Goal: Task Accomplishment & Management: Manage account settings

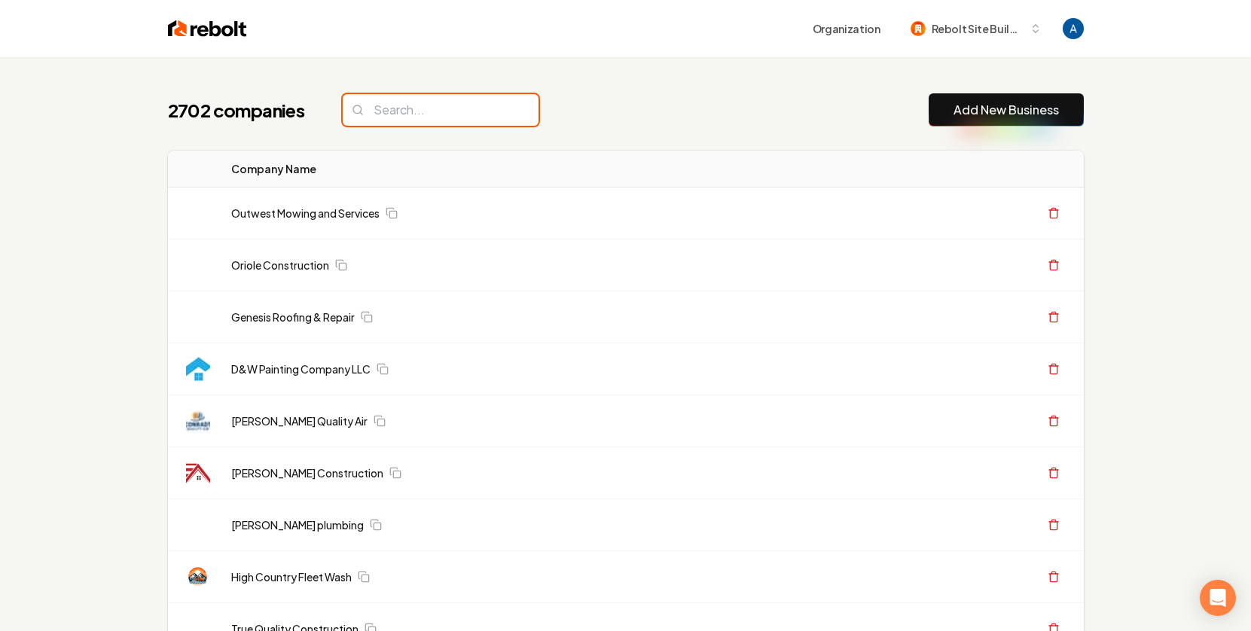
click at [419, 120] on input "search" at bounding box center [441, 110] width 196 height 32
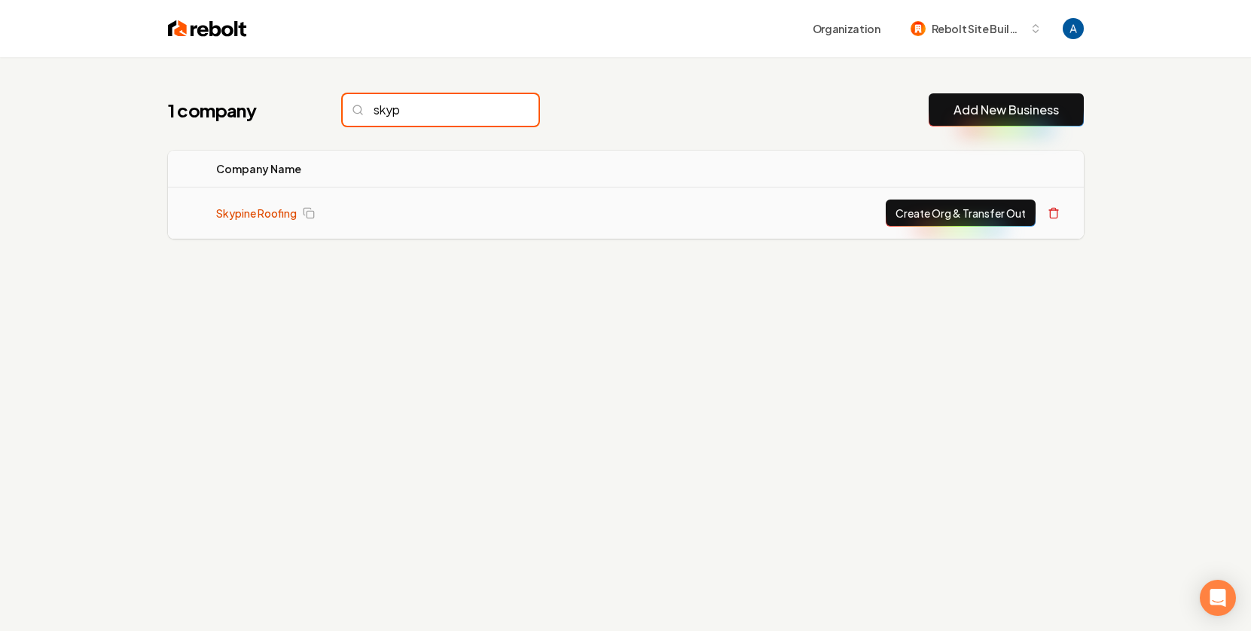
type input "skyp"
click at [262, 212] on link "Skypine Roofing" at bounding box center [256, 213] width 81 height 15
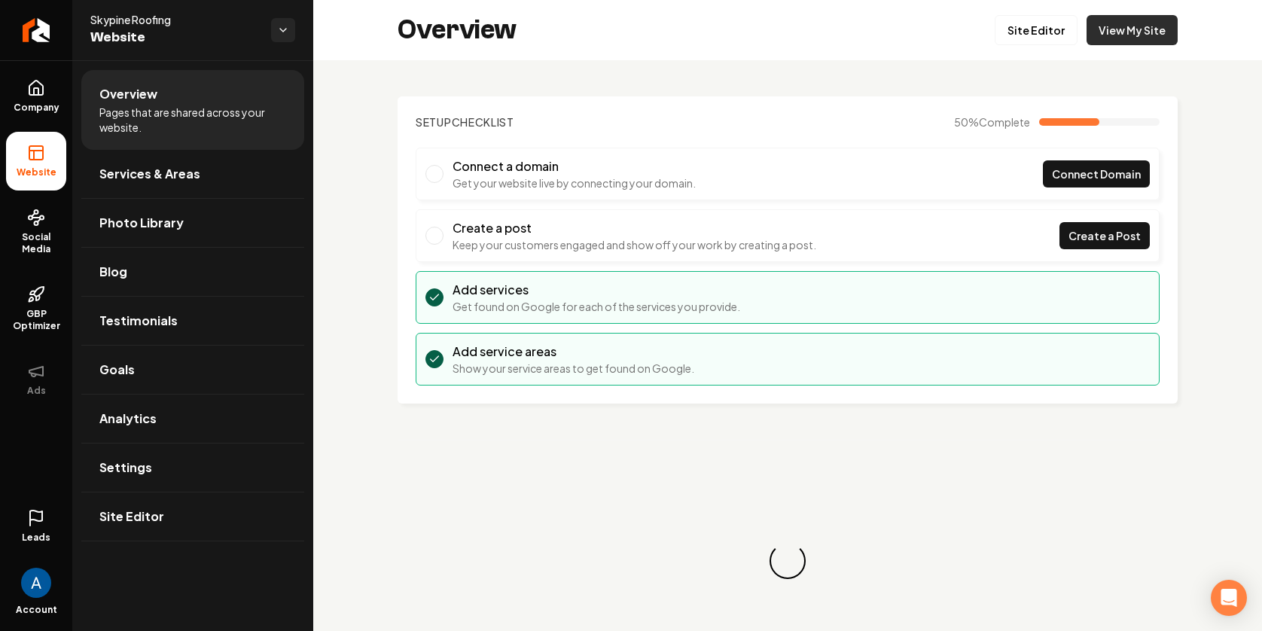
click at [1103, 30] on link "View My Site" at bounding box center [1132, 30] width 91 height 30
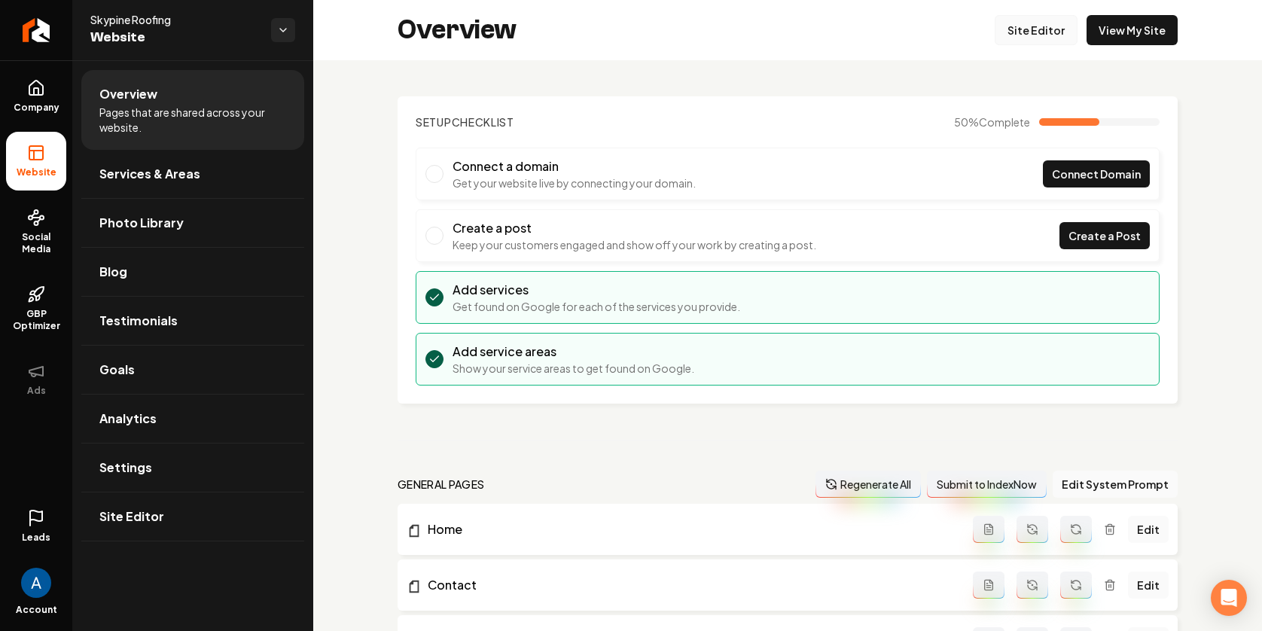
click at [1018, 40] on link "Site Editor" at bounding box center [1036, 30] width 83 height 30
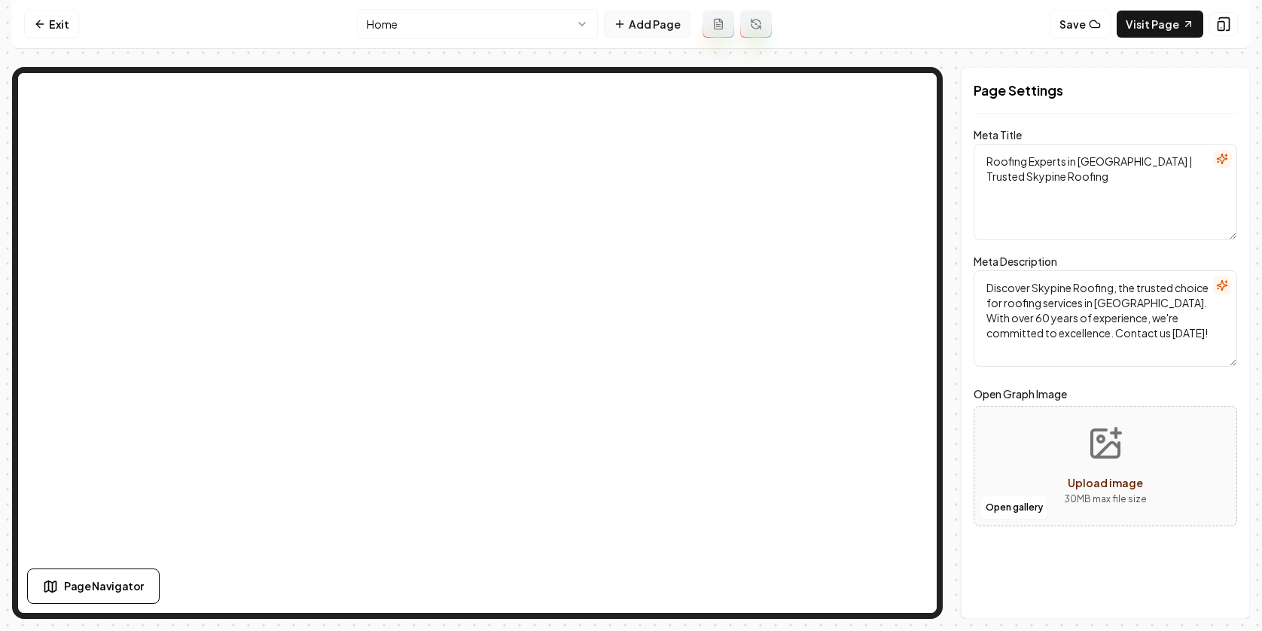
click at [653, 30] on button "Add Page" at bounding box center [647, 24] width 87 height 27
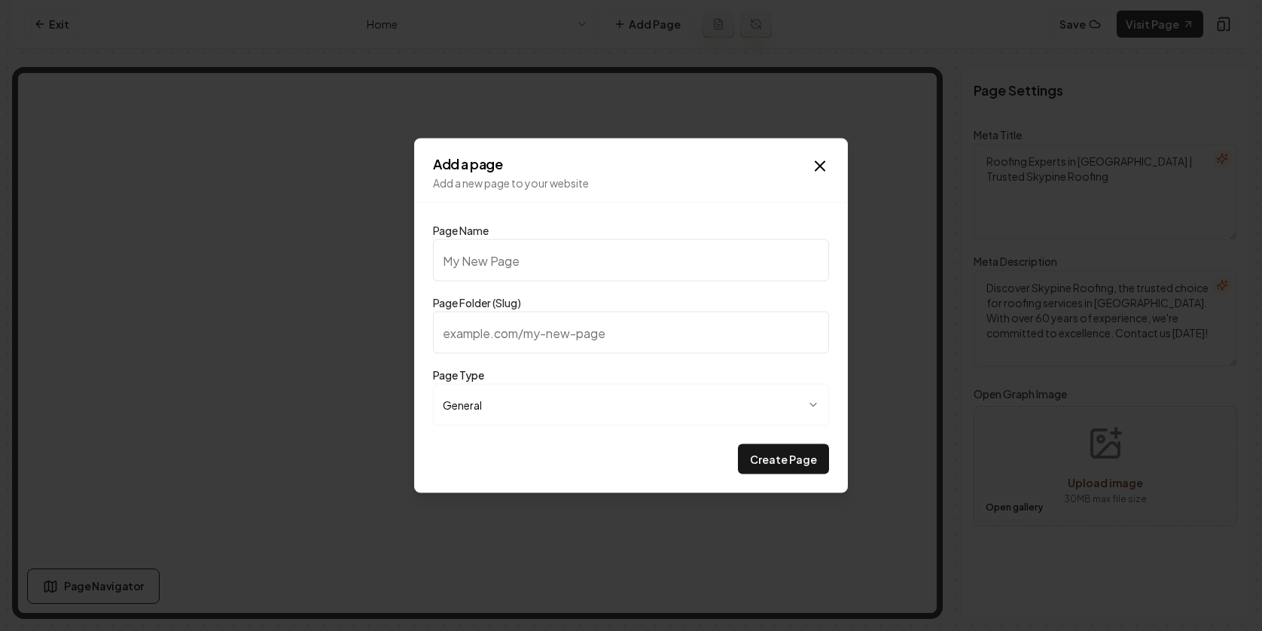
type input "P"
type input "p"
type input "Pr"
type input "pr"
type input "Pri"
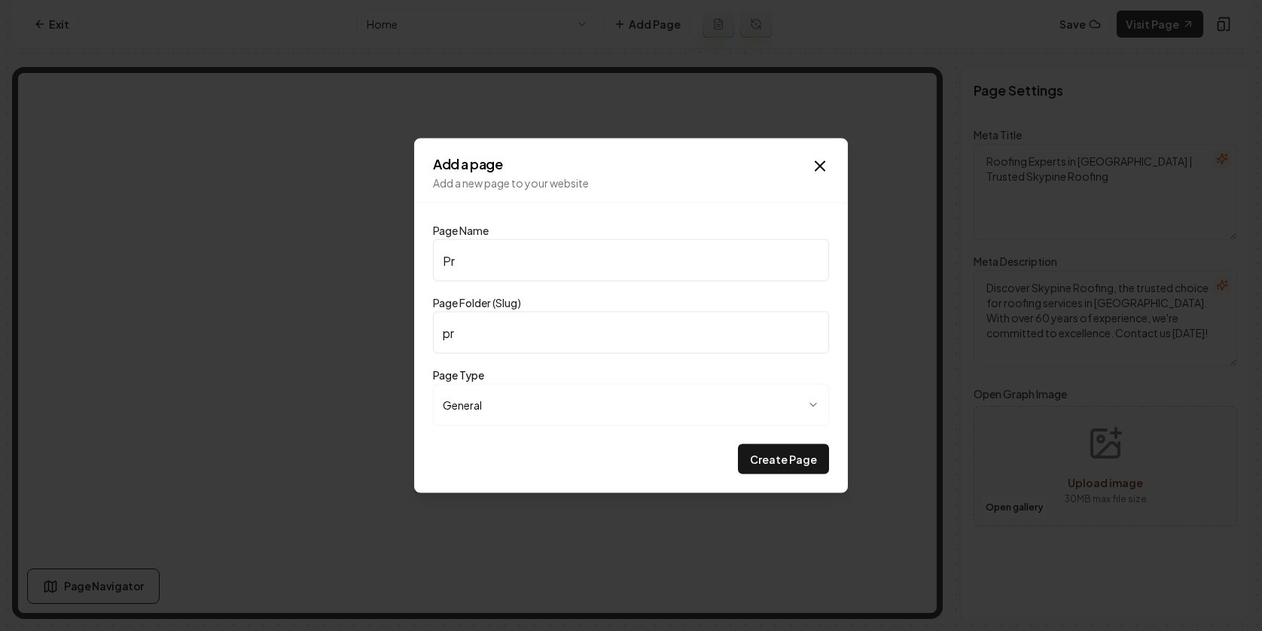
type input "pri"
type input "Pric"
type input "pric"
type input "Prici"
type input "prici"
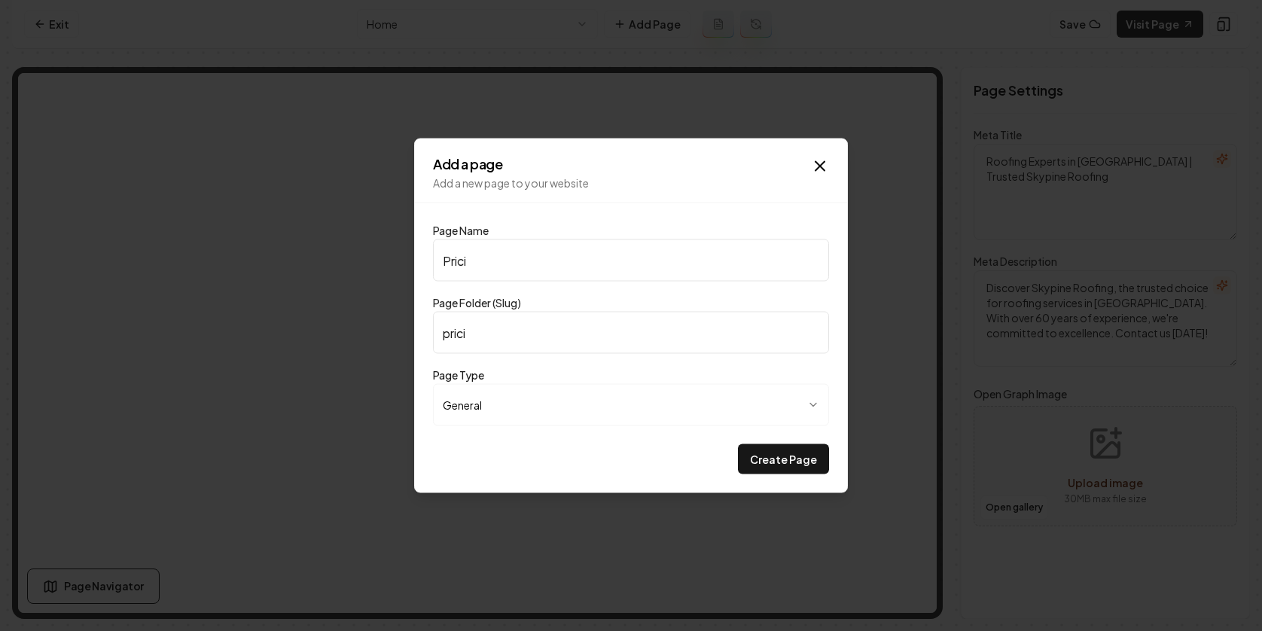
type input "Pricin"
type input "pricin"
type input "Pricing"
type input "pricing"
type input "Pricing"
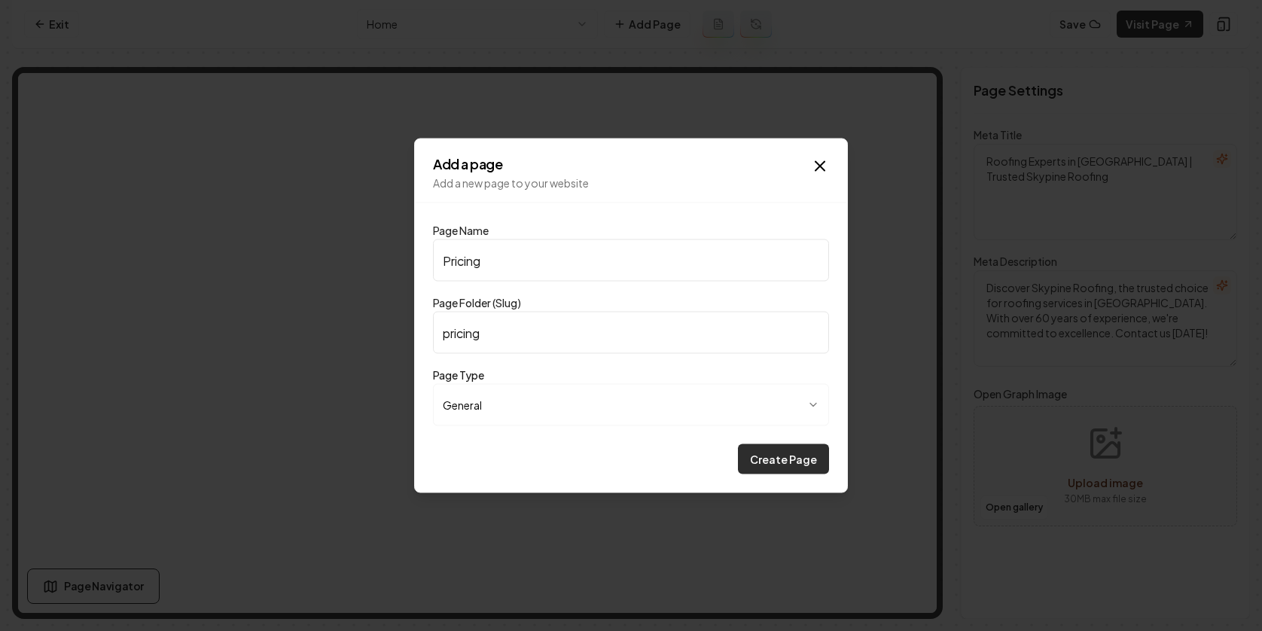
click at [791, 463] on button "Create Page" at bounding box center [783, 459] width 91 height 30
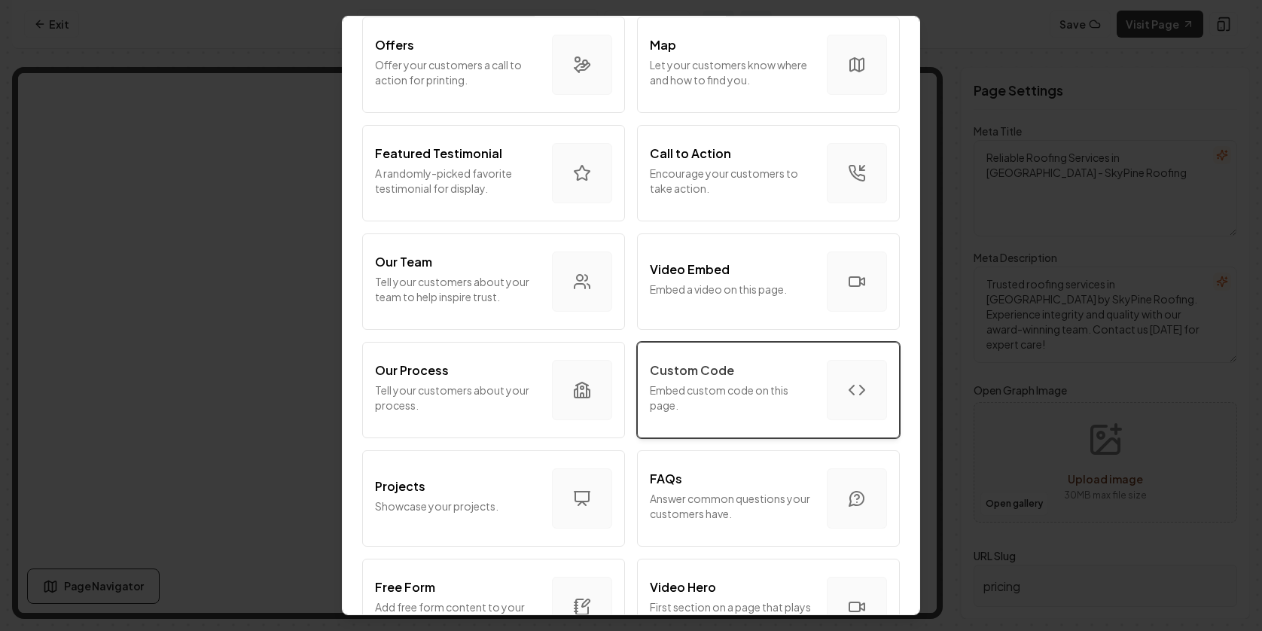
scroll to position [330, 0]
click at [776, 392] on p "Embed custom code on this page." at bounding box center [732, 397] width 165 height 30
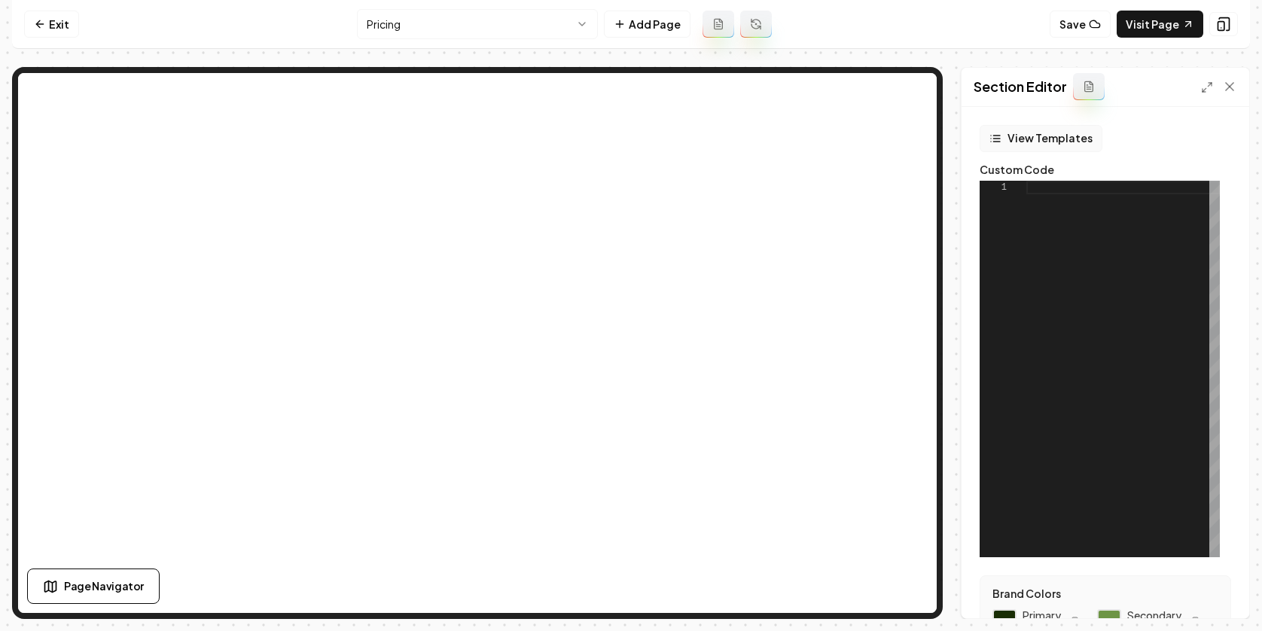
click at [1058, 140] on button "View Templates" at bounding box center [1041, 138] width 123 height 27
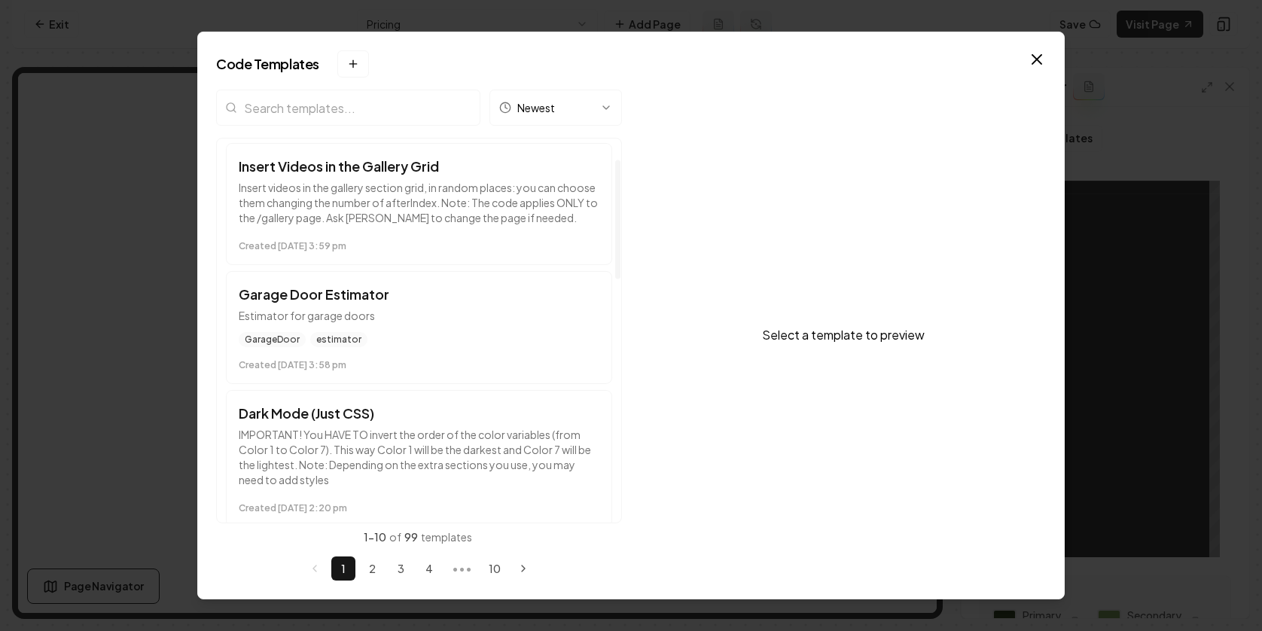
scroll to position [0, 0]
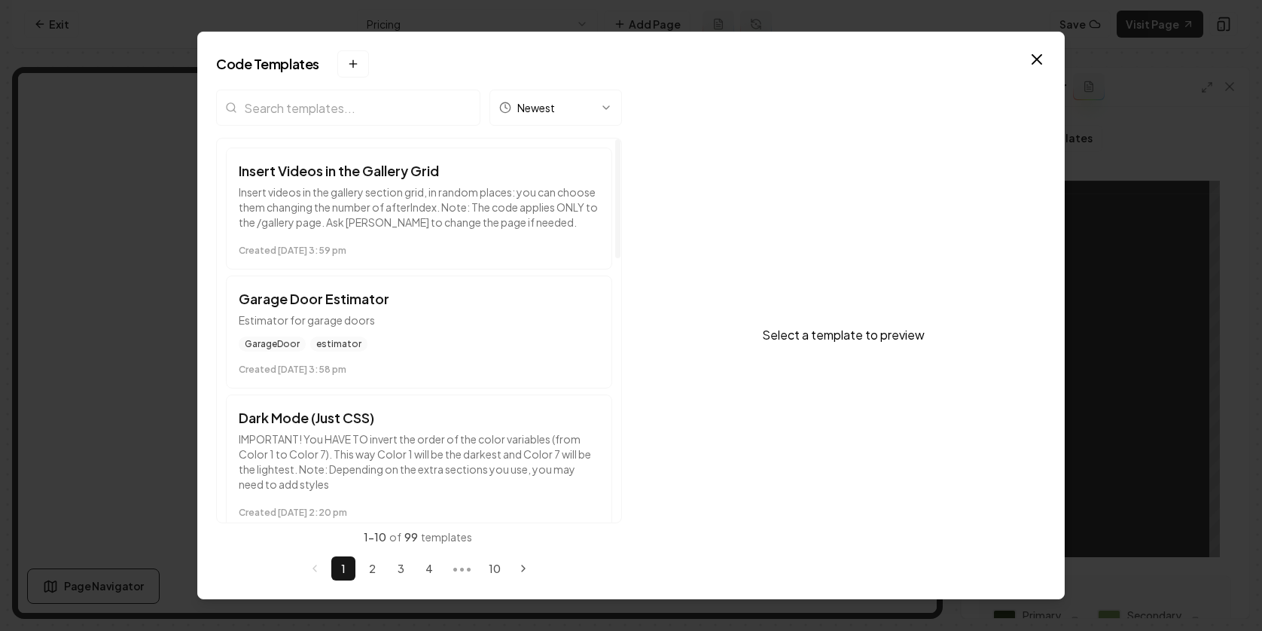
click at [334, 114] on input "search" at bounding box center [348, 108] width 264 height 36
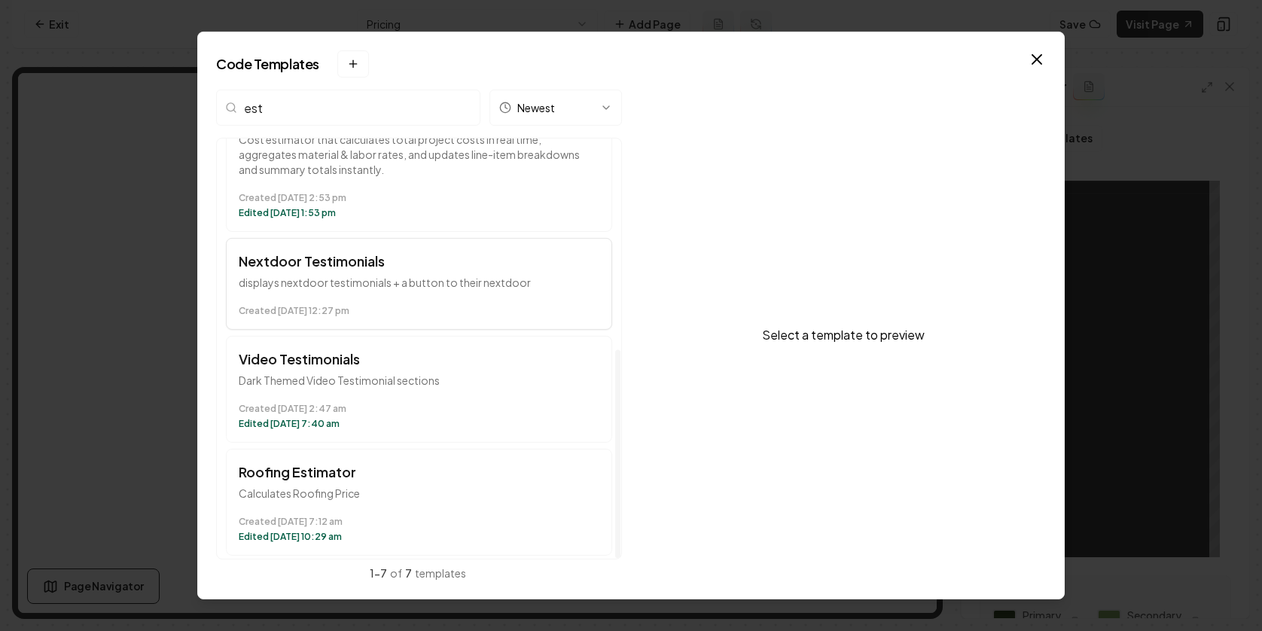
scroll to position [425, 0]
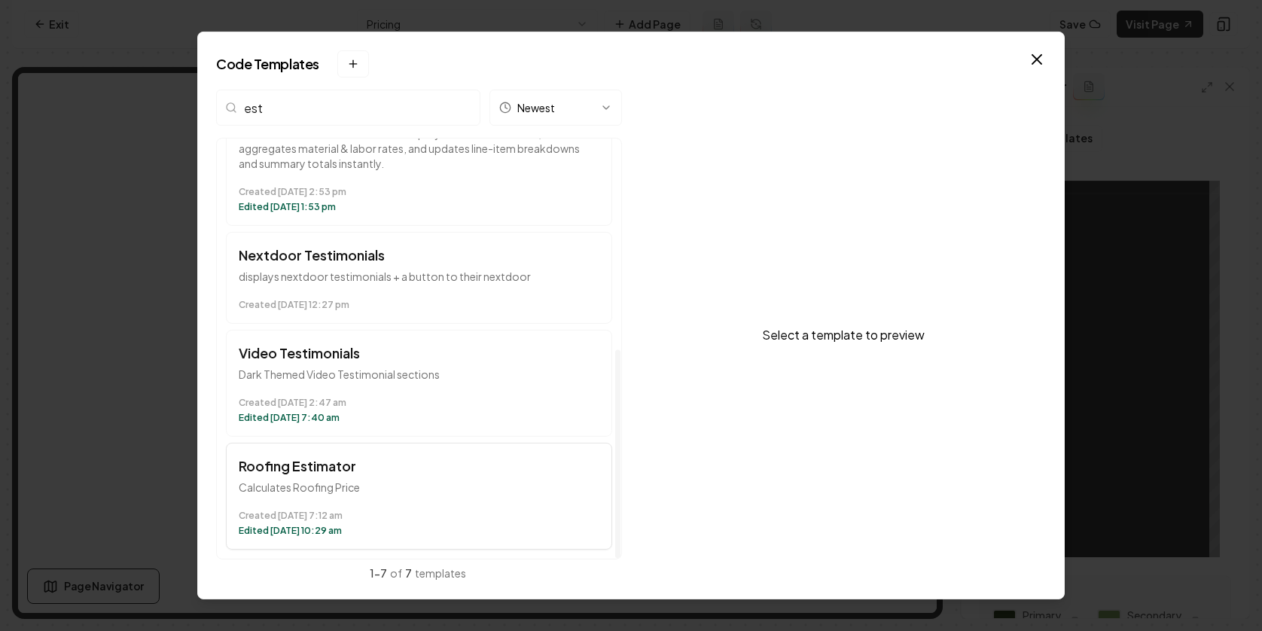
type input "est"
click at [435, 481] on p "Calculates Roofing Price" at bounding box center [419, 487] width 361 height 15
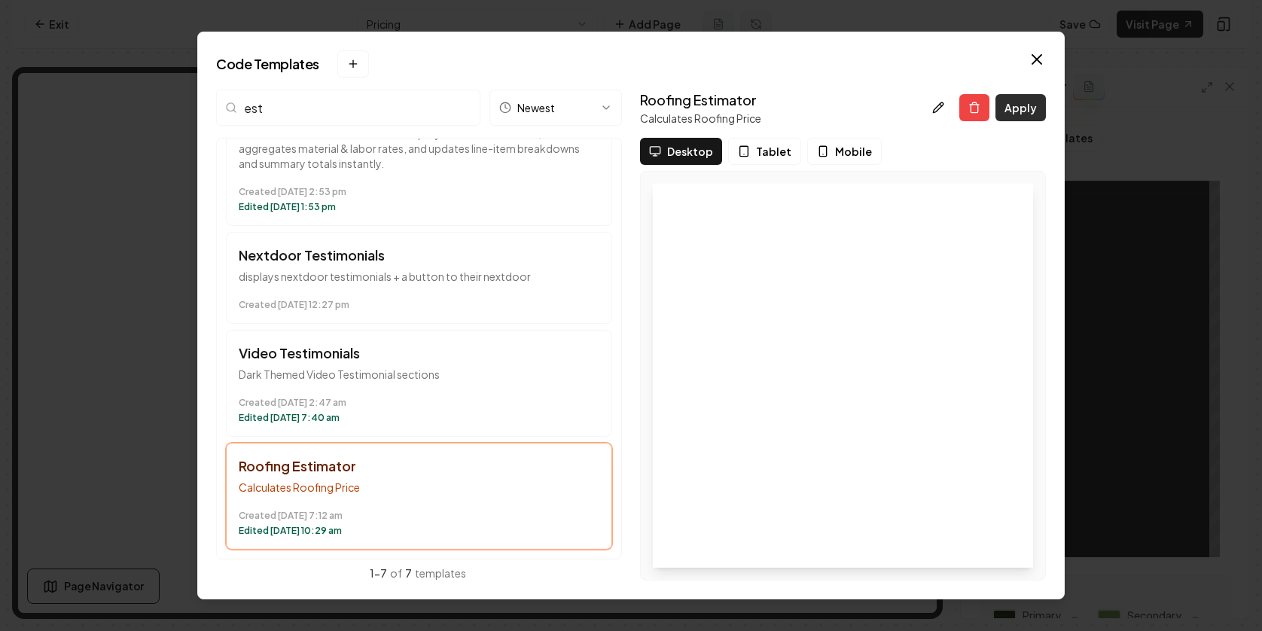
click at [1020, 112] on button "Apply" at bounding box center [1021, 107] width 50 height 27
type textarea "*********"
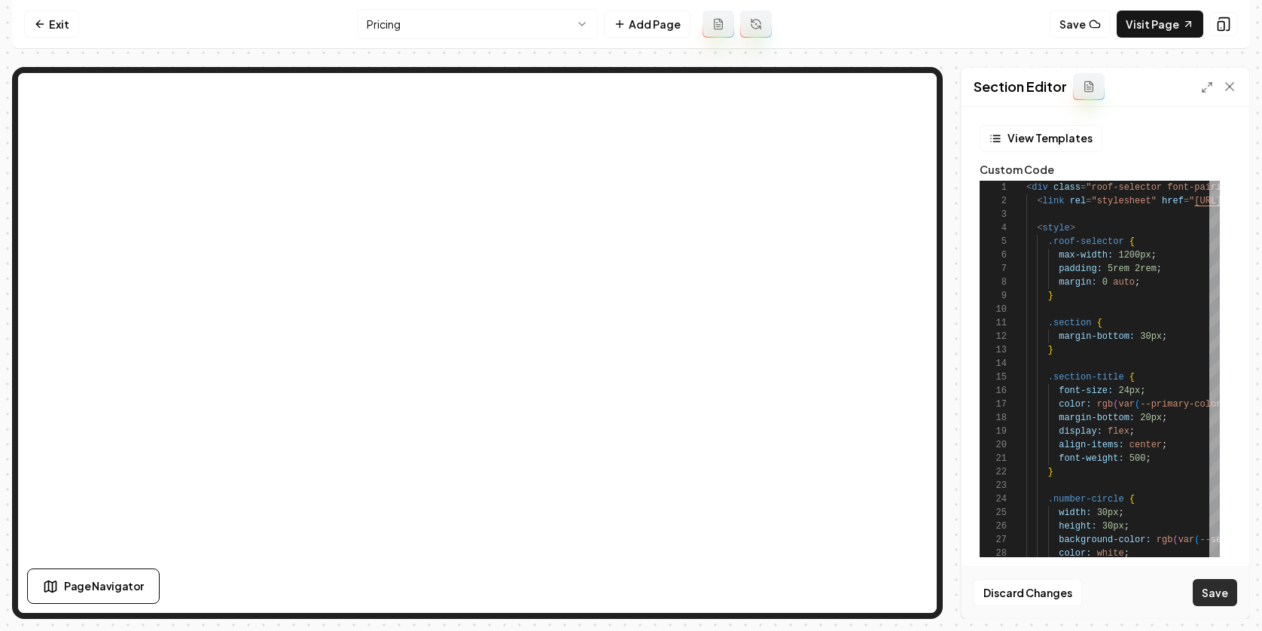
click at [1215, 594] on button "Save" at bounding box center [1215, 592] width 44 height 27
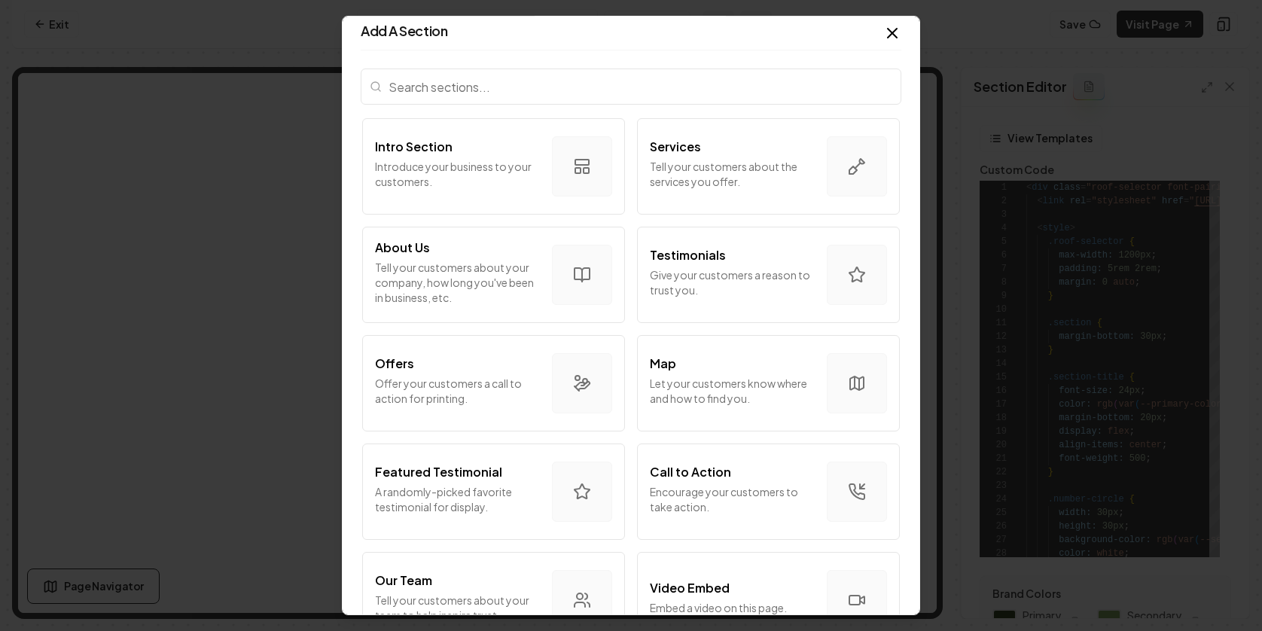
scroll to position [0, 0]
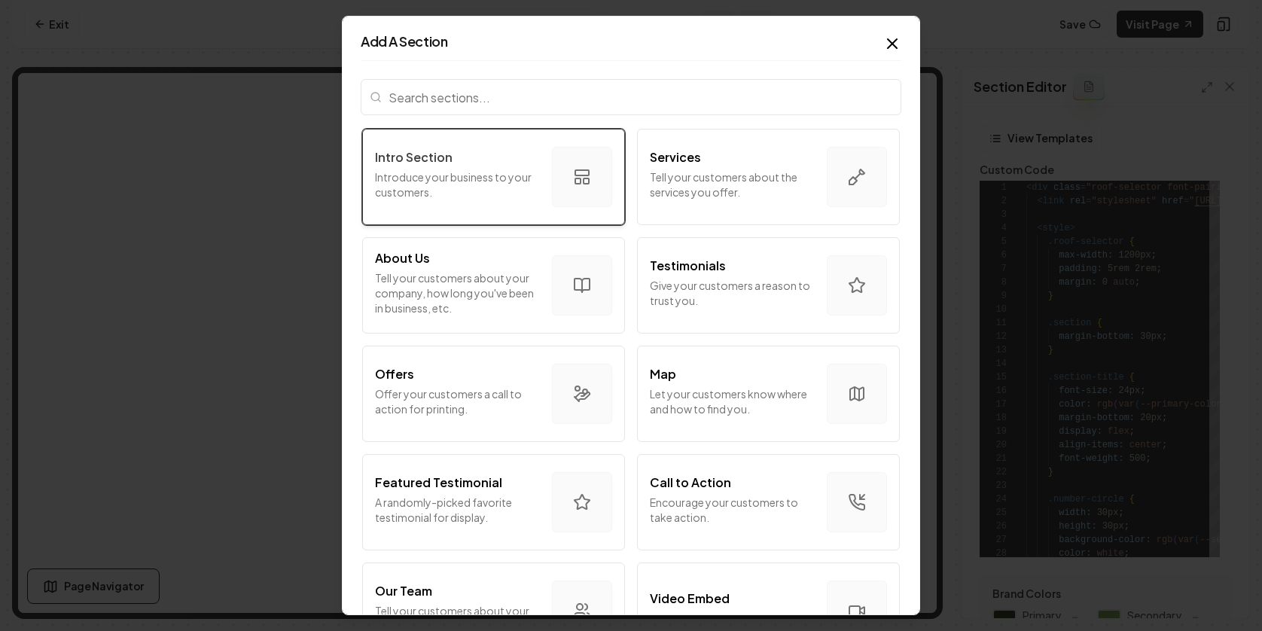
click at [501, 192] on p "Introduce your business to your customers." at bounding box center [457, 184] width 165 height 30
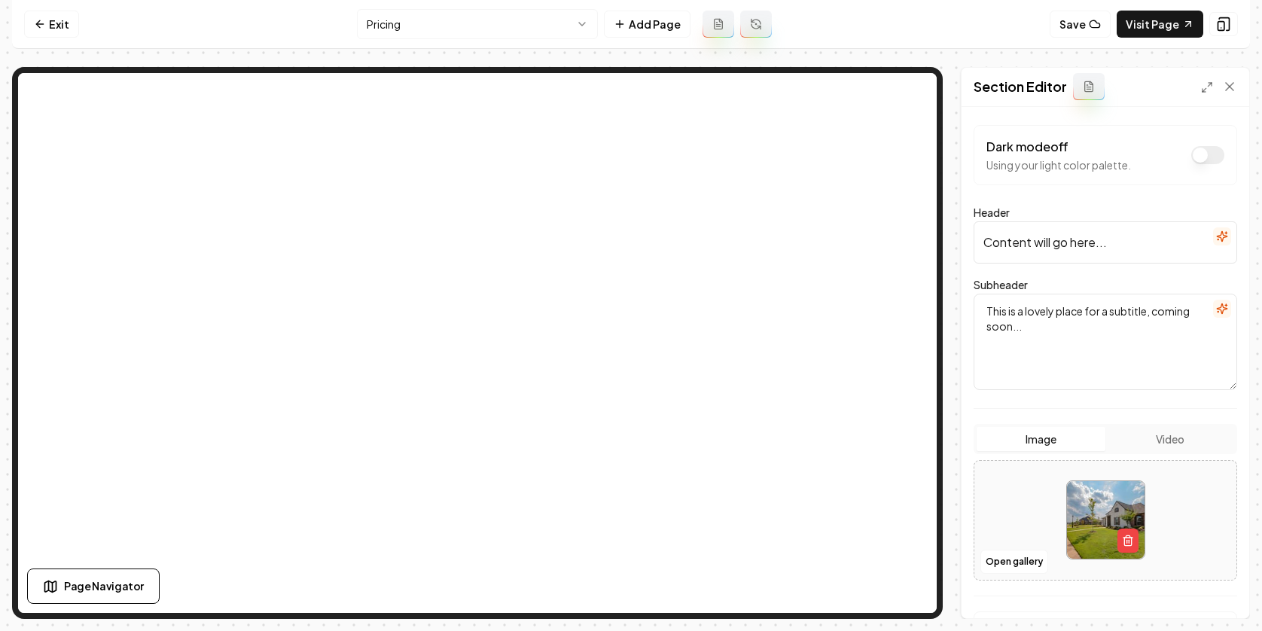
drag, startPoint x: 1134, startPoint y: 239, endPoint x: 971, endPoint y: 240, distance: 163.4
click at [971, 240] on div "Dark mode off Using your light color palette. Header Content will go here... Su…" at bounding box center [1106, 362] width 288 height 511
type input "Roof Cost Calculator"
drag, startPoint x: 988, startPoint y: 313, endPoint x: 1060, endPoint y: 326, distance: 72.7
click at [1060, 326] on textarea "This is a lovely place for a subtitle, coming soon..." at bounding box center [1106, 342] width 264 height 96
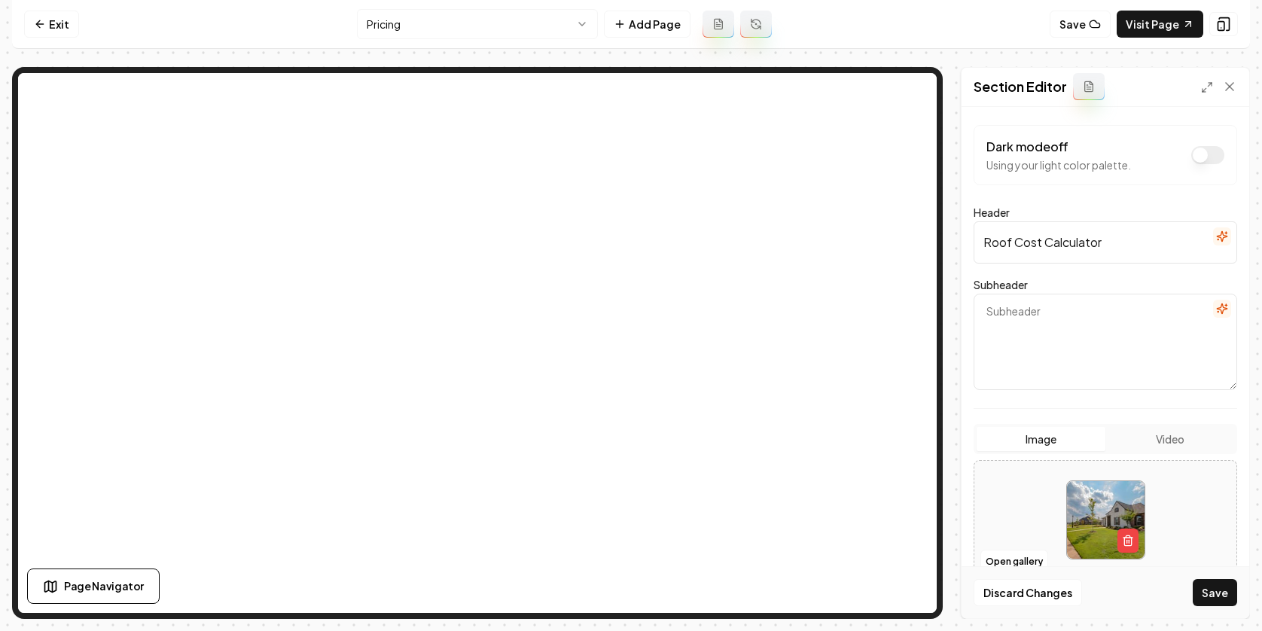
paste textarea "Free, instant online estimates for your New York roof replacement project."
click at [1011, 330] on textarea "Free, instant online estimates for your New York roof replacement project." at bounding box center [1106, 342] width 264 height 96
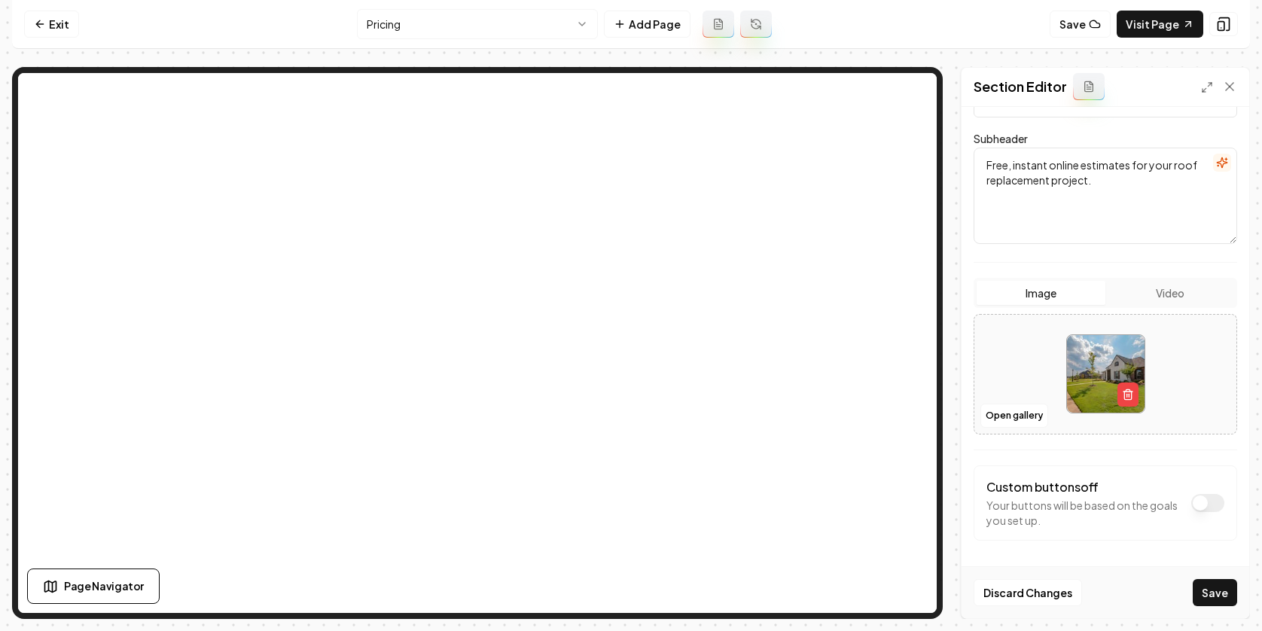
scroll to position [147, 0]
type textarea "Free, instant online estimates for your roof replacement project."
click at [1215, 587] on button "Save" at bounding box center [1215, 592] width 44 height 27
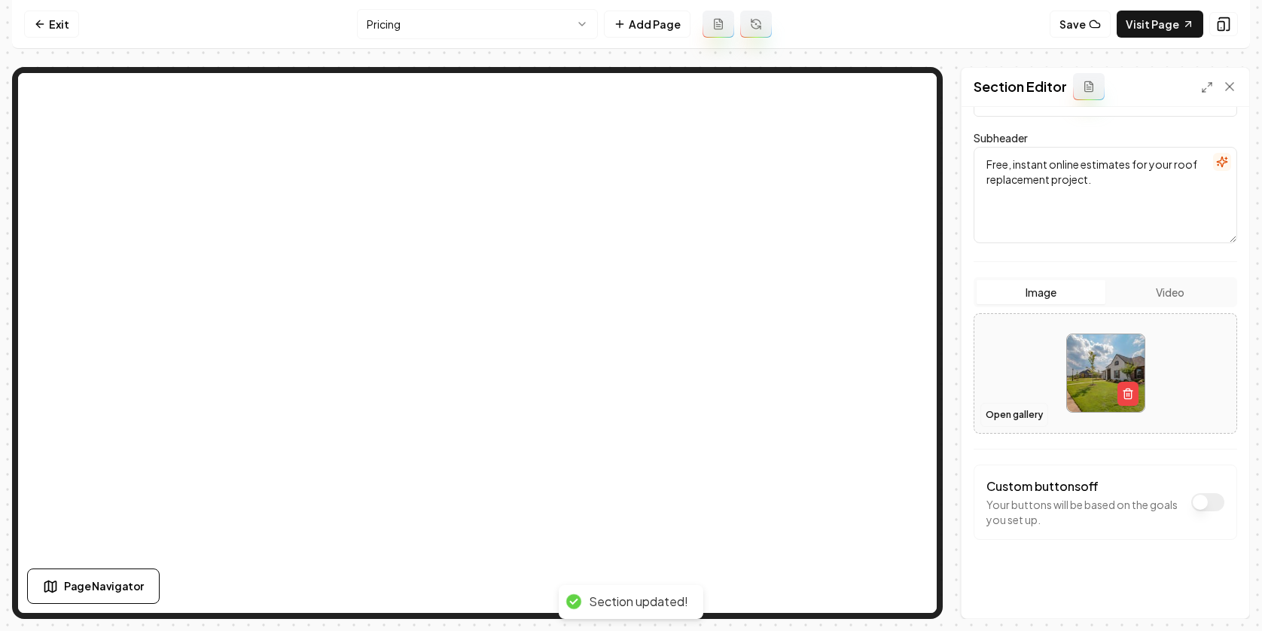
click at [1011, 420] on button "Open gallery" at bounding box center [1015, 415] width 68 height 24
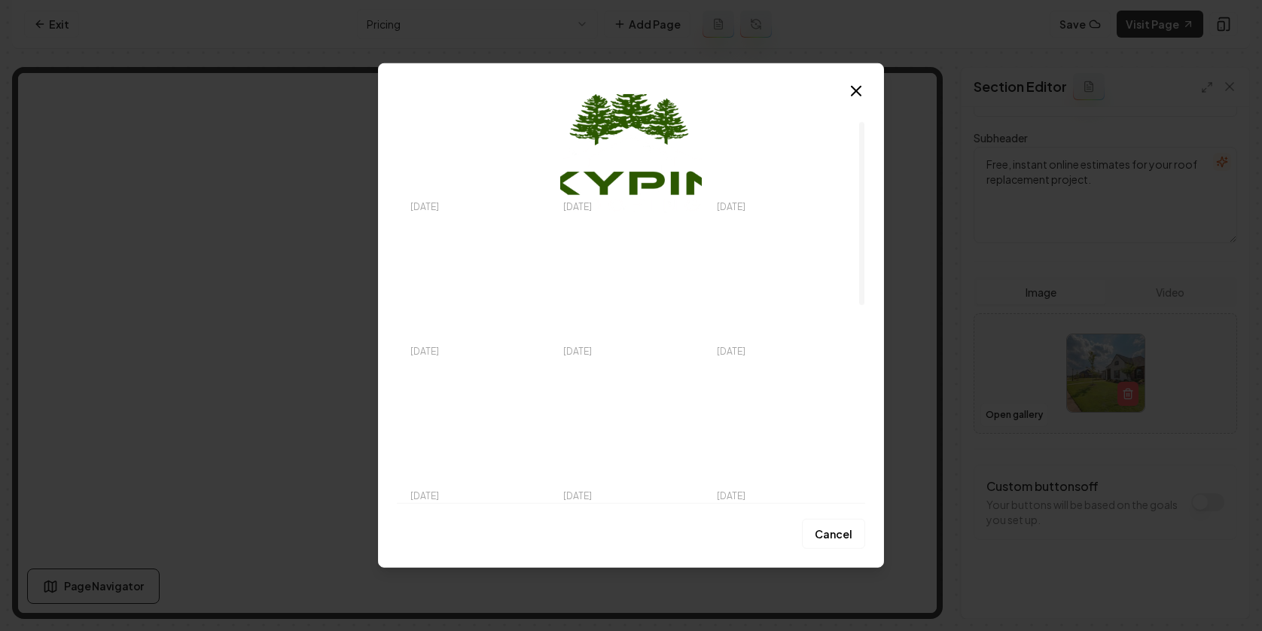
scroll to position [27, 0]
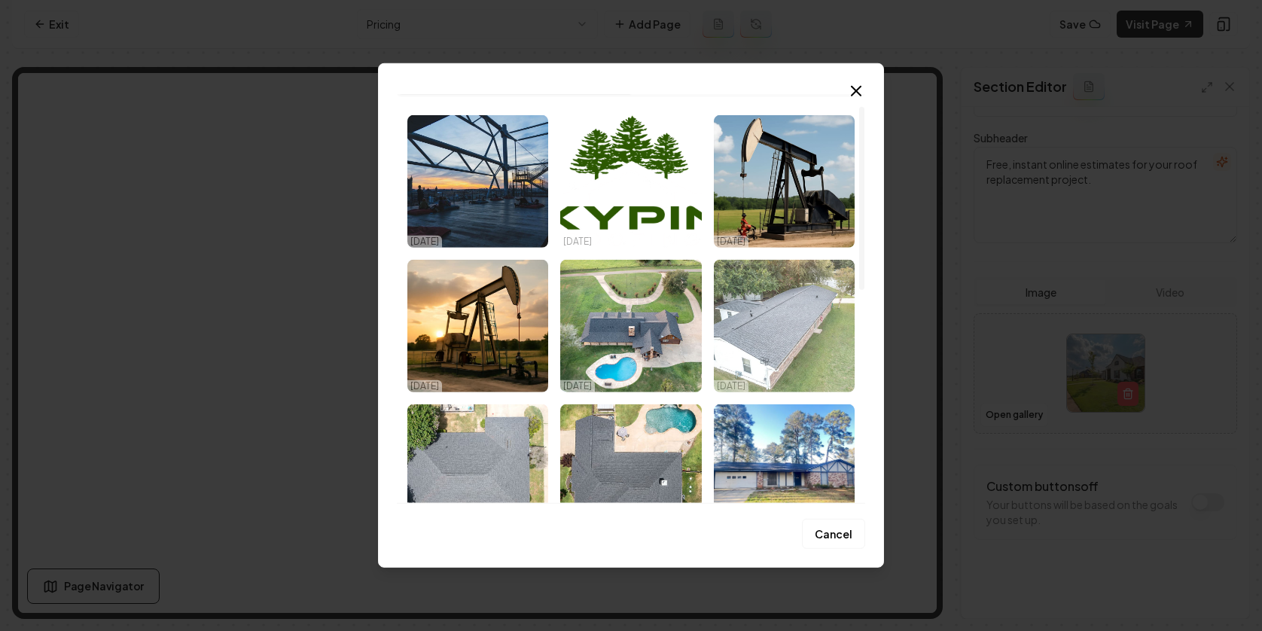
click at [772, 331] on img "Select image image_68ef95d45c7cd75eb82c9d92.jpeg" at bounding box center [784, 326] width 141 height 133
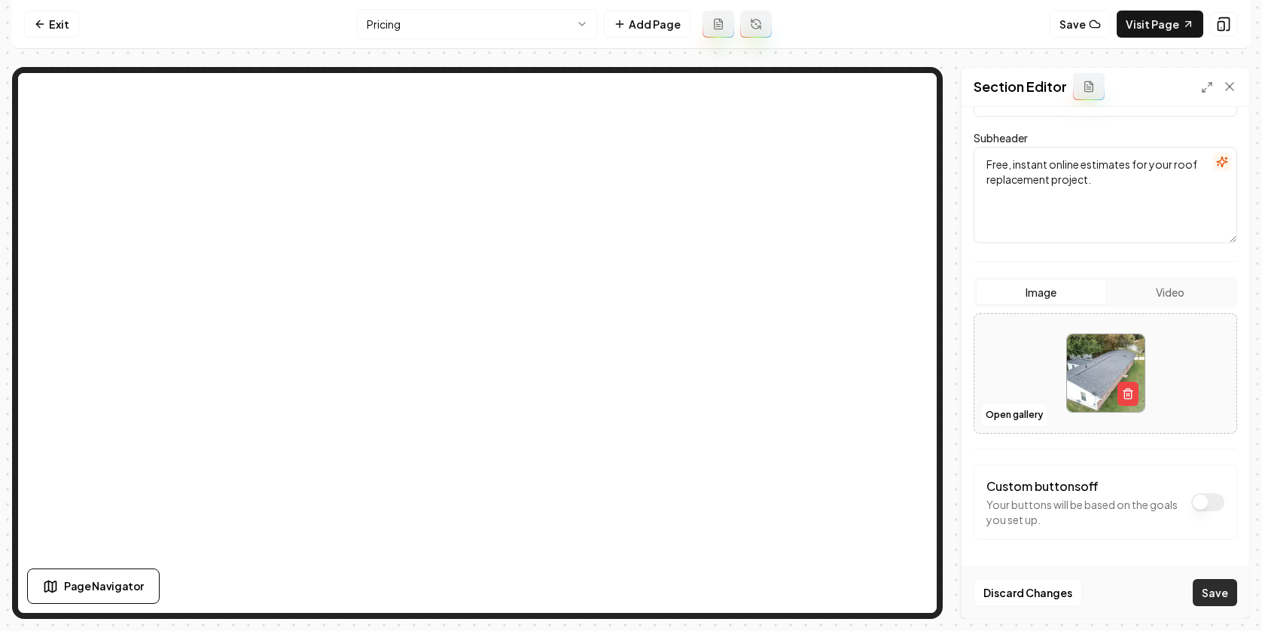
click at [1218, 593] on button "Save" at bounding box center [1215, 592] width 44 height 27
click at [63, 25] on link "Exit" at bounding box center [51, 24] width 55 height 27
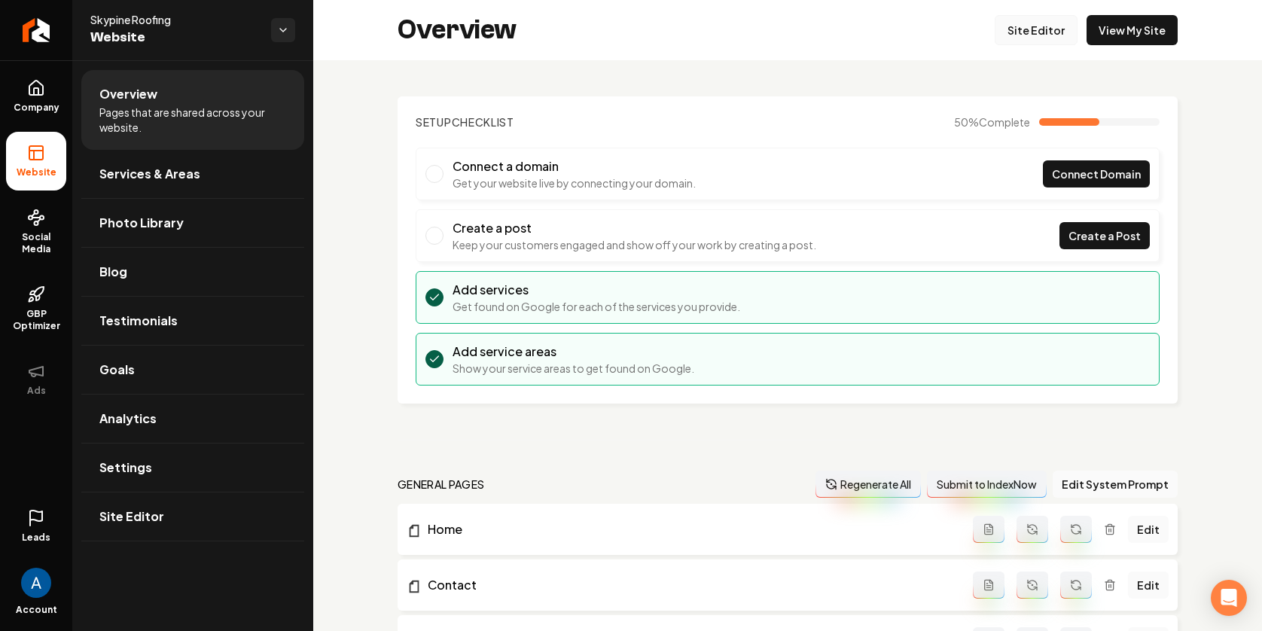
click at [1022, 34] on link "Site Editor" at bounding box center [1036, 30] width 83 height 30
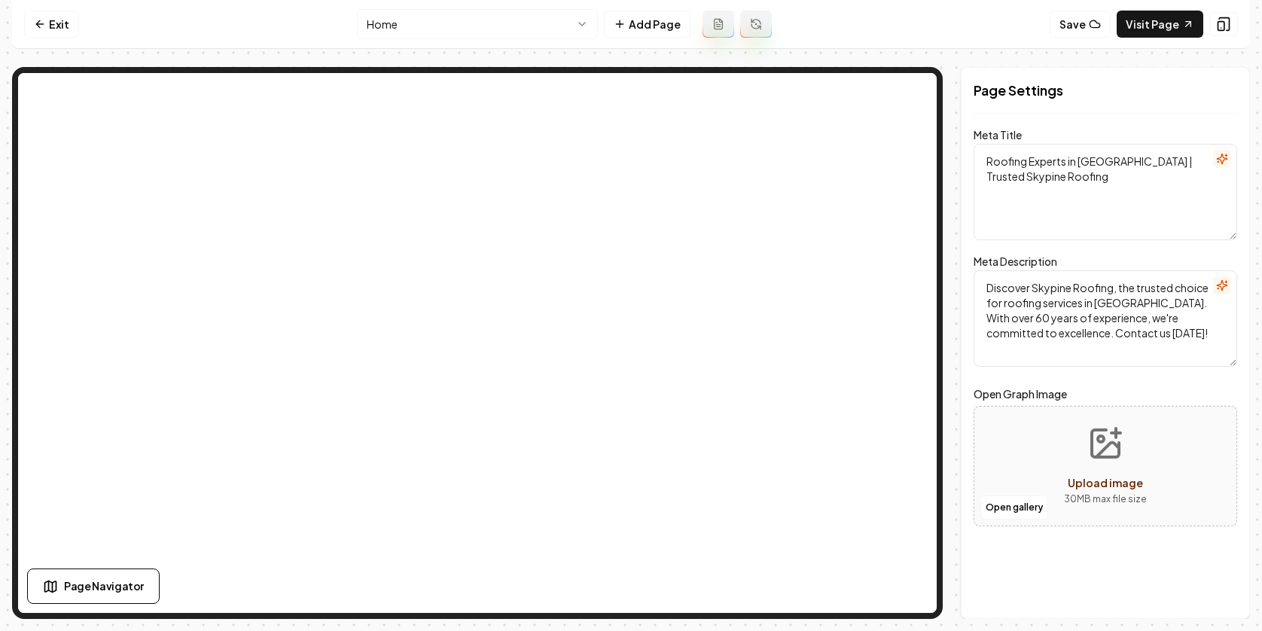
click at [486, 23] on html "Computer Required This feature is only available on a computer. Please switch t…" at bounding box center [631, 315] width 1262 height 631
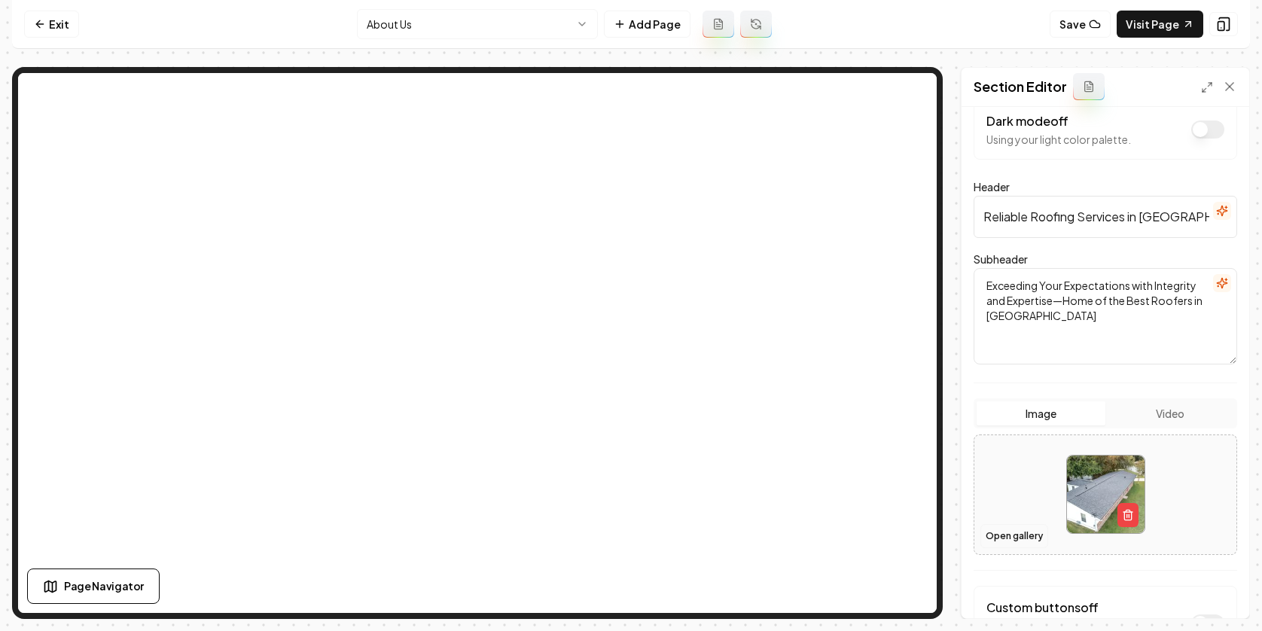
scroll to position [28, 0]
click at [1011, 536] on button "Open gallery" at bounding box center [1015, 534] width 68 height 24
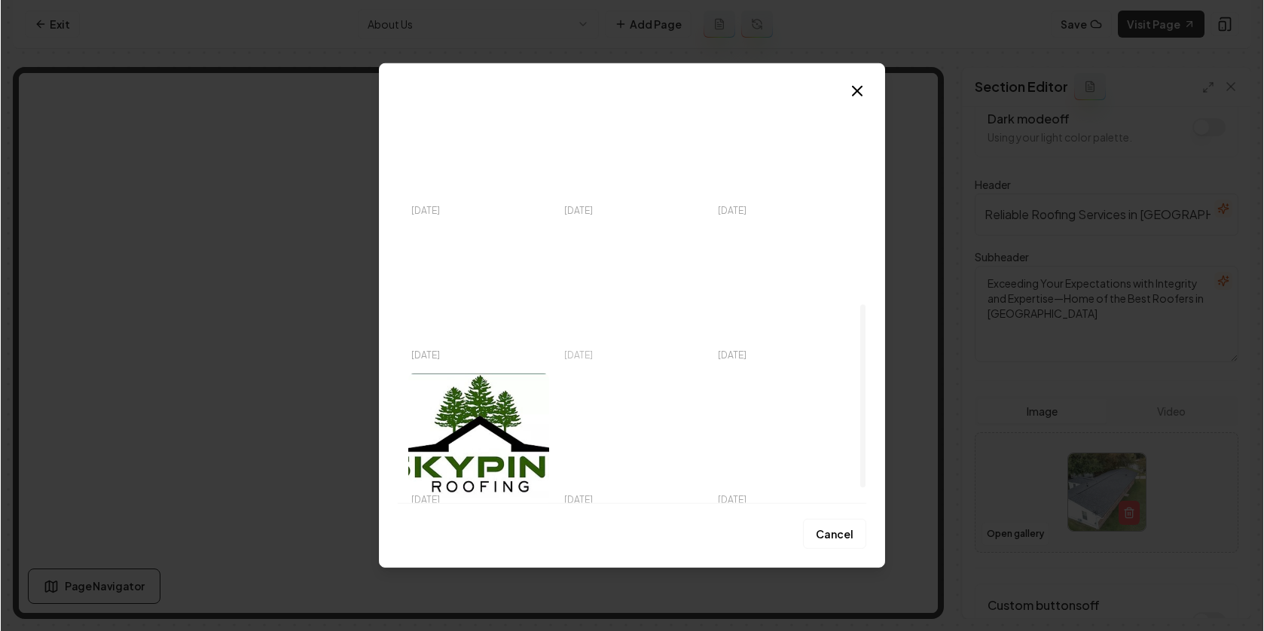
scroll to position [501, 0]
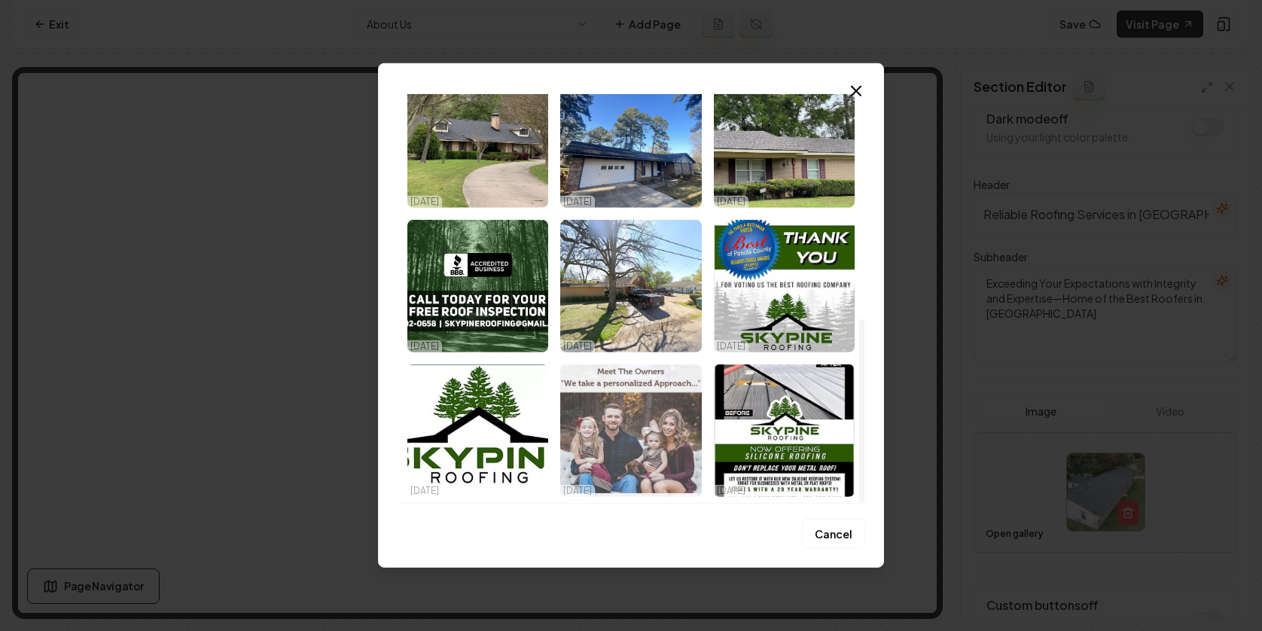
click at [643, 445] on img "Select image image_68ef95d15c7cd75eb82c8711.jpeg" at bounding box center [630, 430] width 141 height 133
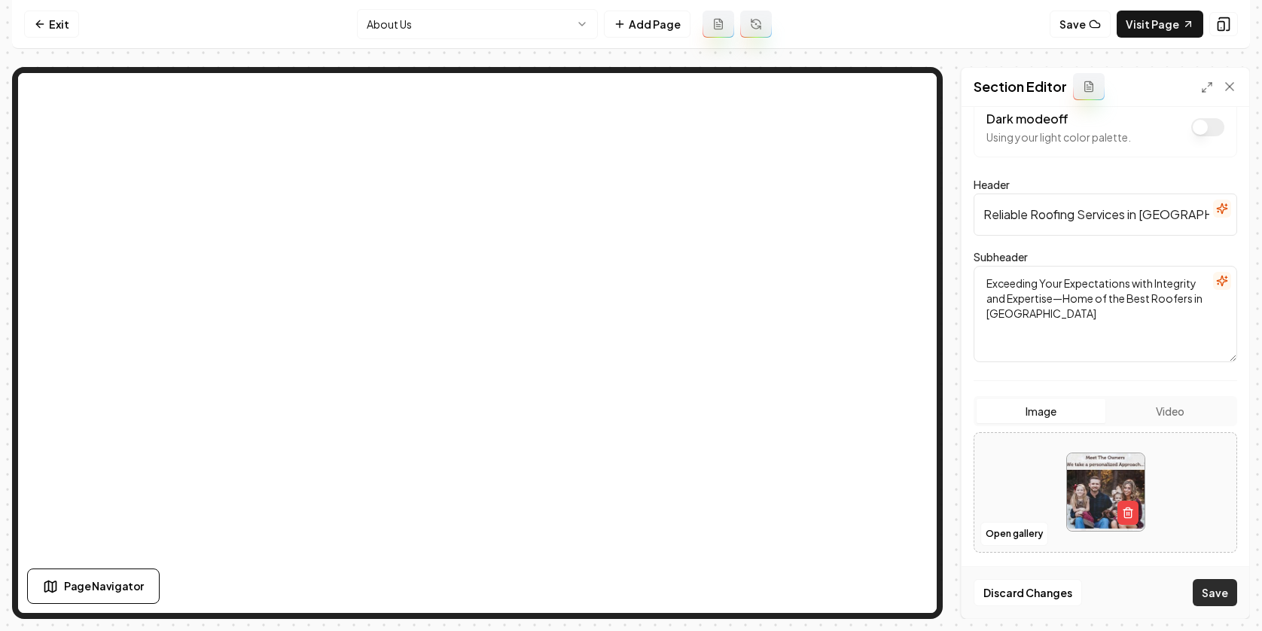
click at [1207, 587] on button "Save" at bounding box center [1215, 592] width 44 height 27
click at [38, 21] on icon at bounding box center [38, 23] width 4 height 7
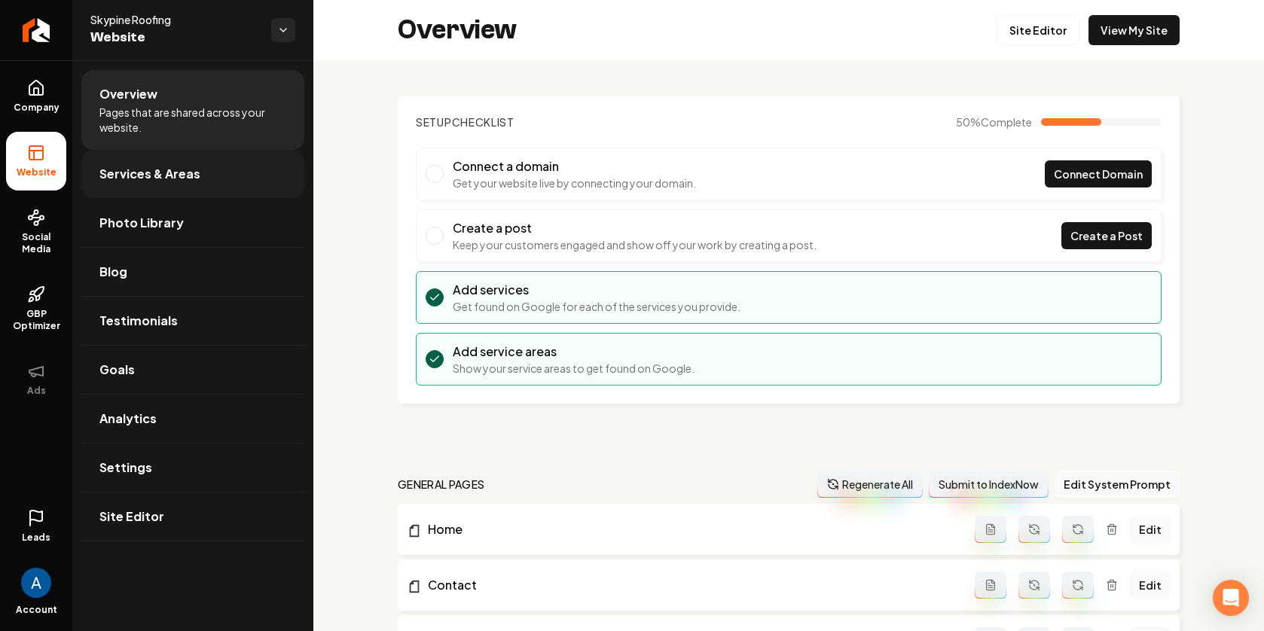
click at [148, 182] on span "Services & Areas" at bounding box center [149, 174] width 101 height 18
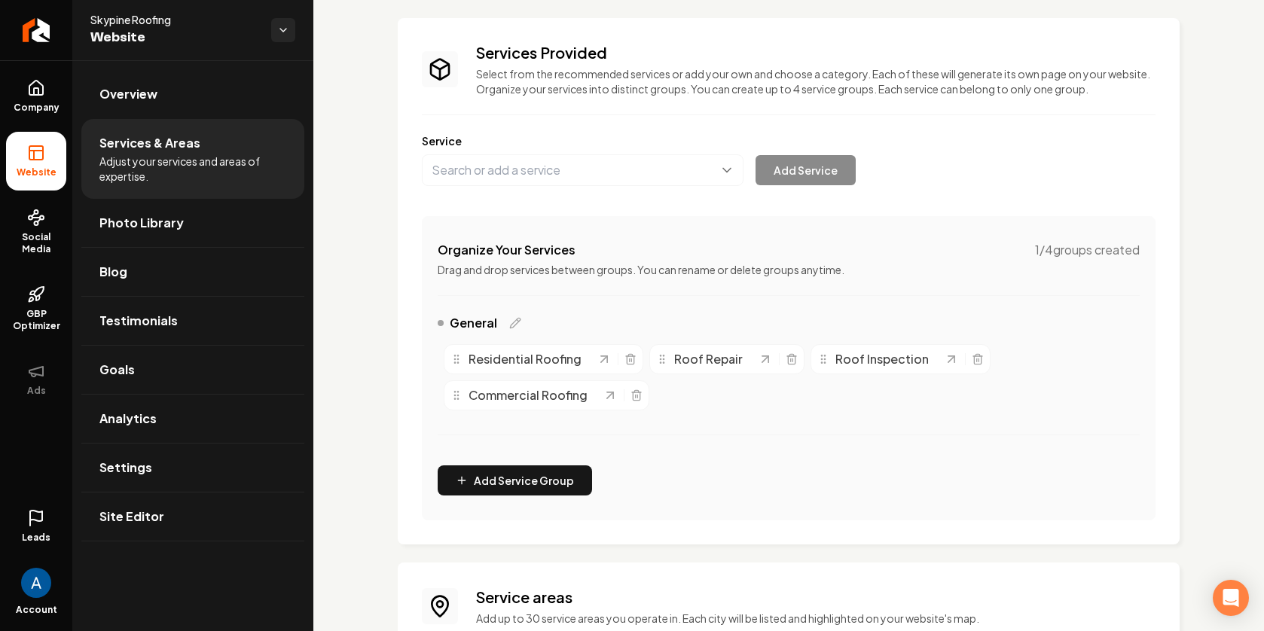
scroll to position [273, 0]
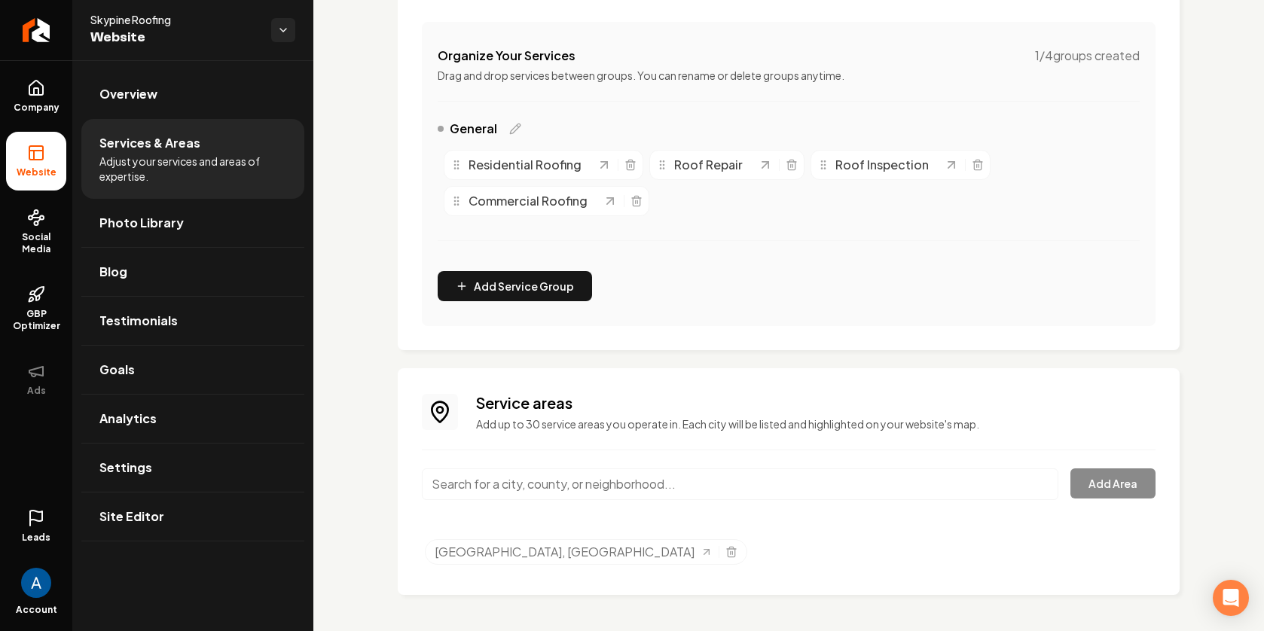
click at [584, 492] on input "Main content area" at bounding box center [740, 484] width 636 height 32
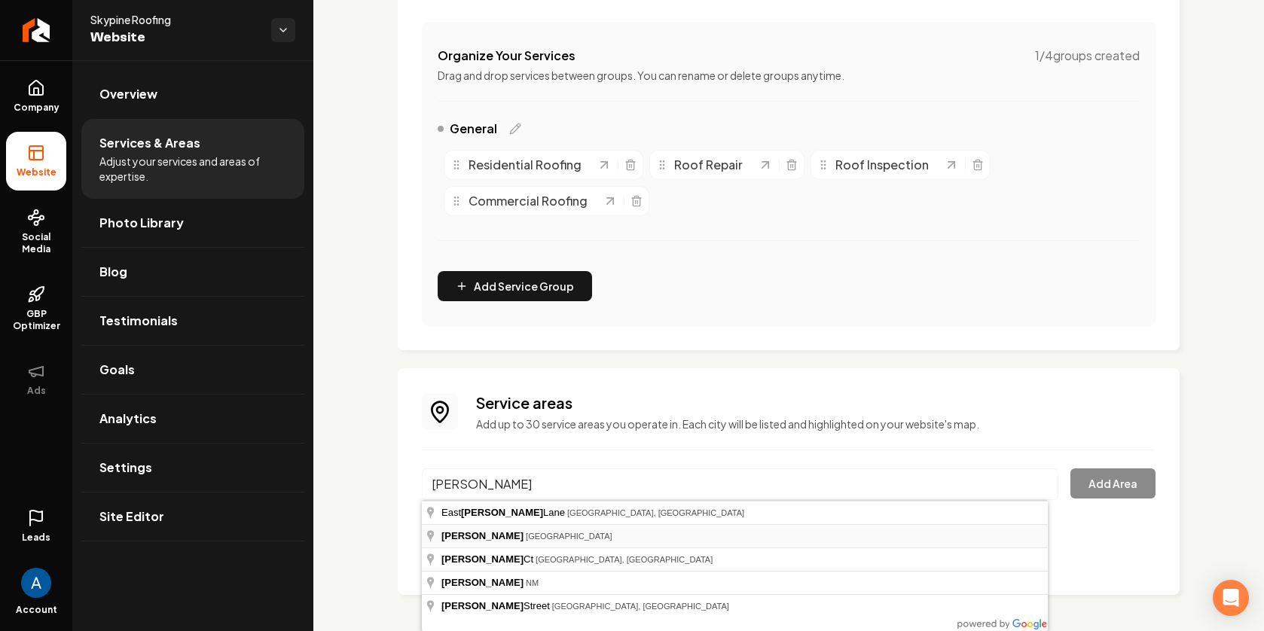
type input "Tatum, TX"
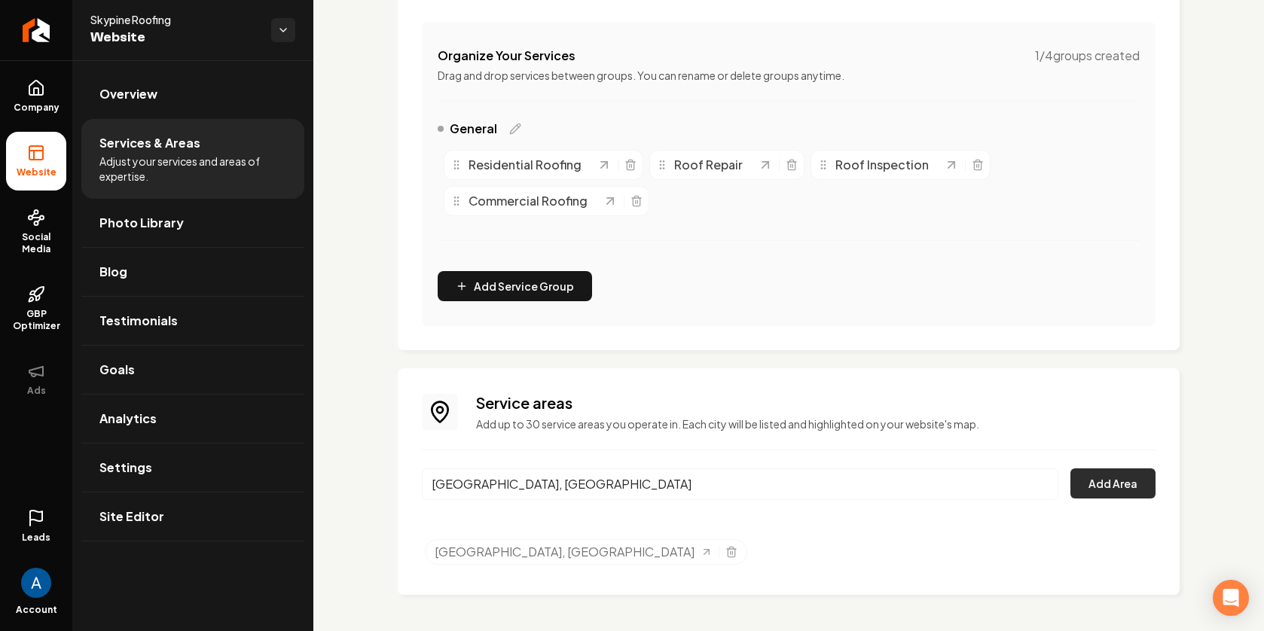
click at [1081, 489] on button "Add Area" at bounding box center [1112, 483] width 85 height 30
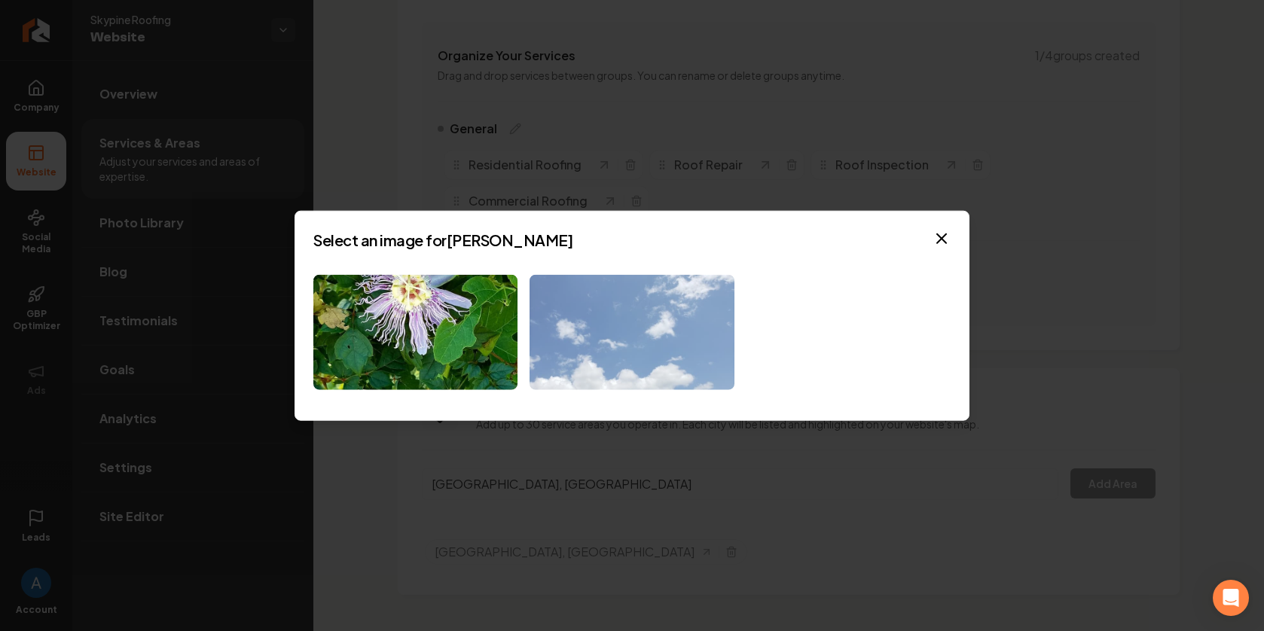
click at [594, 343] on img at bounding box center [631, 332] width 204 height 115
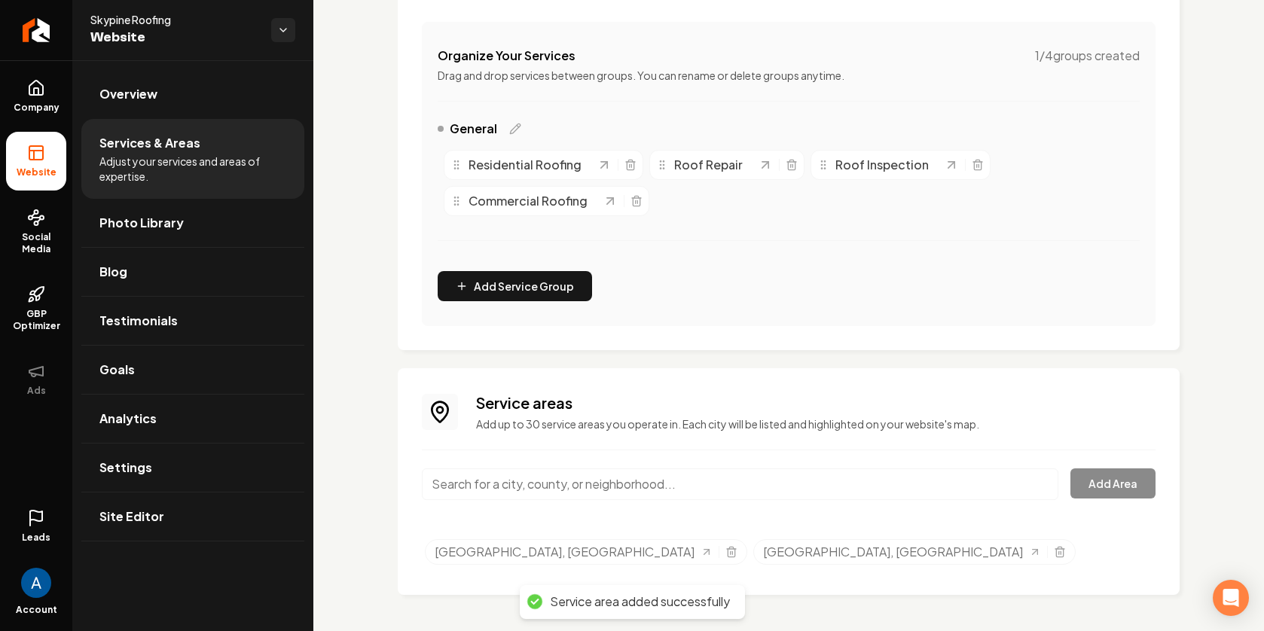
click at [516, 486] on input "Main content area" at bounding box center [740, 484] width 636 height 32
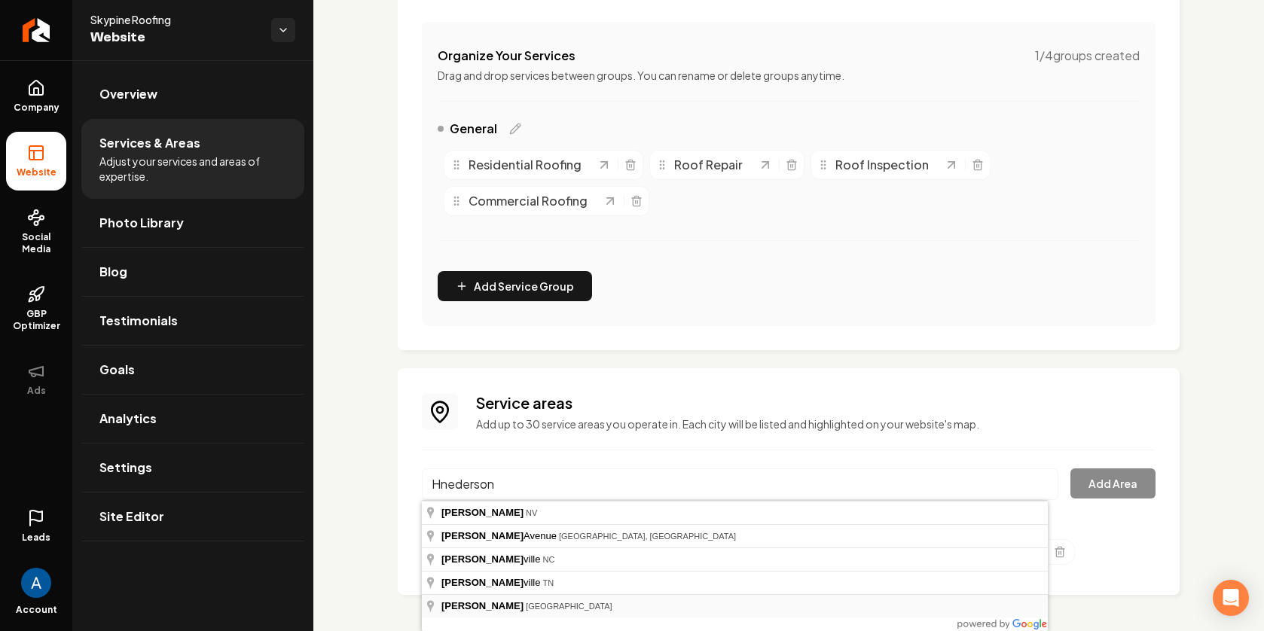
type input "Henderson, TX"
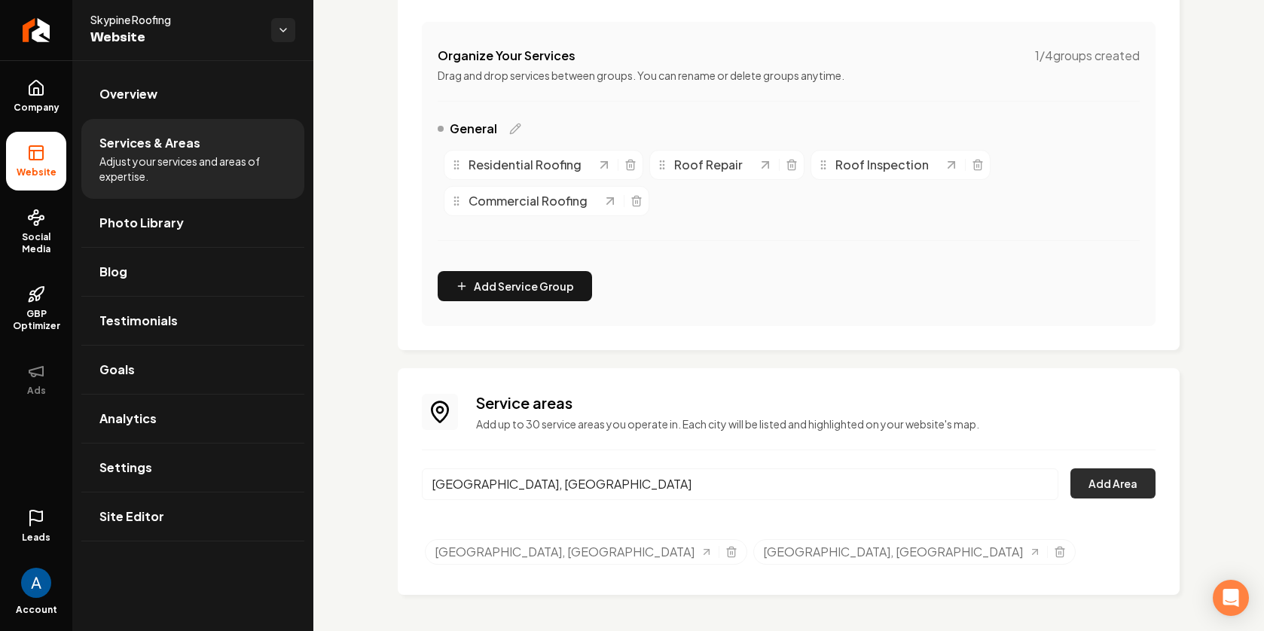
click at [1119, 483] on button "Add Area" at bounding box center [1112, 483] width 85 height 30
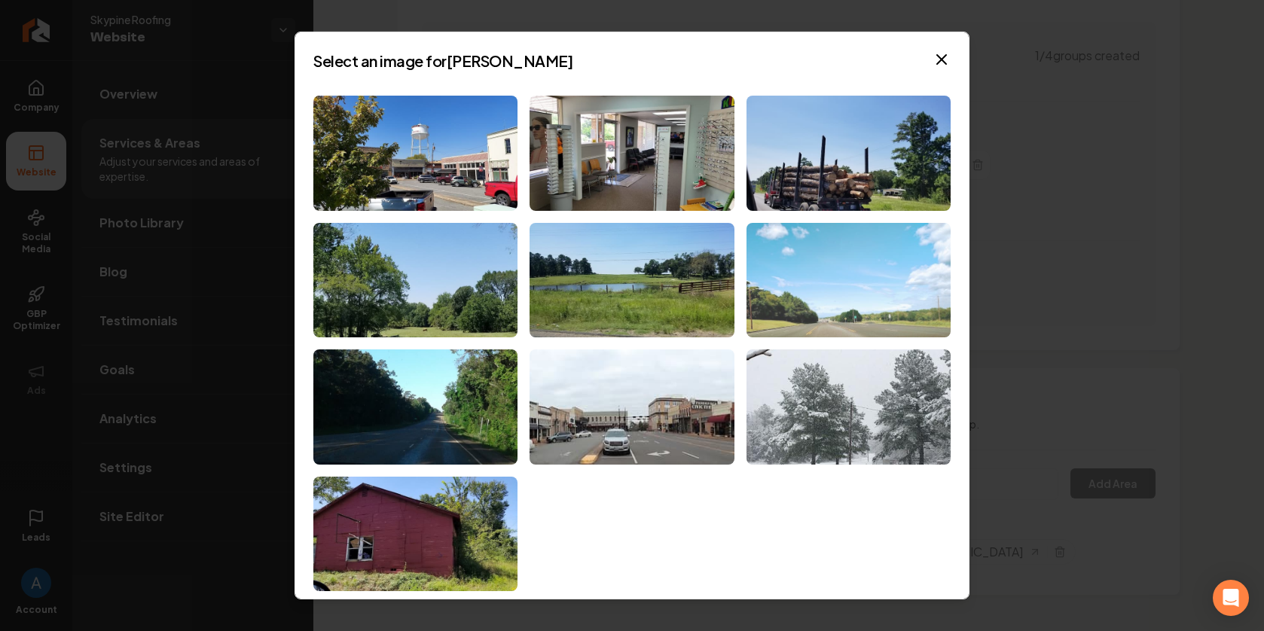
click at [856, 291] on img at bounding box center [848, 280] width 204 height 115
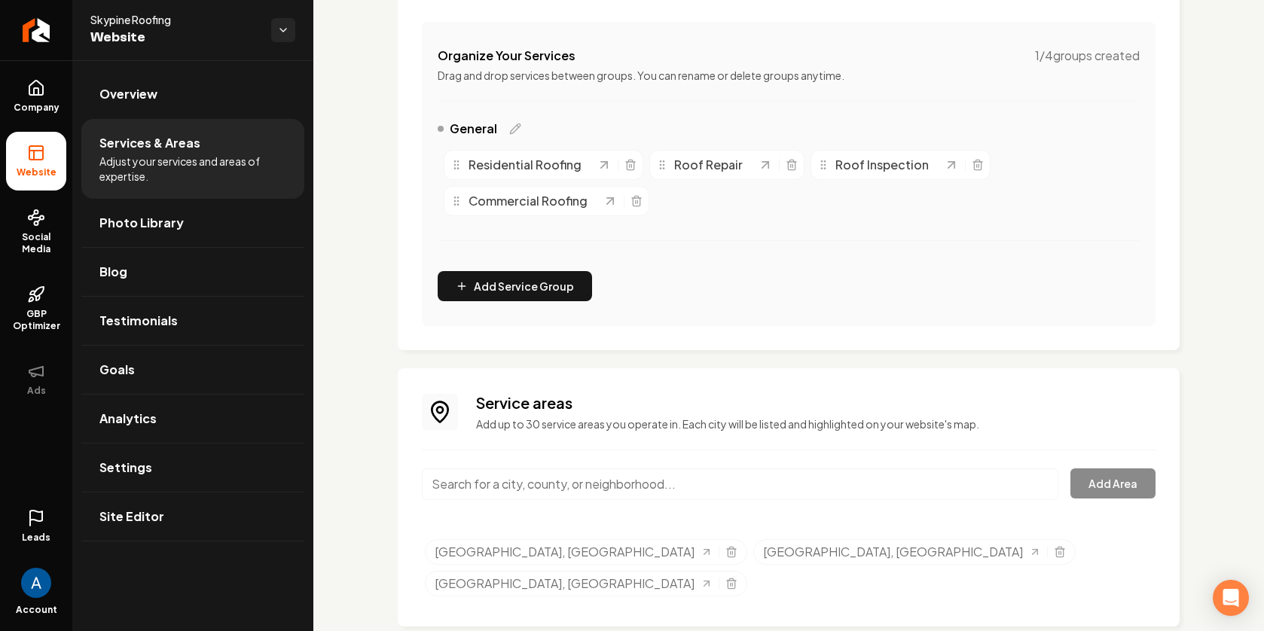
click at [562, 493] on input "Main content area" at bounding box center [740, 484] width 636 height 32
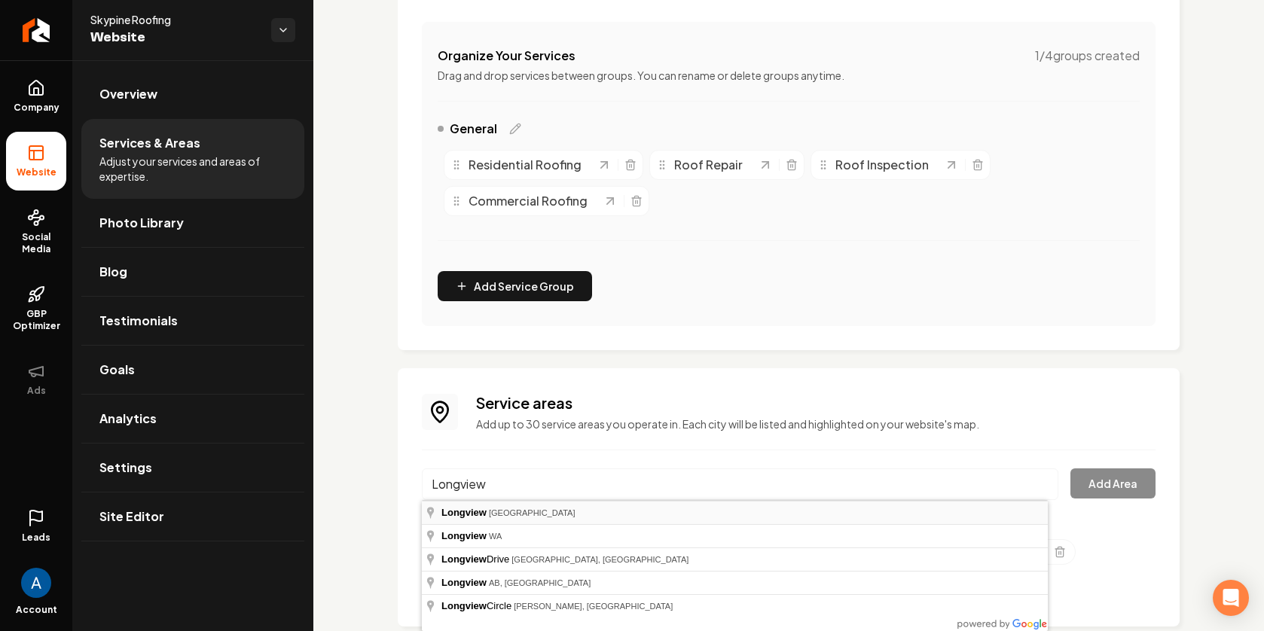
type input "Longview, TX"
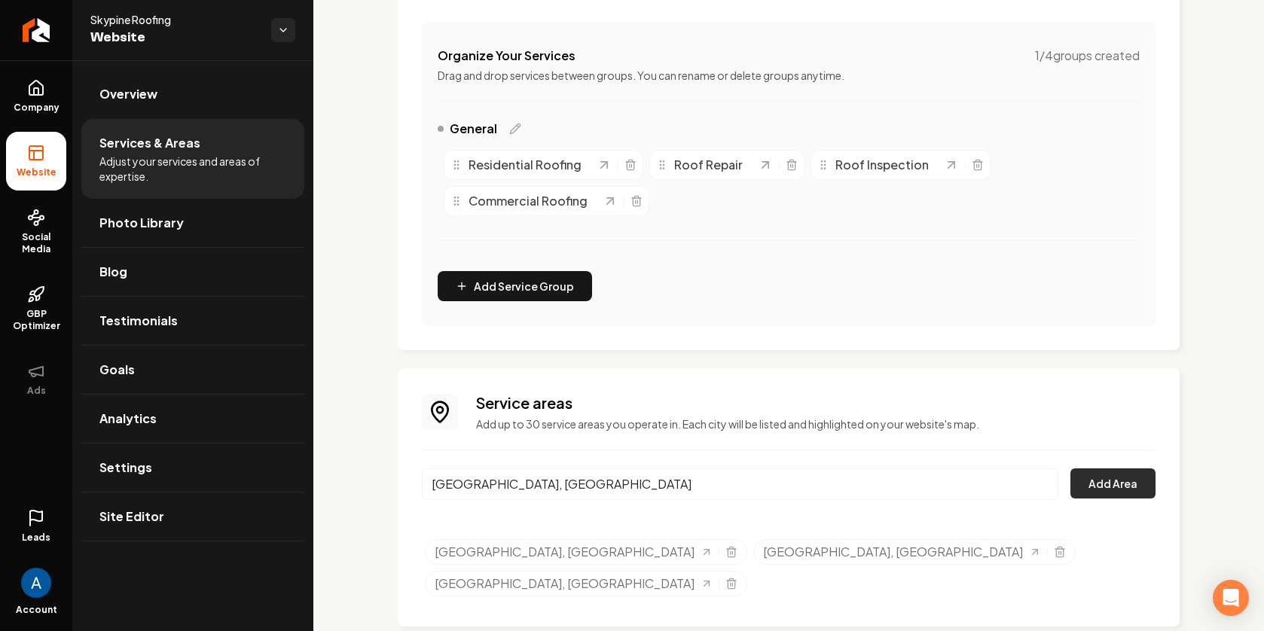
click at [1096, 473] on button "Add Area" at bounding box center [1112, 483] width 85 height 30
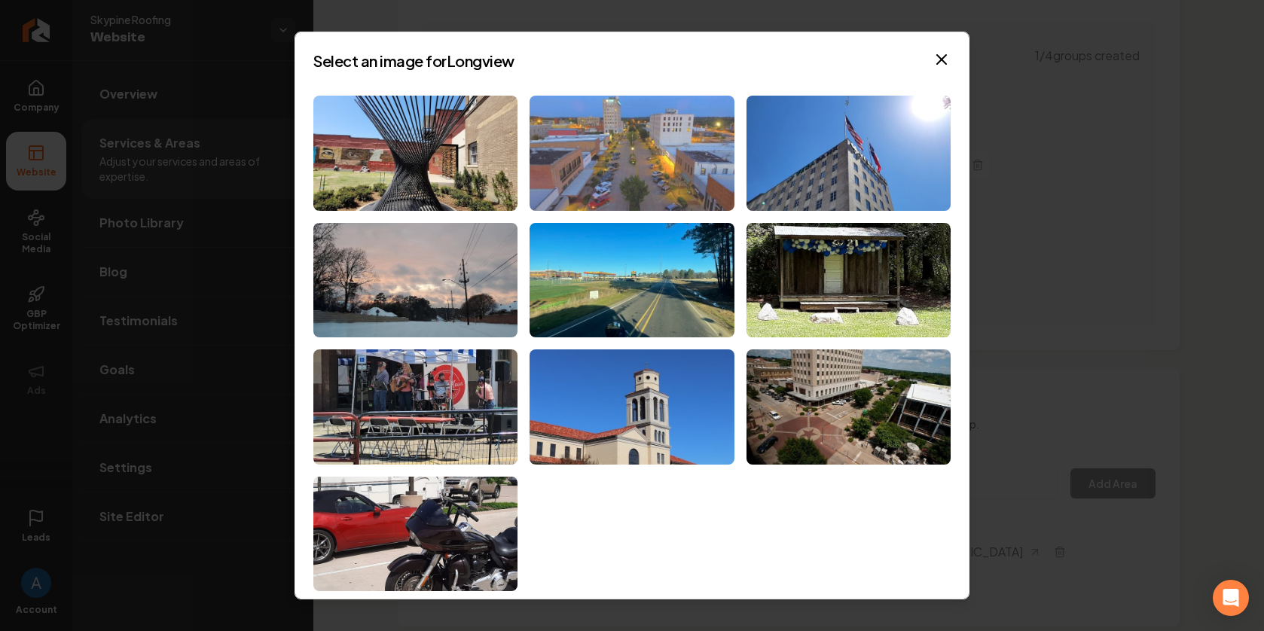
click at [630, 137] on img at bounding box center [631, 153] width 204 height 115
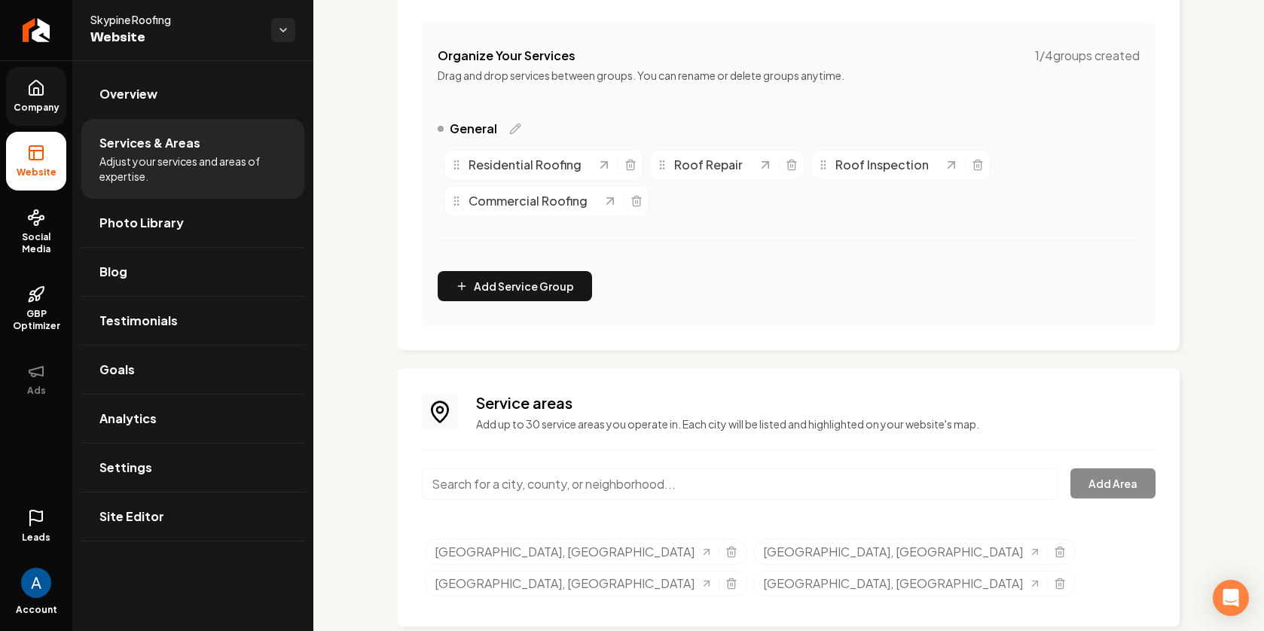
click at [50, 98] on link "Company" at bounding box center [36, 96] width 60 height 59
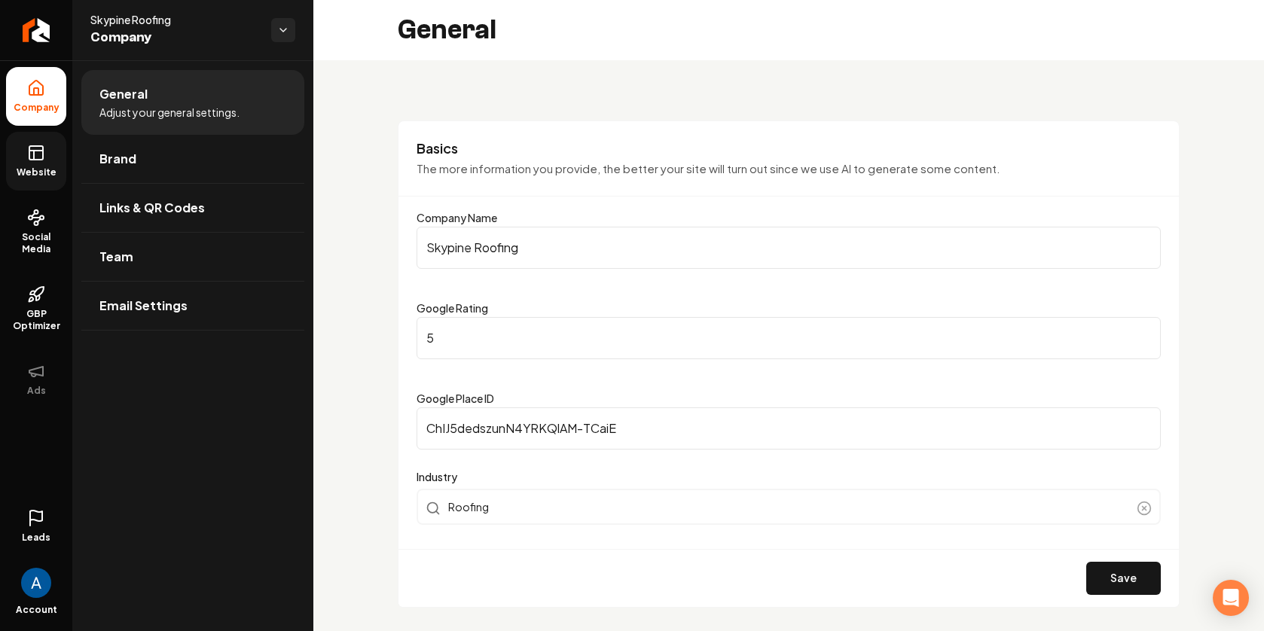
click at [33, 166] on span "Website" at bounding box center [37, 172] width 52 height 12
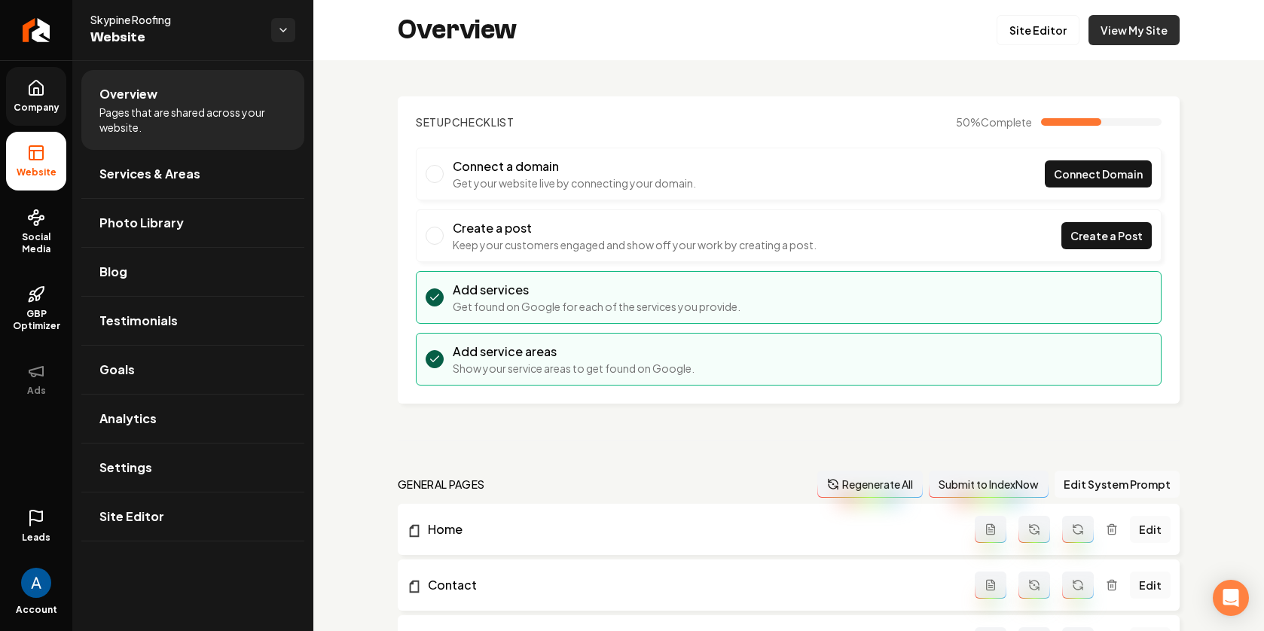
click at [1128, 32] on link "View My Site" at bounding box center [1133, 30] width 91 height 30
click at [1040, 29] on link "Site Editor" at bounding box center [1037, 30] width 83 height 30
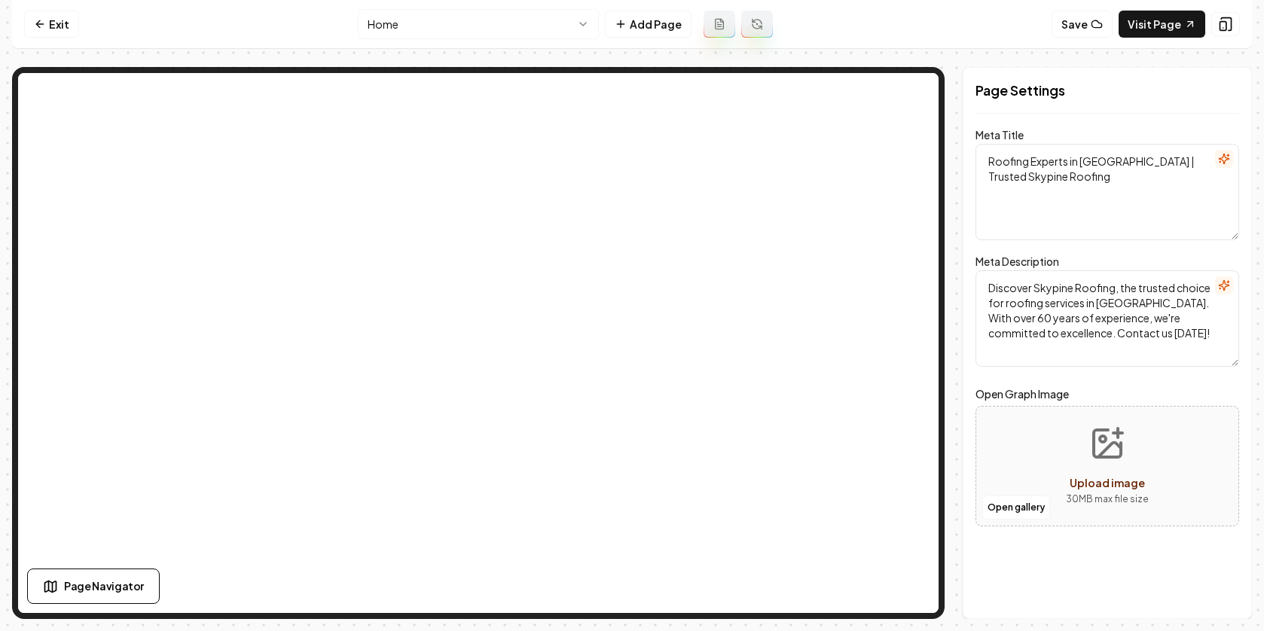
click at [554, 22] on html "Computer Required This feature is only available on a computer. Please switch t…" at bounding box center [632, 315] width 1264 height 631
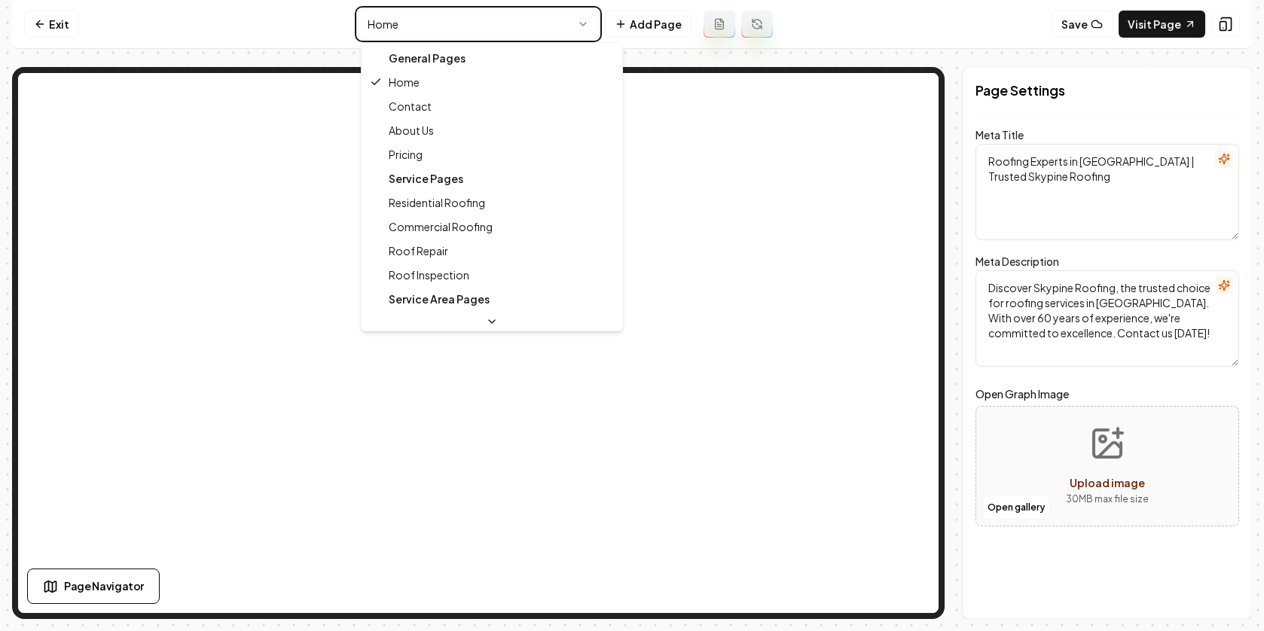
type textarea "Reliable Roofing Services in Carthage - SkyPine Roofing"
type textarea "Trusted roofing services in Carthage by SkyPine Roofing. Experience integrity a…"
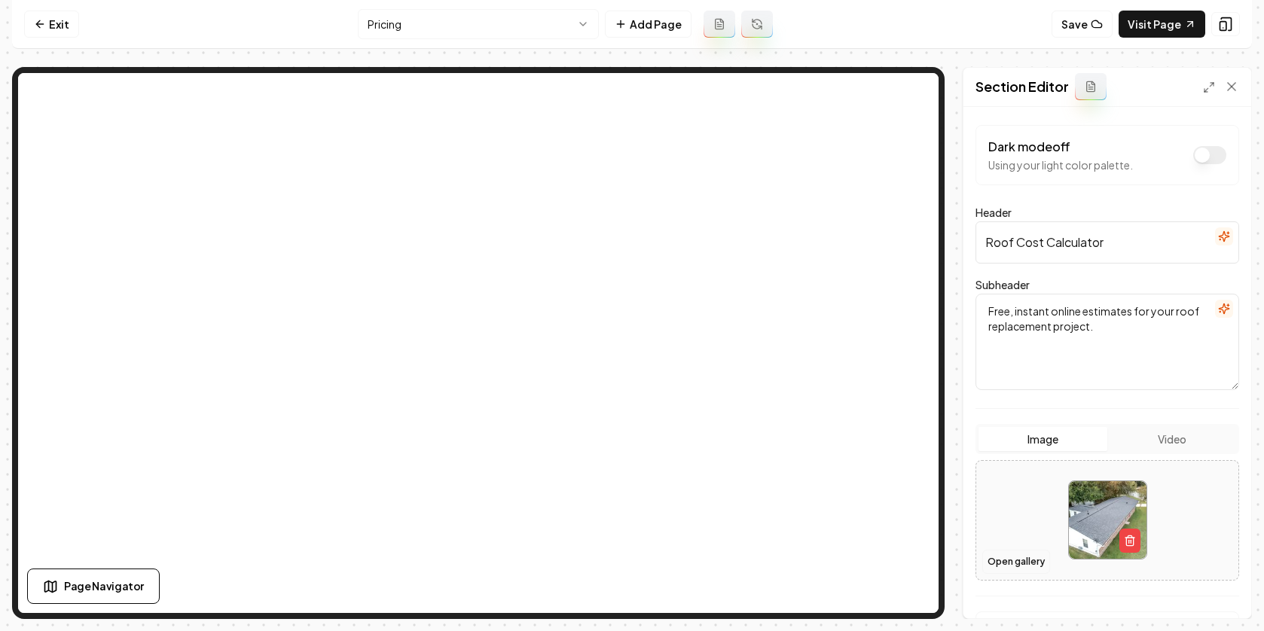
click at [1018, 565] on button "Open gallery" at bounding box center [1016, 562] width 68 height 24
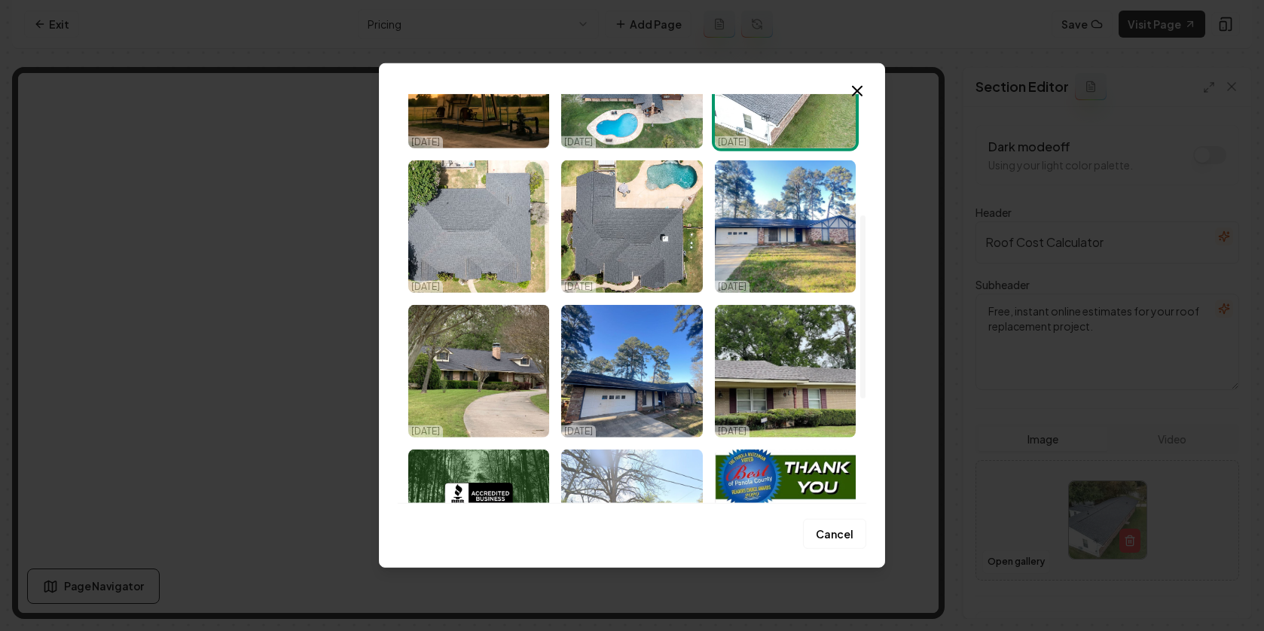
scroll to position [270, 0]
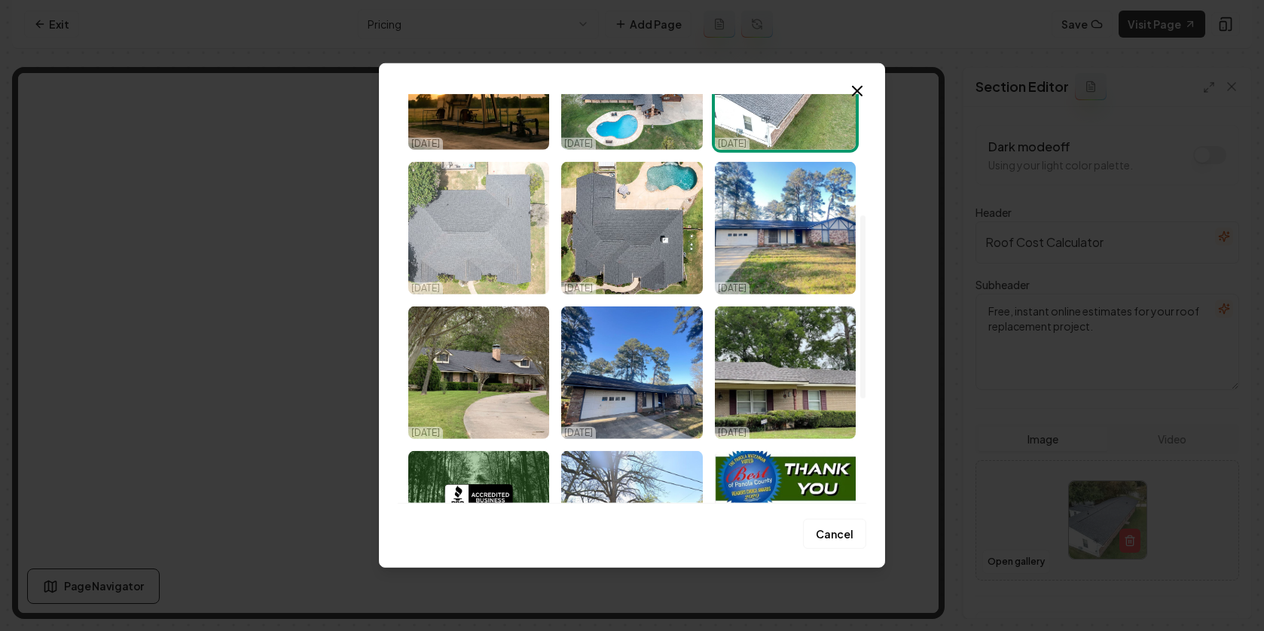
click at [491, 245] on img "Select image image_68ef95d45c7cd75eb82c9af0.jpeg" at bounding box center [478, 228] width 141 height 133
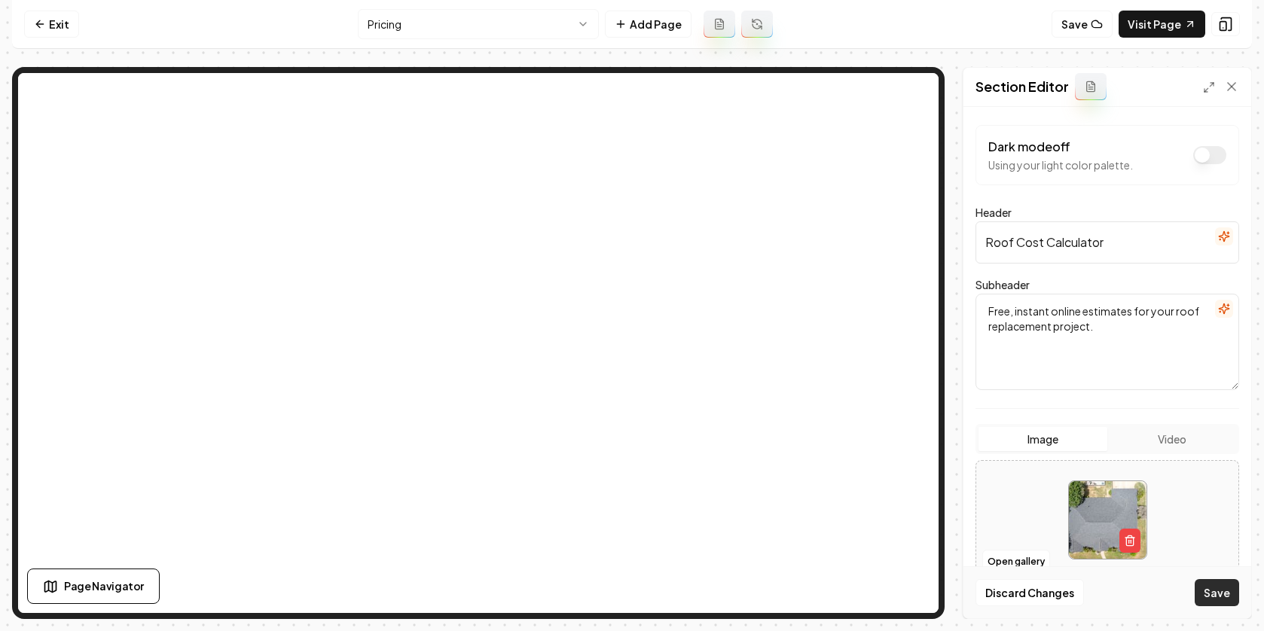
click at [1204, 591] on button "Save" at bounding box center [1216, 592] width 44 height 27
click at [37, 18] on icon at bounding box center [40, 24] width 12 height 12
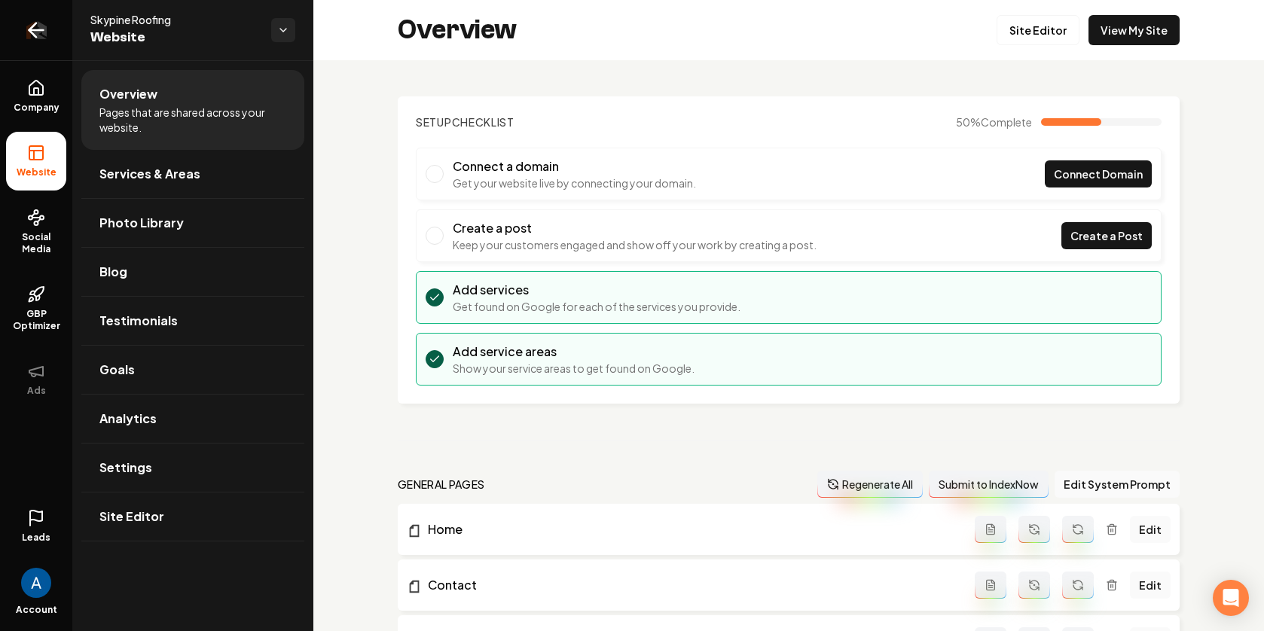
click at [44, 41] on icon "Return to dashboard" at bounding box center [36, 30] width 24 height 24
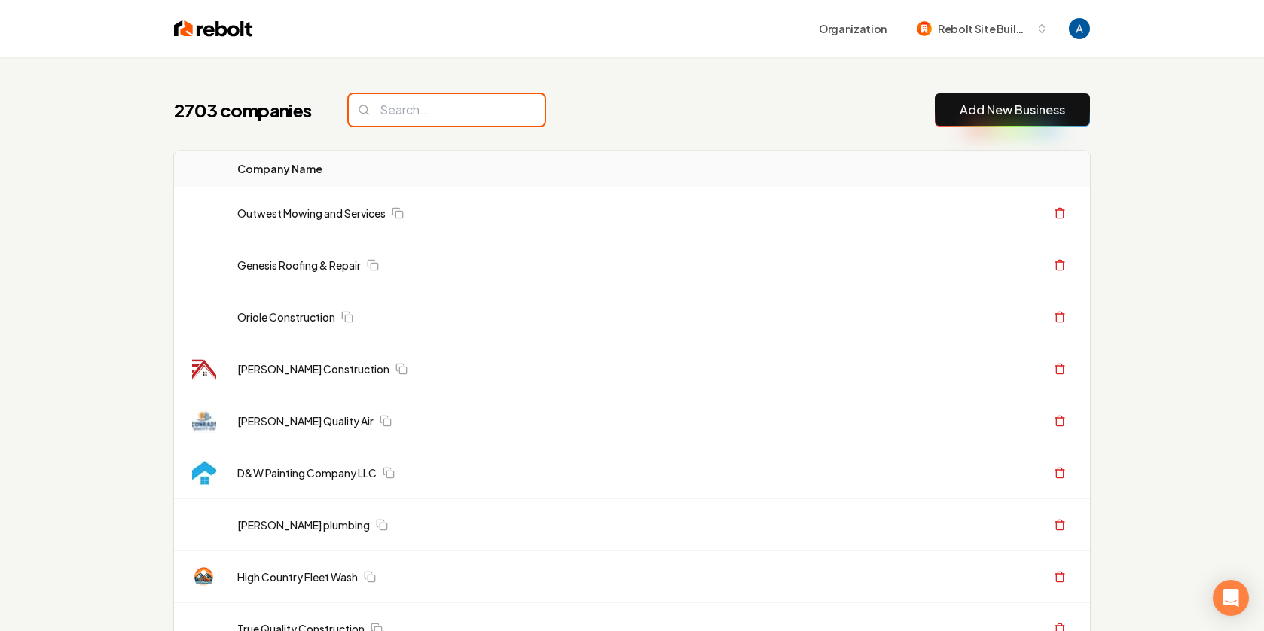
click at [392, 109] on input "search" at bounding box center [447, 110] width 196 height 32
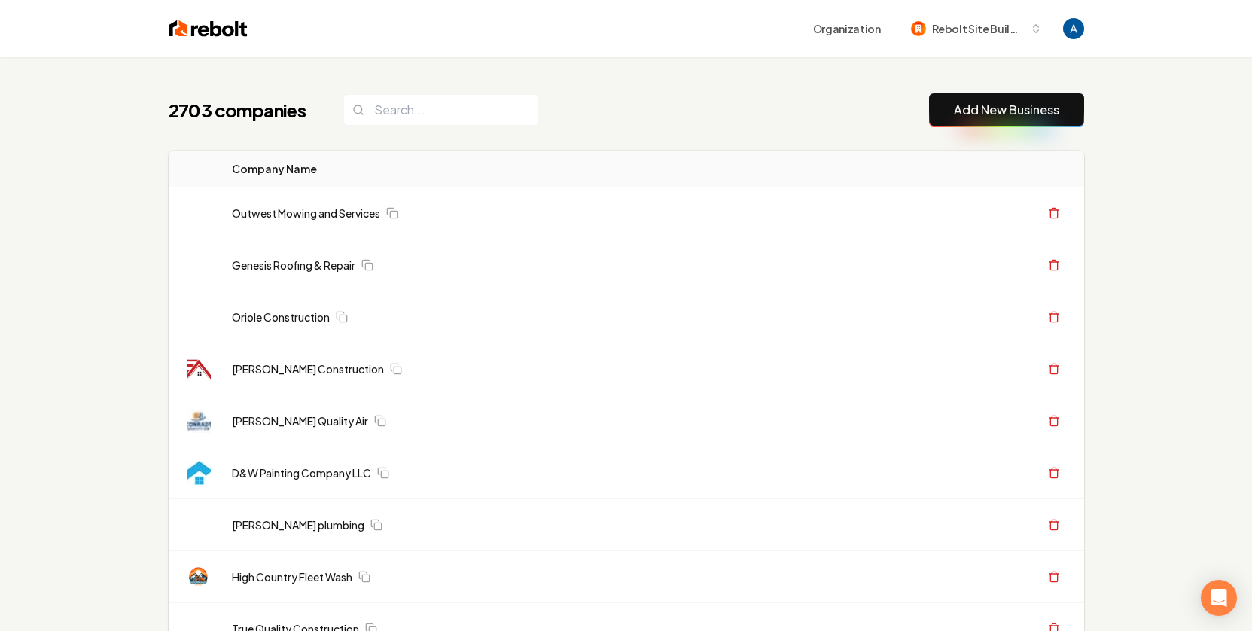
click at [647, 121] on div "2703 companies Add New Business" at bounding box center [627, 109] width 916 height 33
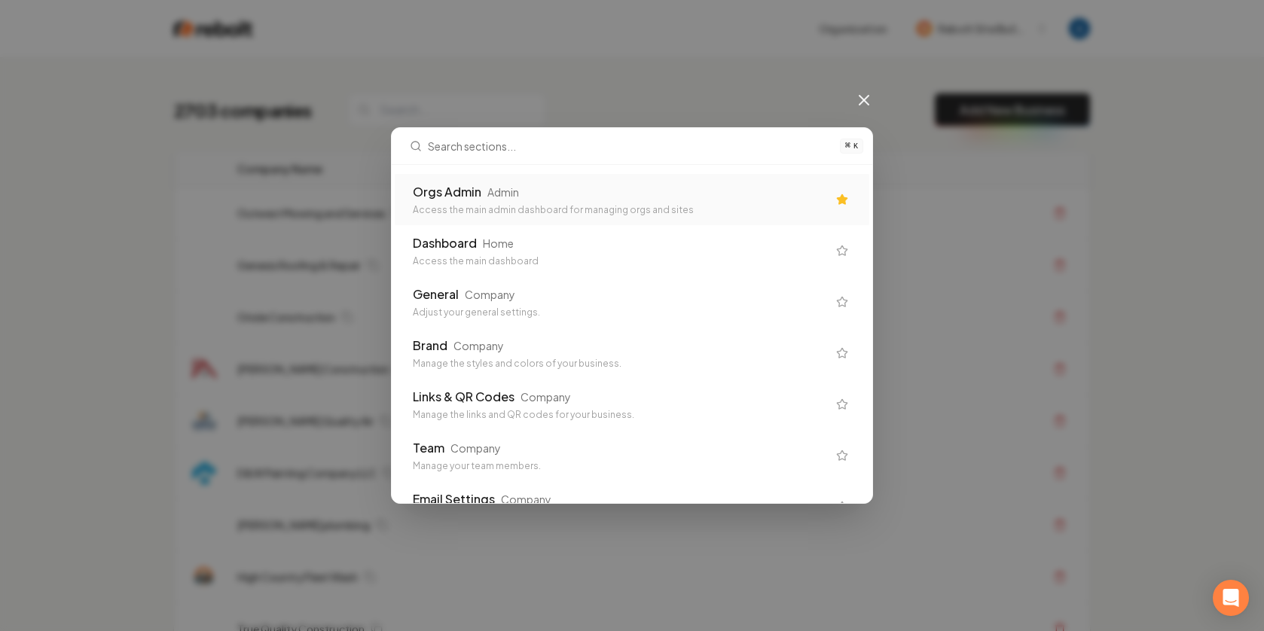
click at [584, 200] on div "Orgs Admin Admin" at bounding box center [620, 192] width 414 height 18
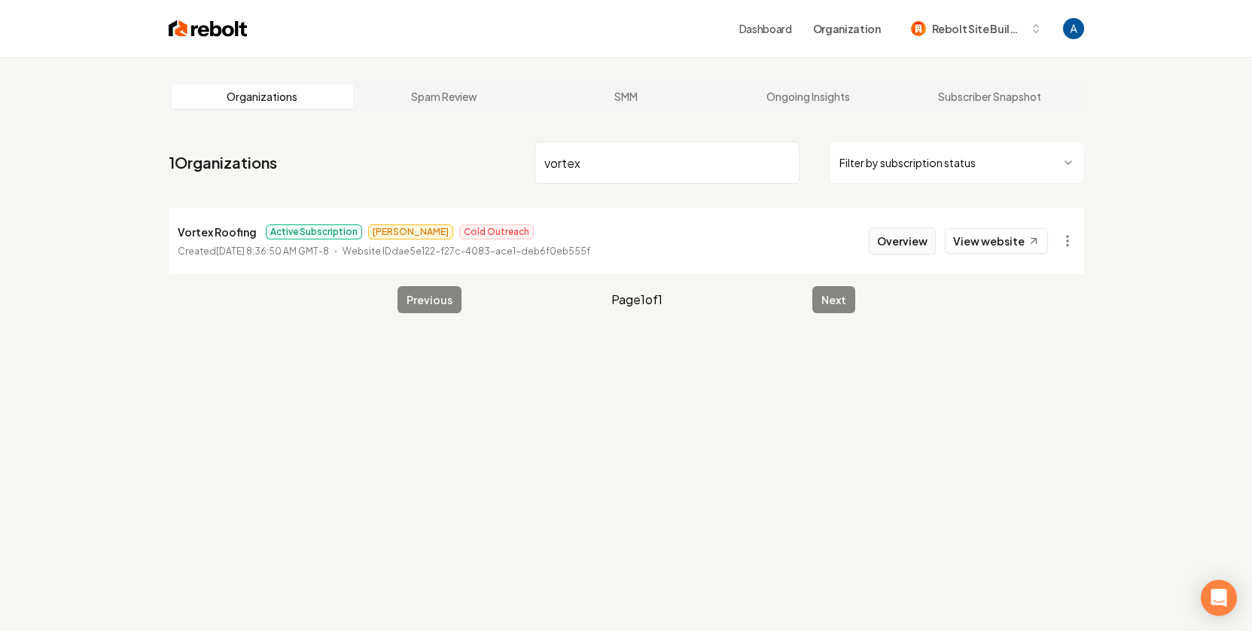
type input "vortex"
click at [888, 245] on button "Overview" at bounding box center [902, 240] width 67 height 27
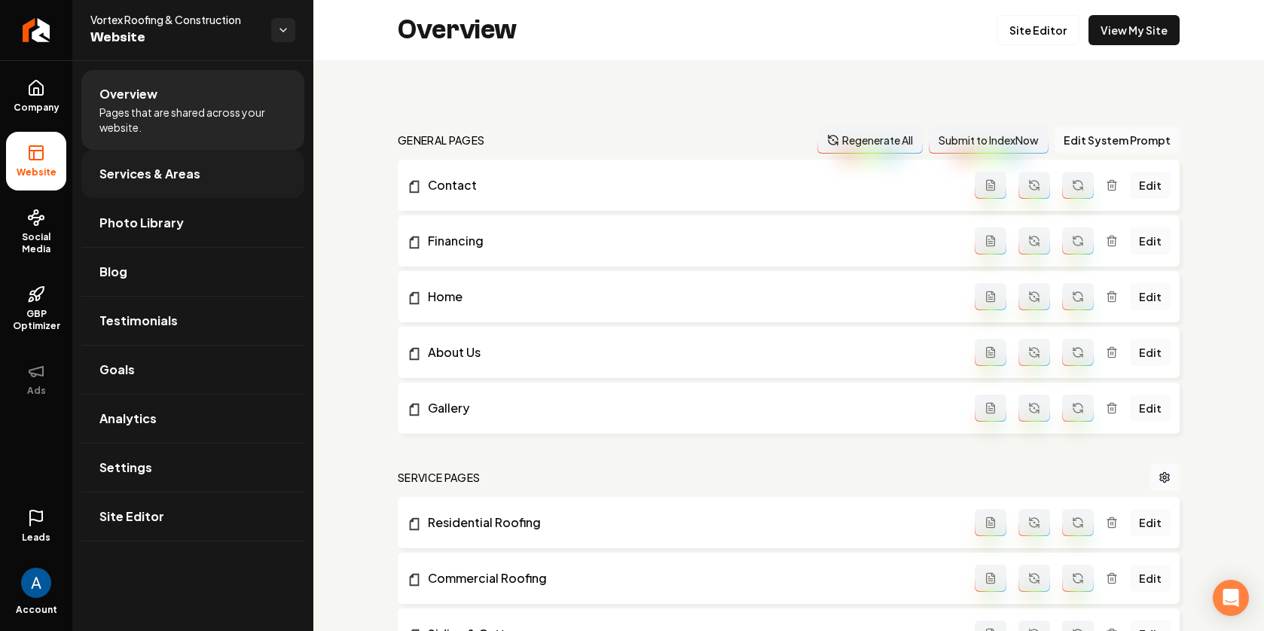
click at [162, 169] on span "Services & Areas" at bounding box center [149, 174] width 101 height 18
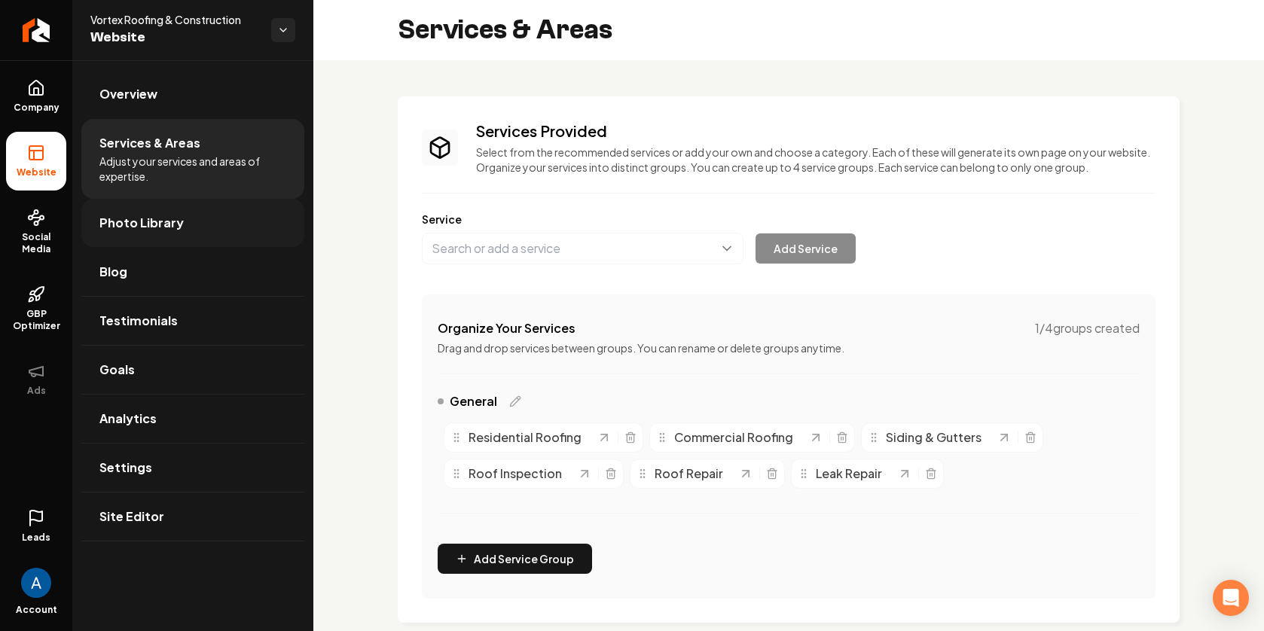
click at [145, 223] on span "Photo Library" at bounding box center [141, 223] width 84 height 18
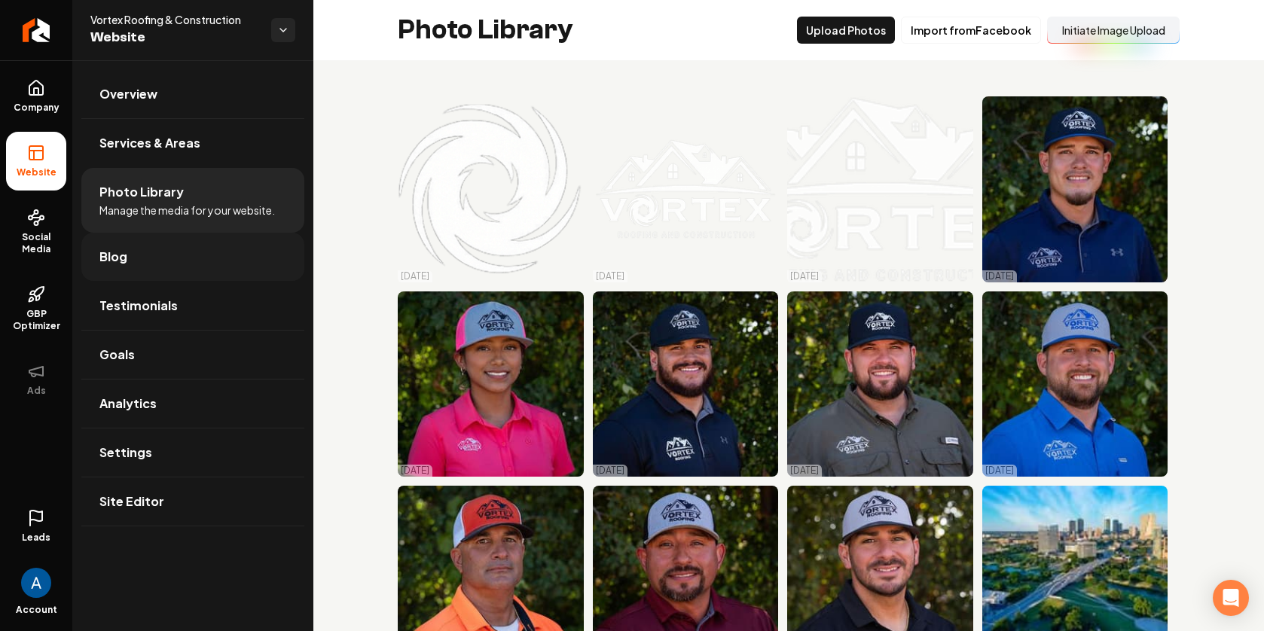
click at [124, 252] on span "Blog" at bounding box center [113, 257] width 28 height 18
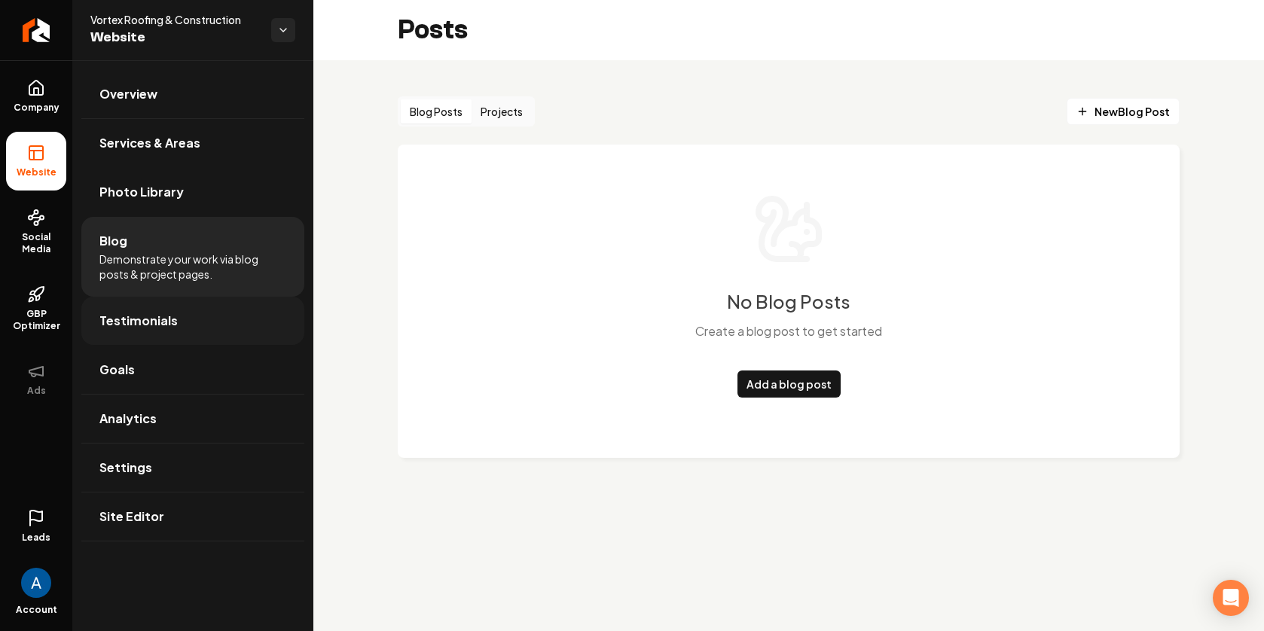
click at [138, 325] on span "Testimonials" at bounding box center [138, 321] width 78 height 18
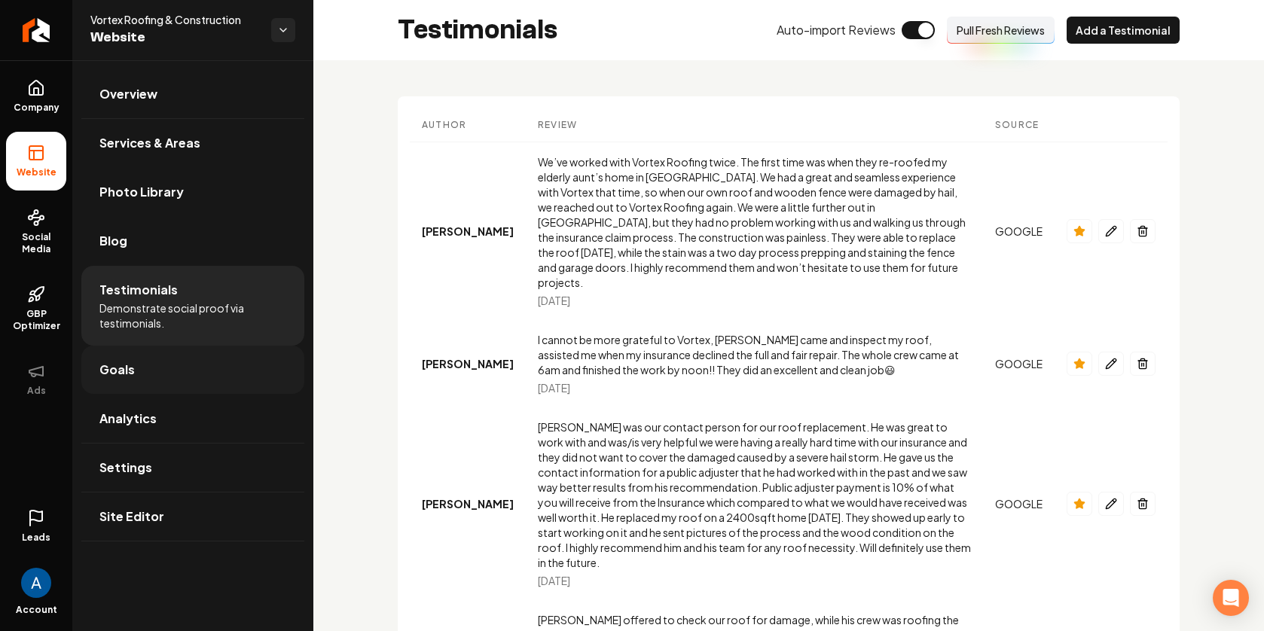
click at [123, 369] on span "Goals" at bounding box center [116, 370] width 35 height 18
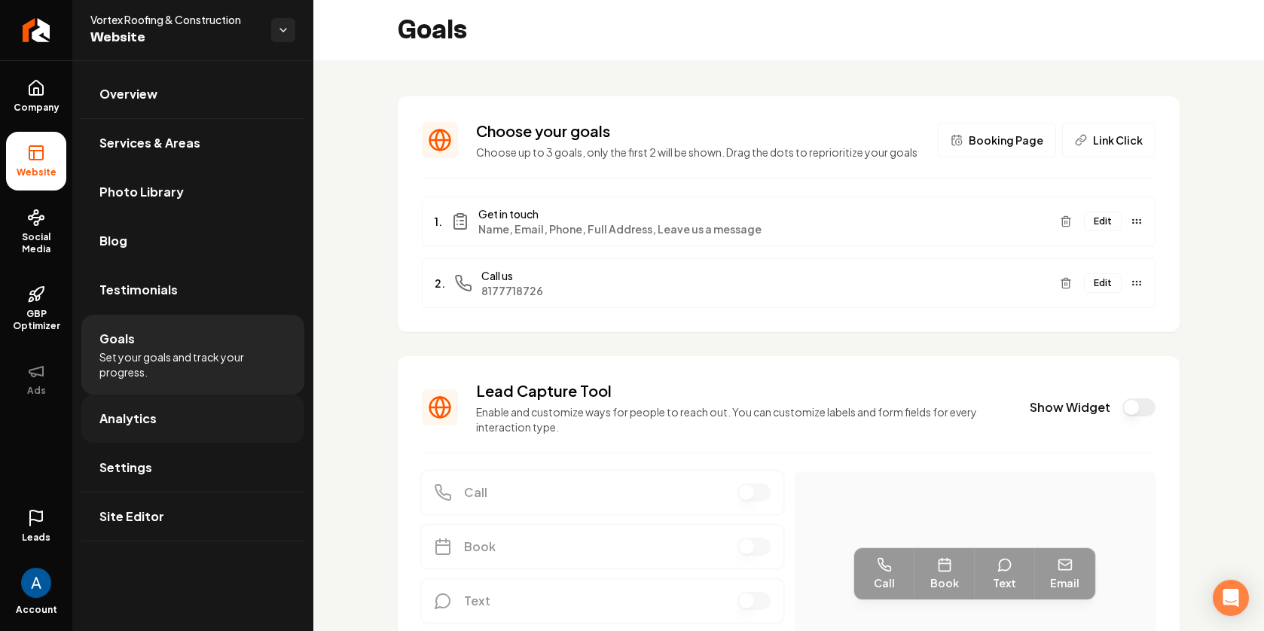
click at [130, 415] on span "Analytics" at bounding box center [127, 419] width 57 height 18
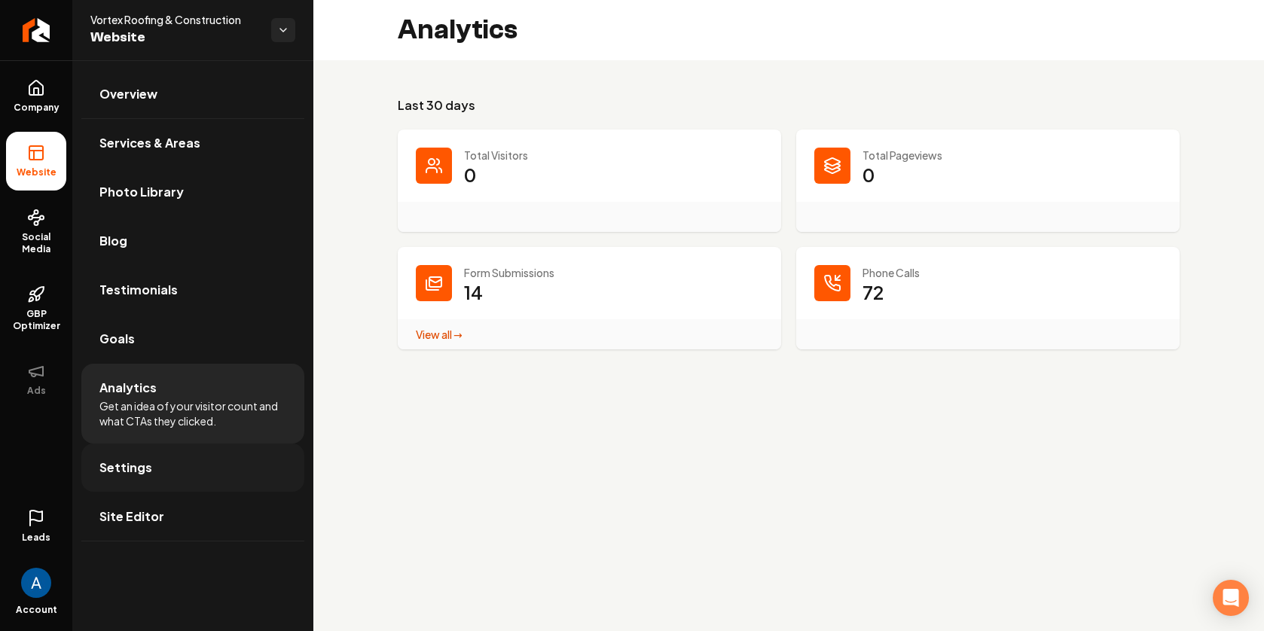
click at [119, 472] on span "Settings" at bounding box center [125, 468] width 53 height 18
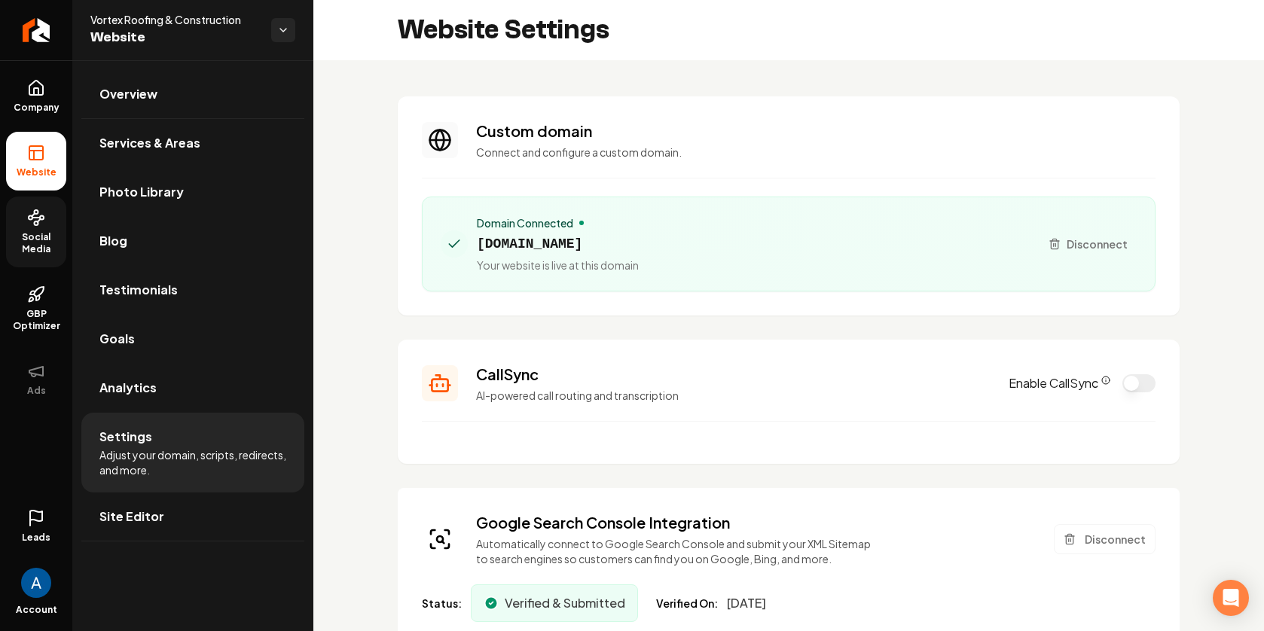
click at [42, 228] on link "Social Media" at bounding box center [36, 232] width 60 height 71
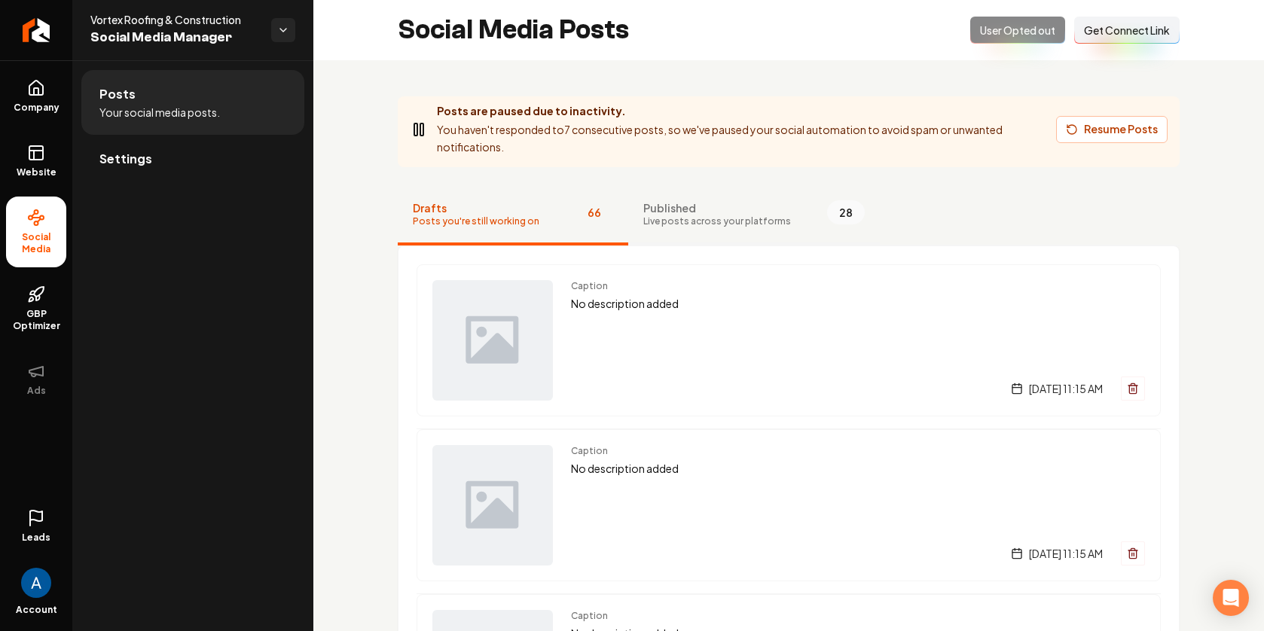
click at [676, 212] on span "Published" at bounding box center [717, 207] width 148 height 15
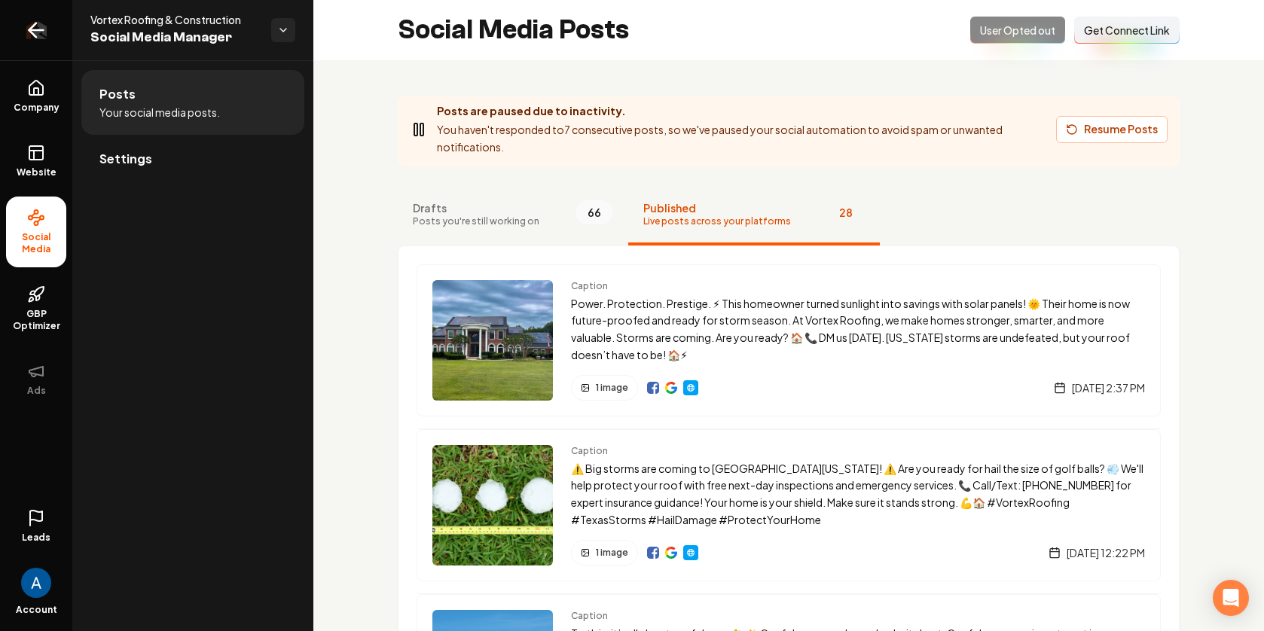
click at [32, 33] on icon "Return to dashboard" at bounding box center [32, 30] width 7 height 14
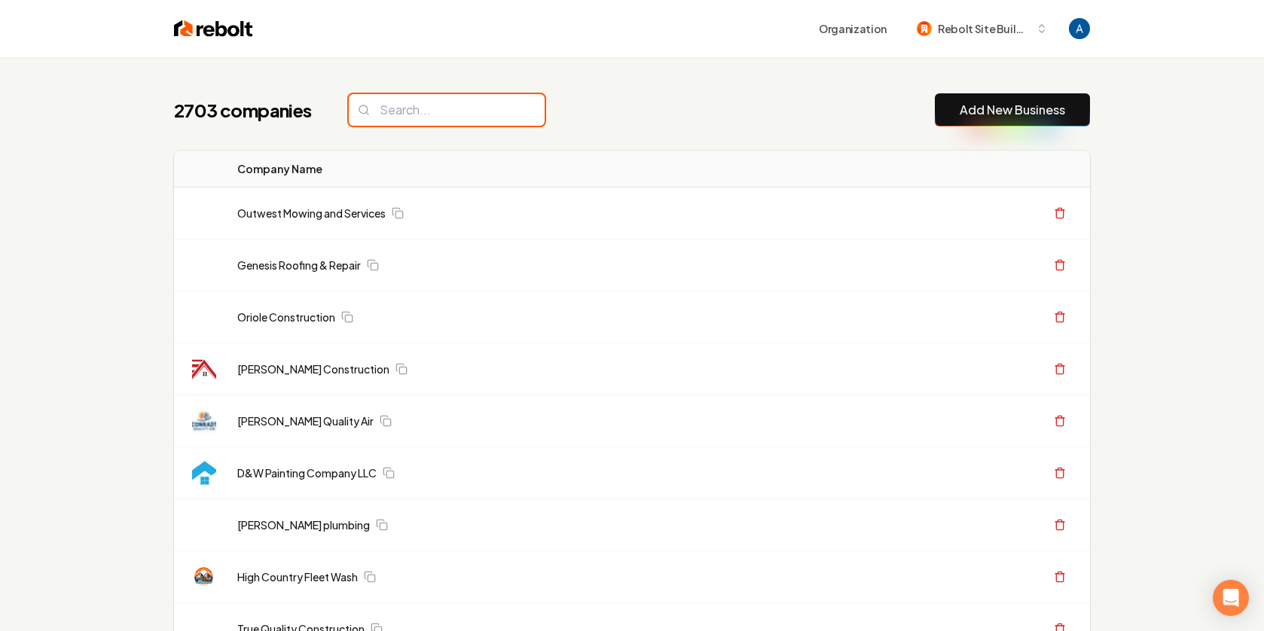
click at [435, 111] on input "search" at bounding box center [447, 110] width 196 height 32
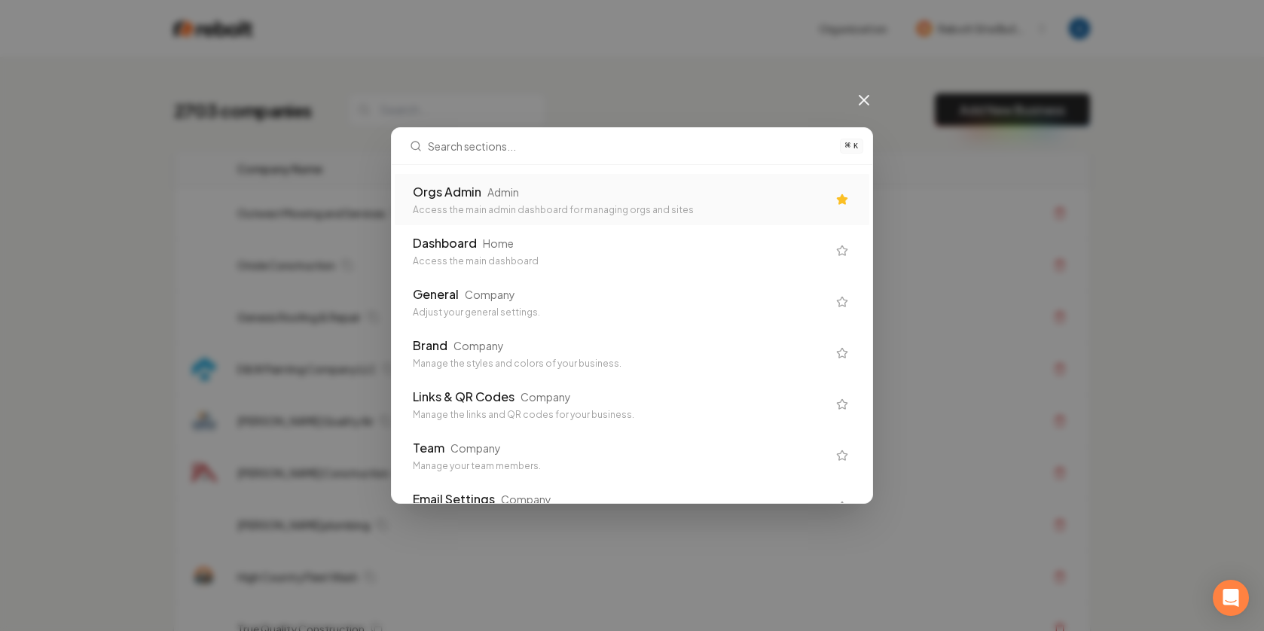
click at [540, 209] on div "Access the main admin dashboard for managing orgs and sites" at bounding box center [620, 210] width 414 height 12
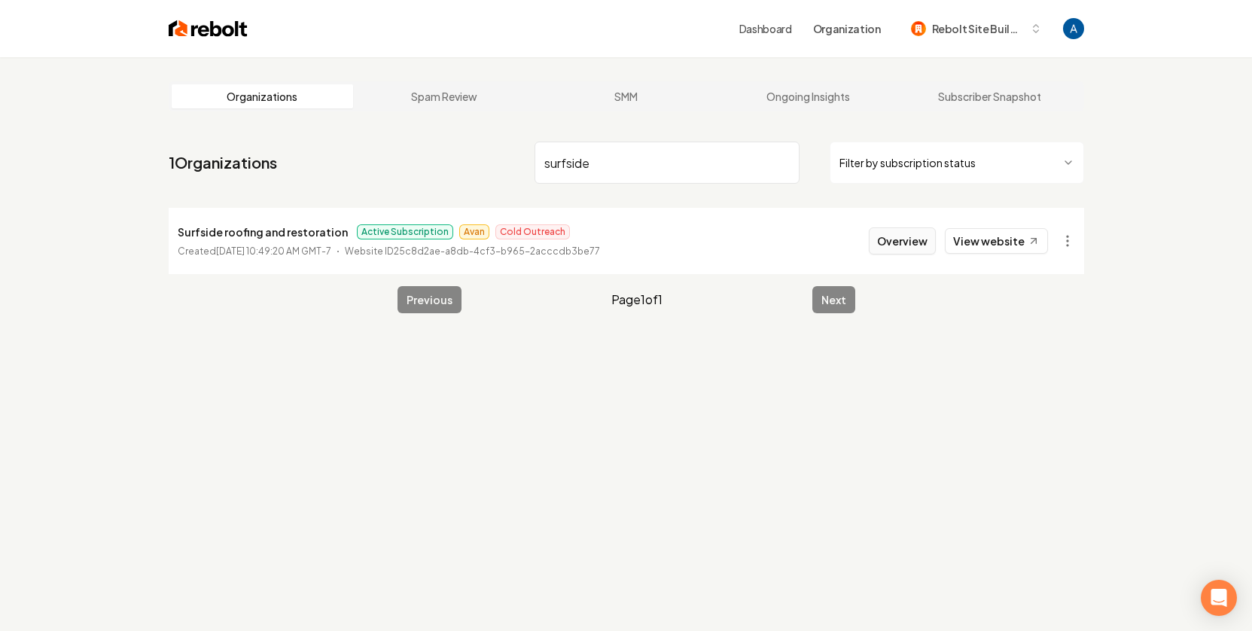
type input "surfside"
click at [920, 246] on button "Overview" at bounding box center [902, 240] width 67 height 27
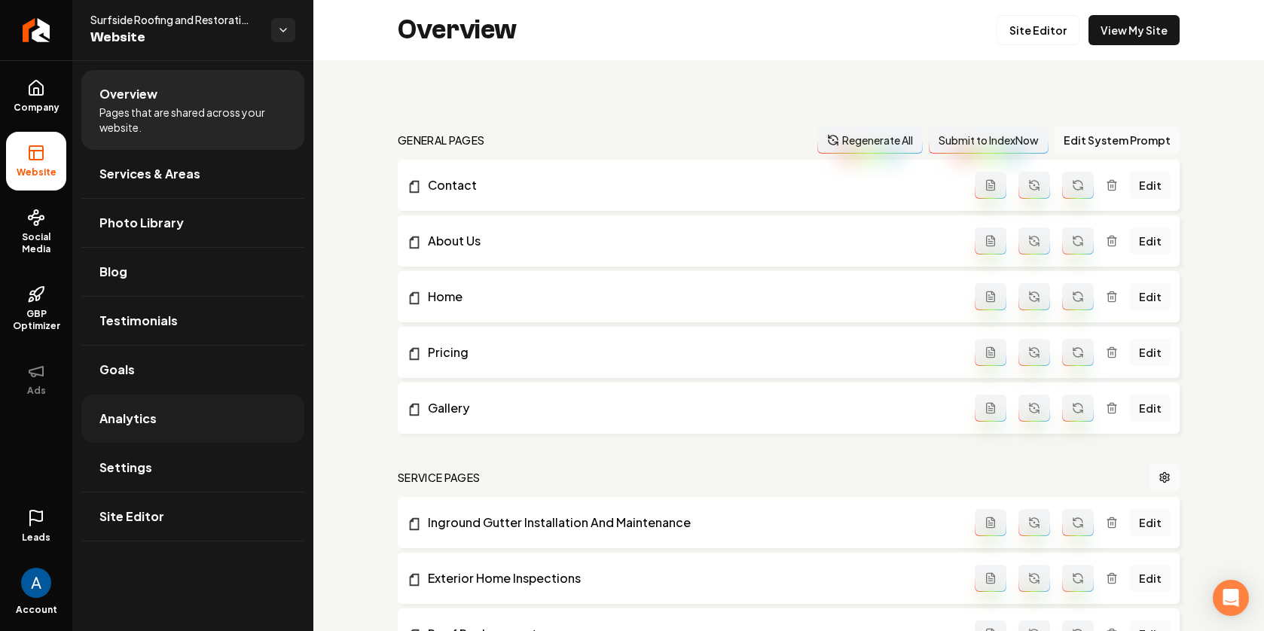
click at [131, 437] on link "Analytics" at bounding box center [192, 419] width 223 height 48
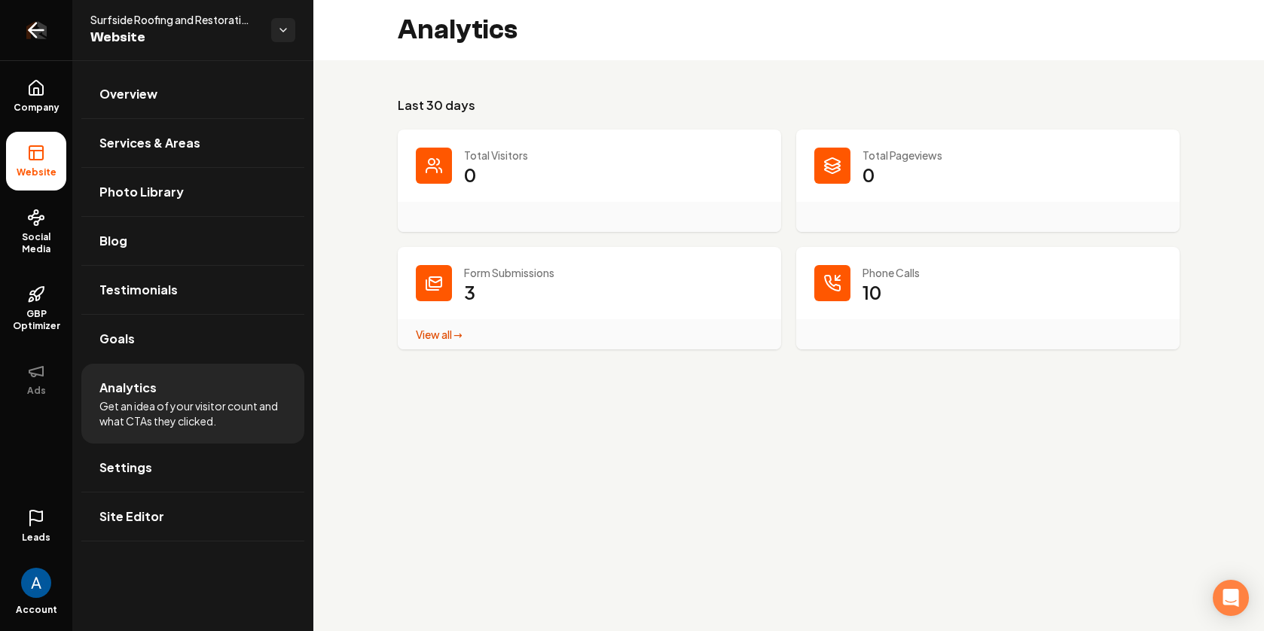
click at [25, 32] on icon "Return to dashboard" at bounding box center [36, 30] width 24 height 24
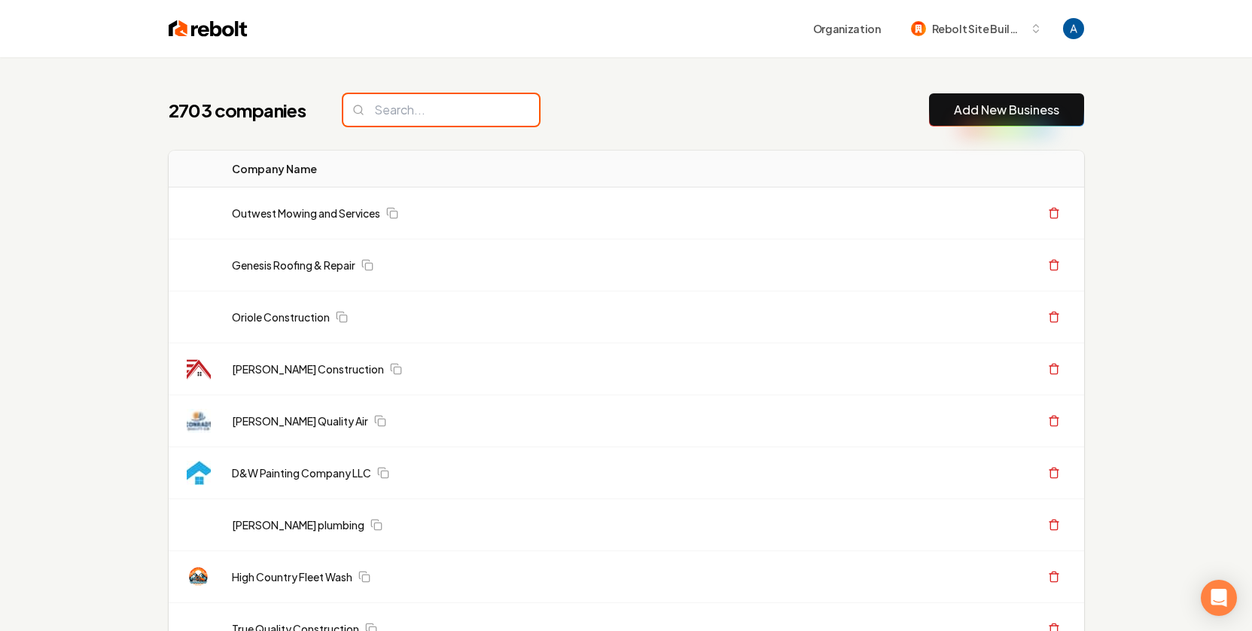
click at [436, 111] on input "search" at bounding box center [441, 110] width 196 height 32
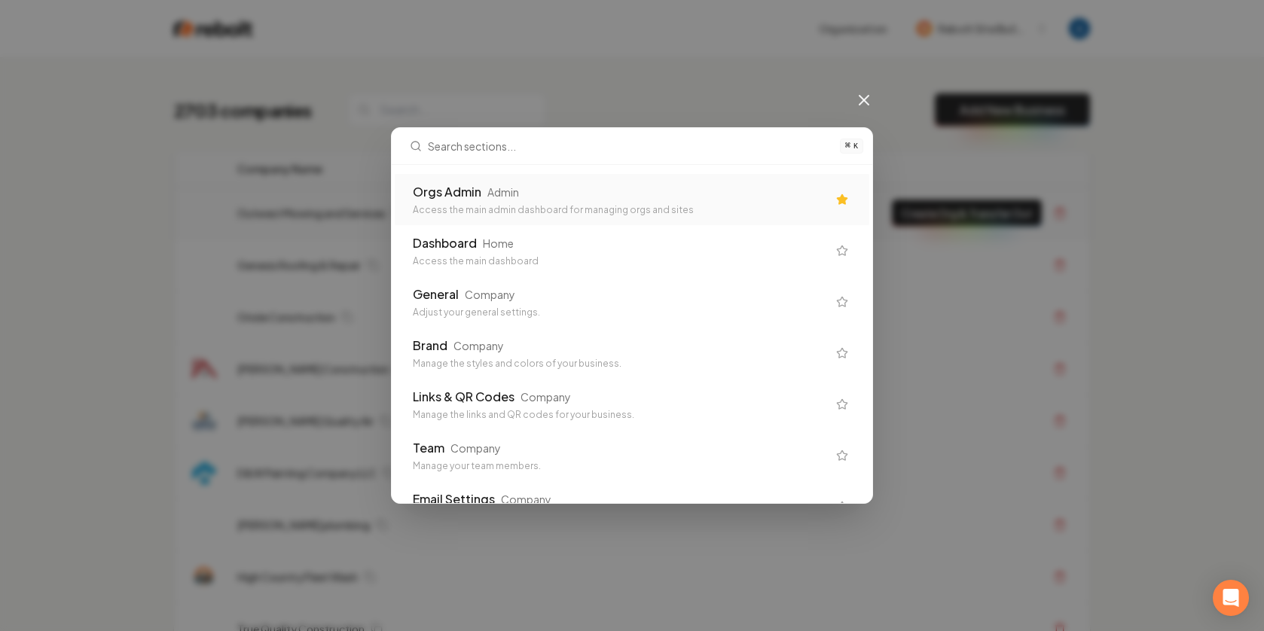
click at [538, 200] on div "Orgs Admin Admin" at bounding box center [620, 192] width 414 height 18
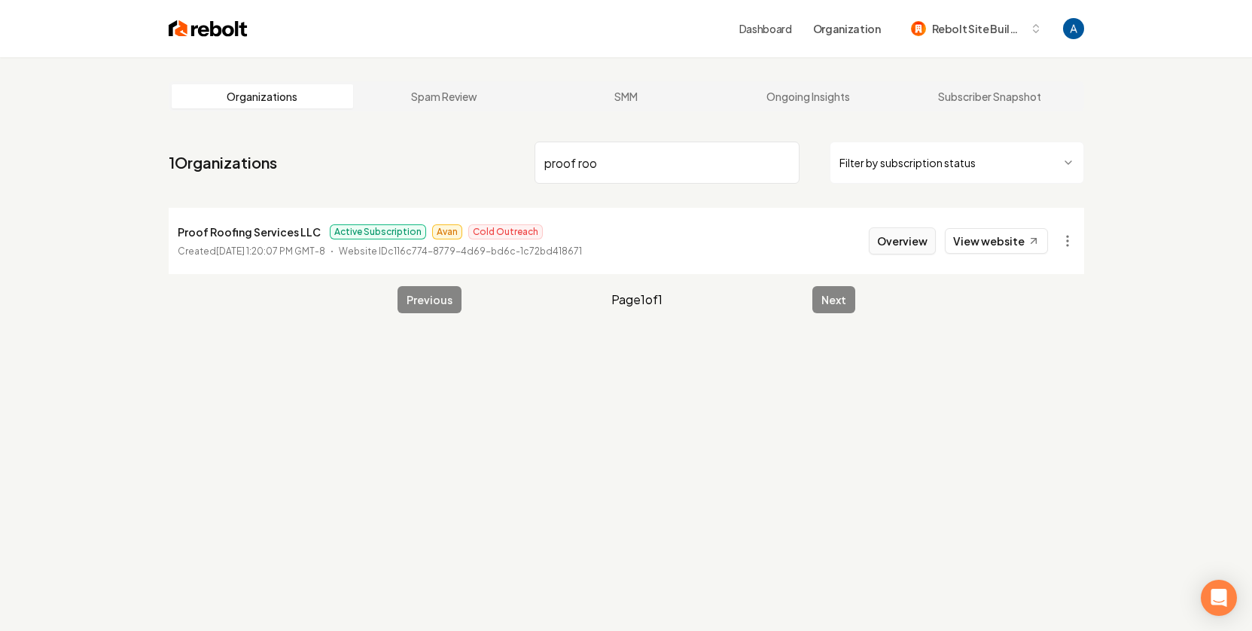
type input "proof roo"
click at [902, 242] on button "Overview" at bounding box center [902, 240] width 67 height 27
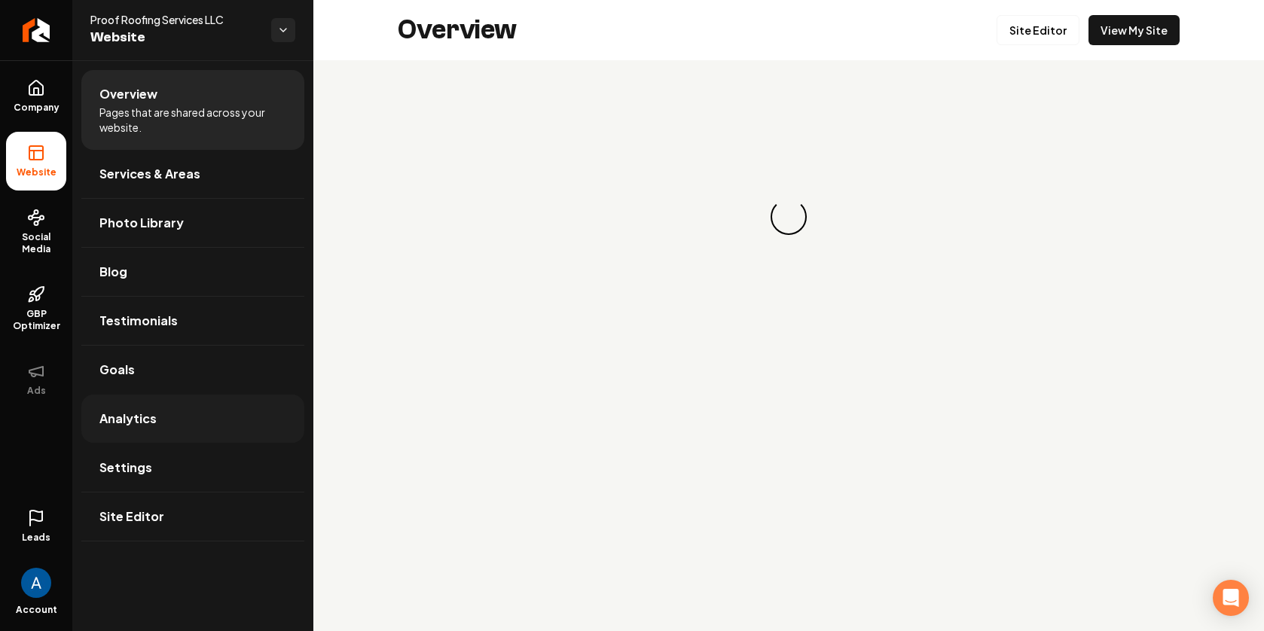
click at [129, 412] on span "Analytics" at bounding box center [127, 419] width 57 height 18
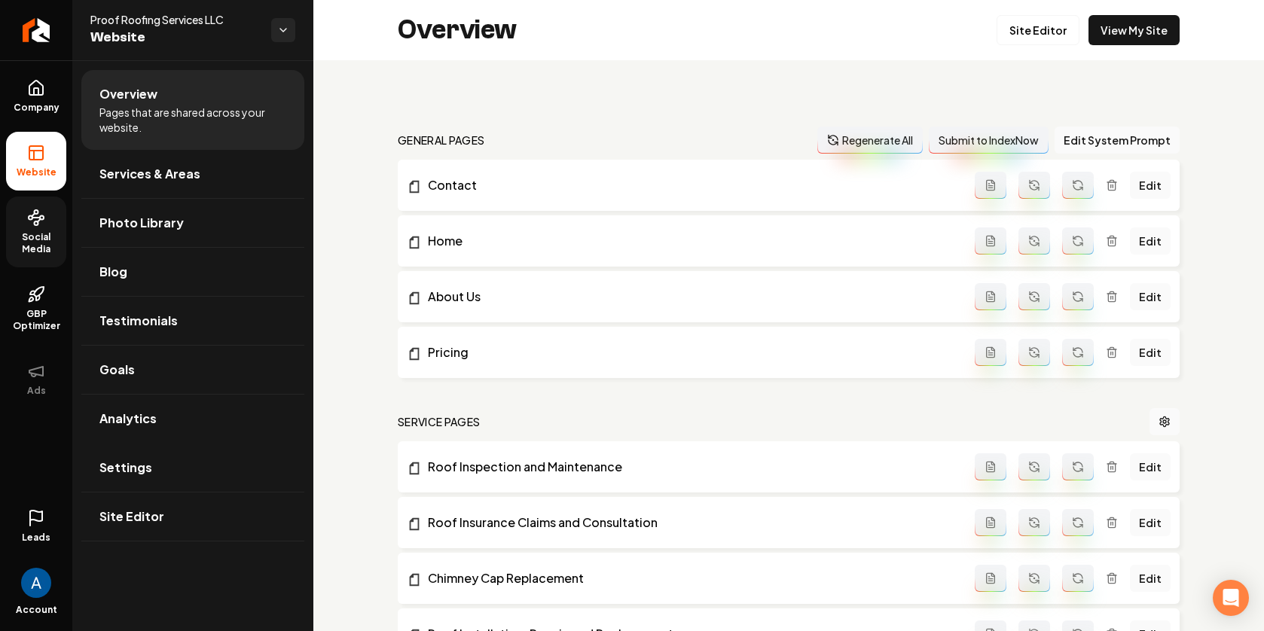
click at [34, 242] on span "Social Media" at bounding box center [36, 243] width 60 height 24
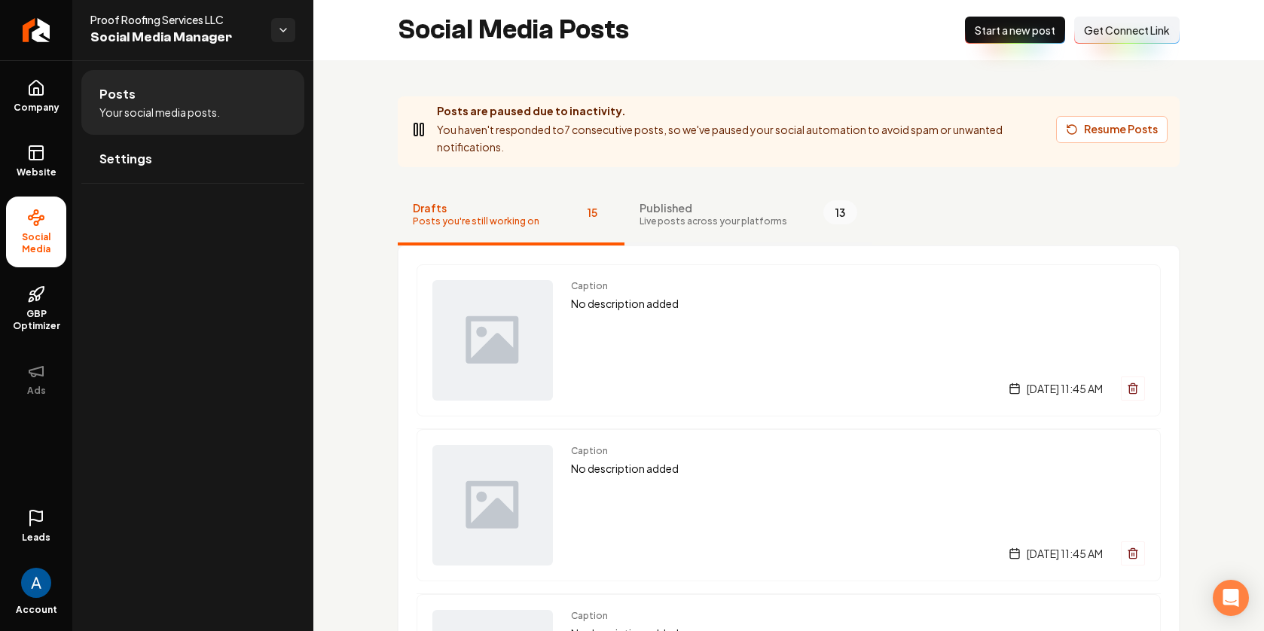
click at [678, 208] on span "Published" at bounding box center [713, 207] width 148 height 15
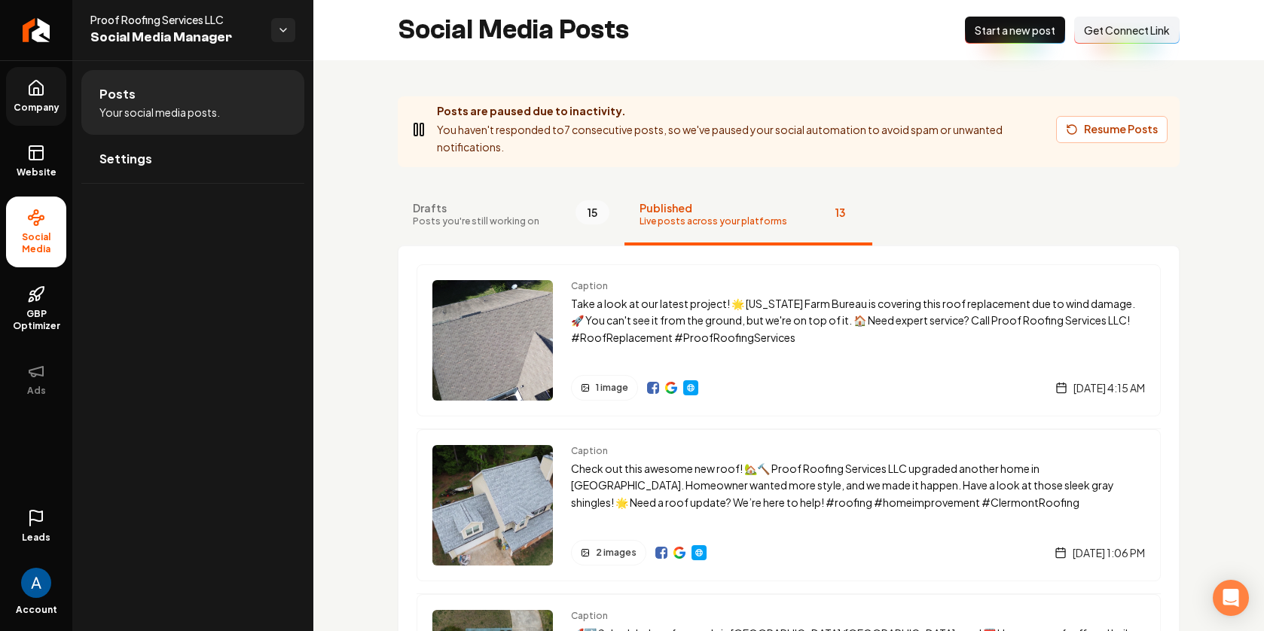
click at [36, 93] on icon at bounding box center [36, 88] width 18 height 18
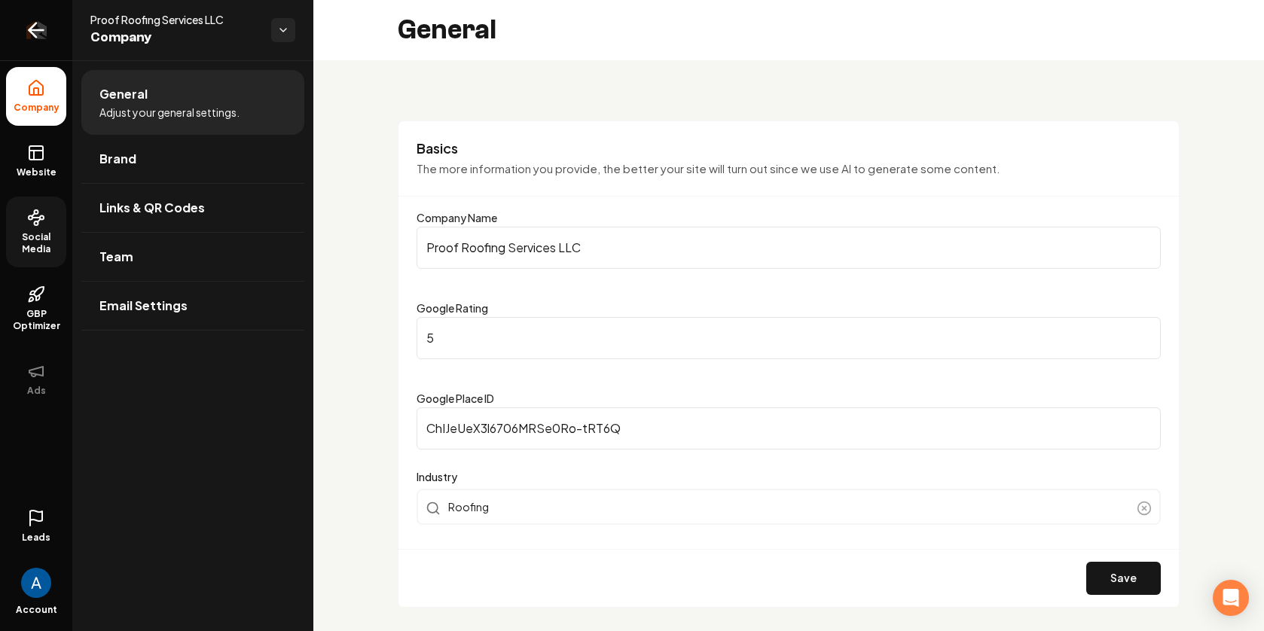
click at [38, 27] on icon "Return to dashboard" at bounding box center [36, 30] width 24 height 24
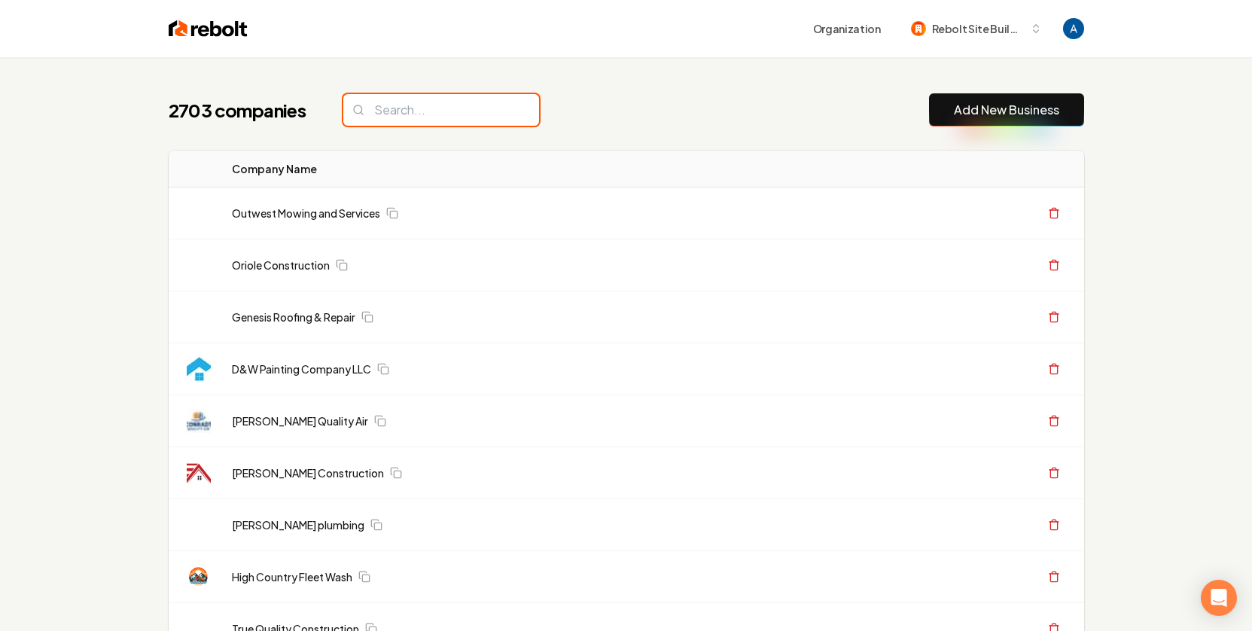
click at [419, 103] on input "search" at bounding box center [441, 110] width 196 height 32
type input "p"
click at [621, 117] on div "2703 companies Add New Business" at bounding box center [627, 109] width 916 height 33
click at [688, 119] on div "2703 companies Add New Business" at bounding box center [627, 109] width 916 height 33
click at [405, 117] on input "search" at bounding box center [441, 110] width 196 height 32
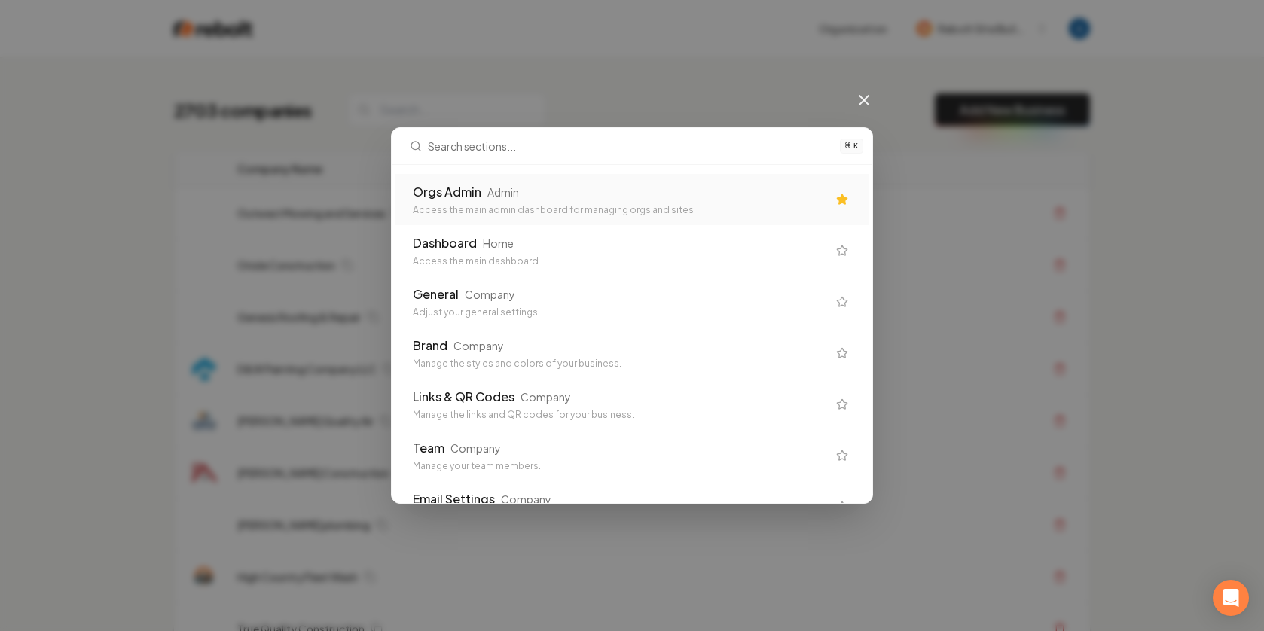
click at [476, 188] on div "Orgs Admin" at bounding box center [447, 192] width 69 height 18
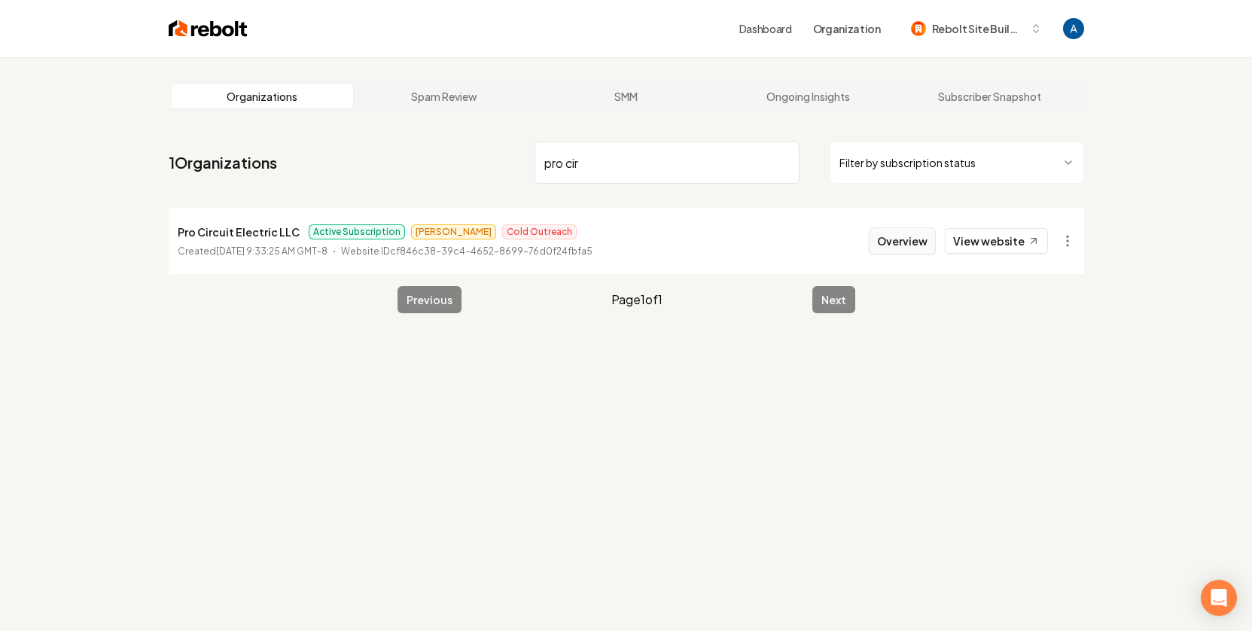
type input "pro cir"
click at [901, 240] on button "Overview" at bounding box center [902, 240] width 67 height 27
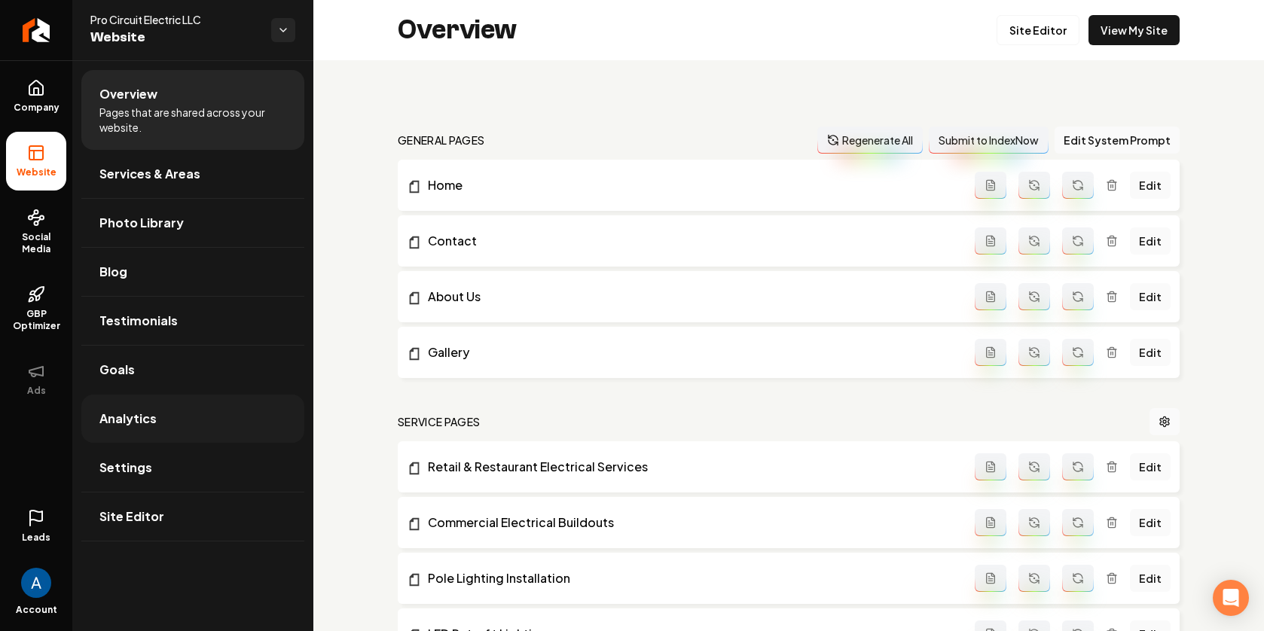
click at [122, 429] on link "Analytics" at bounding box center [192, 419] width 223 height 48
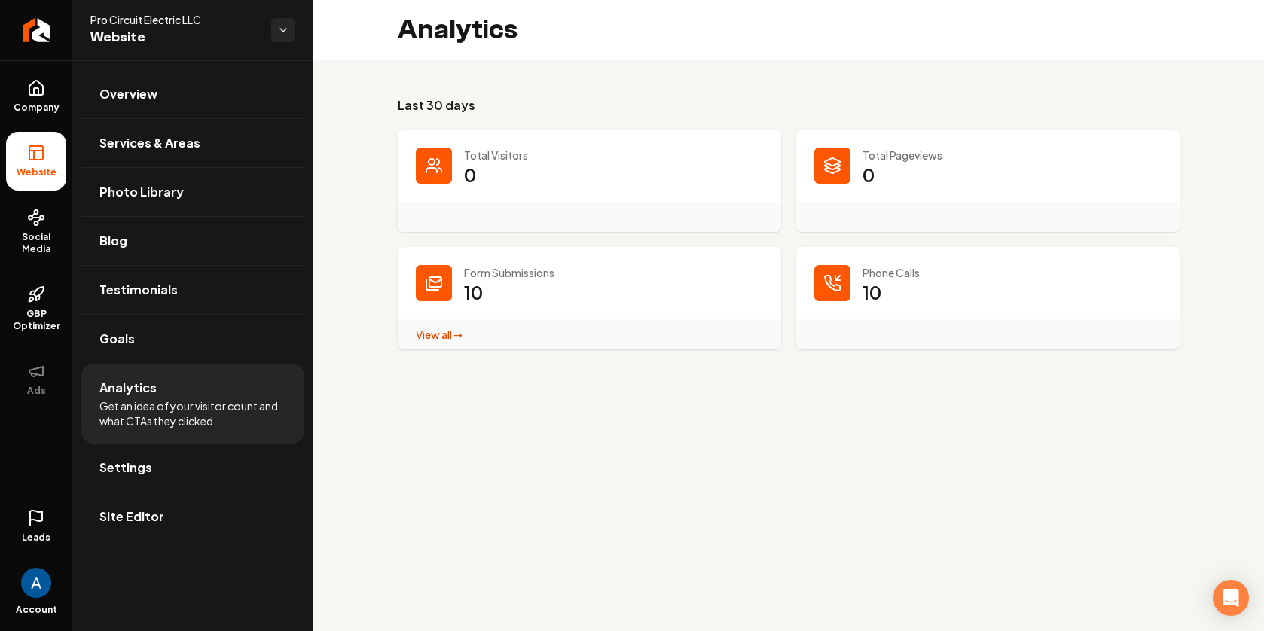
click at [479, 172] on dd "0" at bounding box center [613, 185] width 299 height 45
click at [474, 212] on div "Main content area" at bounding box center [589, 217] width 383 height 30
click at [460, 175] on div "Total Visitors 0" at bounding box center [589, 181] width 383 height 102
click at [42, 37] on icon "Return to dashboard" at bounding box center [36, 30] width 24 height 24
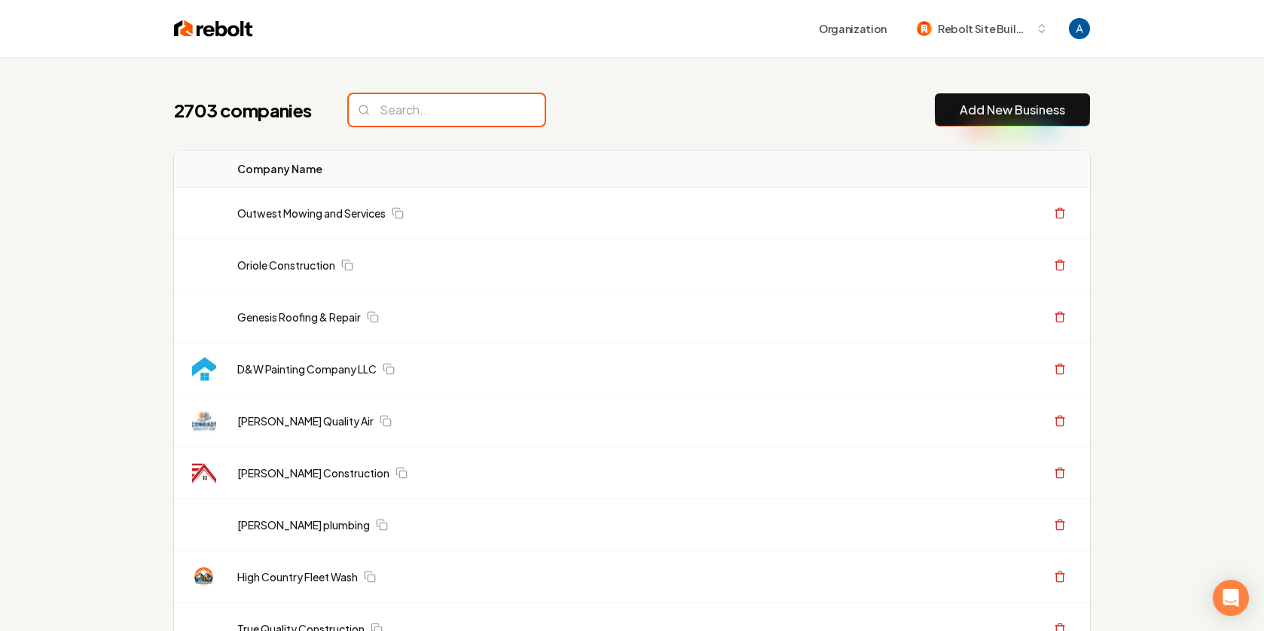
click at [442, 113] on input "search" at bounding box center [447, 110] width 196 height 32
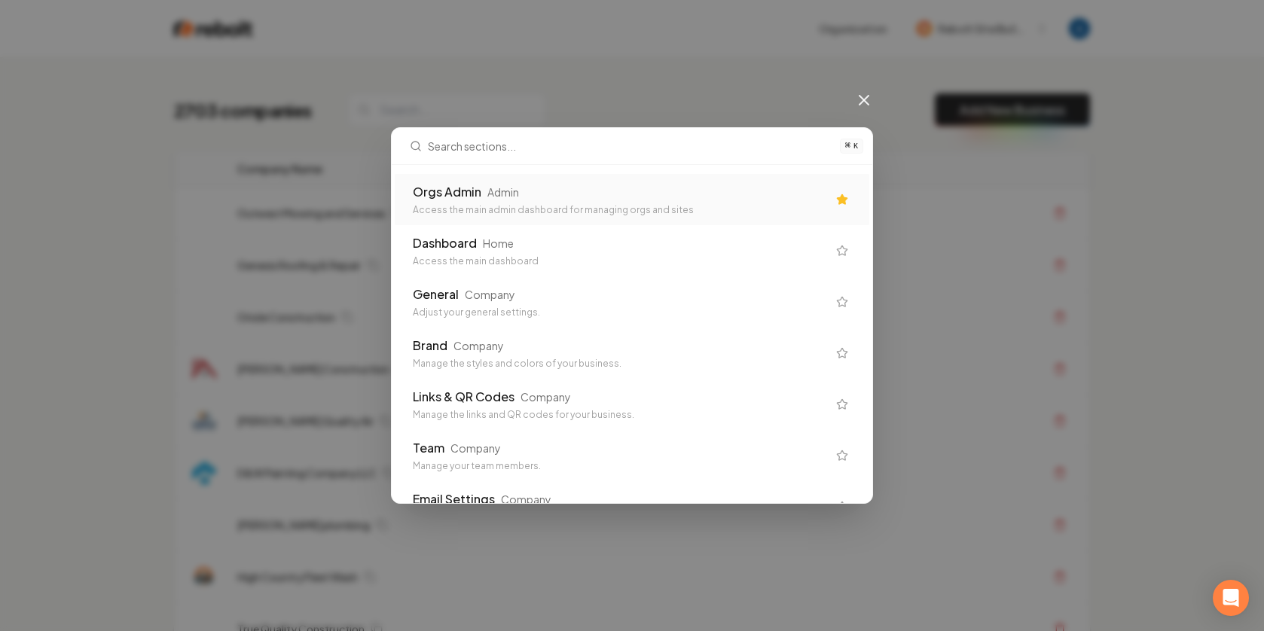
click at [526, 202] on div "Orgs Admin Admin Access the main admin dashboard for managing orgs and sites" at bounding box center [620, 199] width 414 height 33
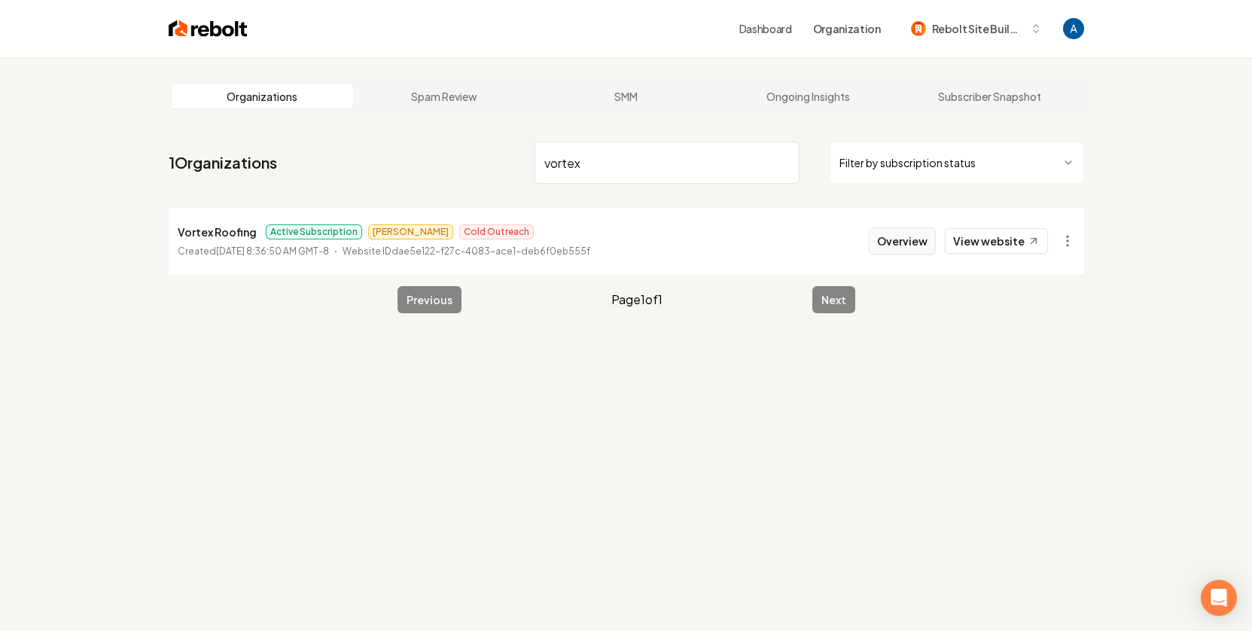
type input "vortex"
click at [896, 238] on button "Overview" at bounding box center [902, 240] width 67 height 27
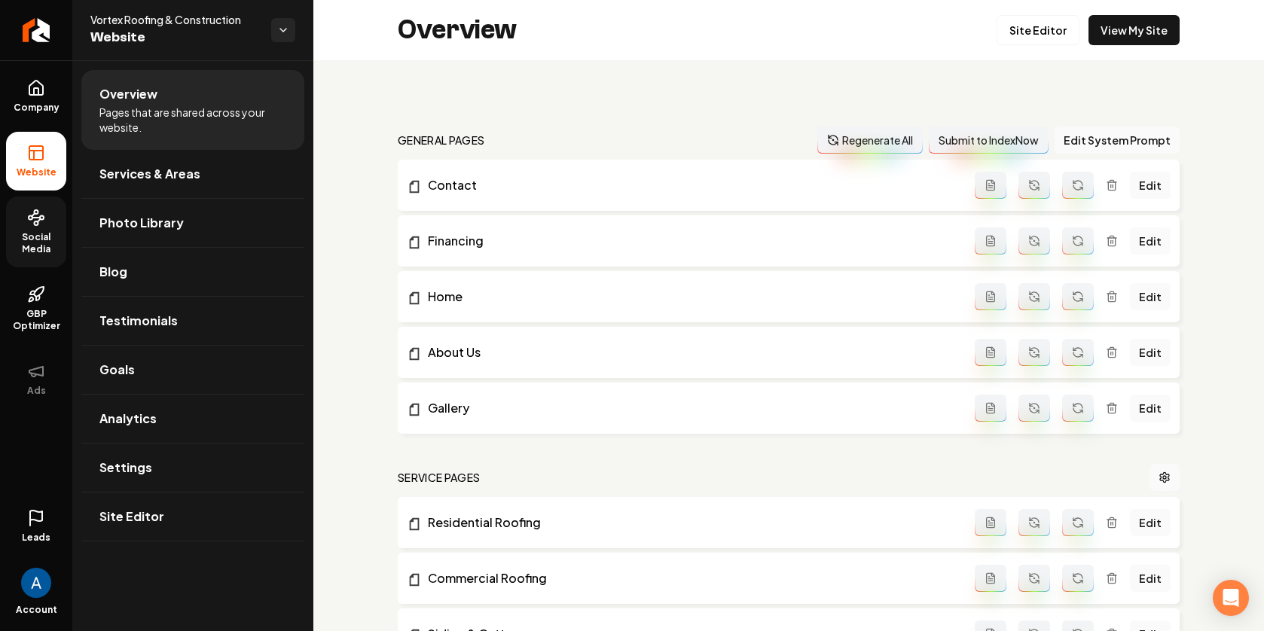
click at [39, 244] on span "Social Media" at bounding box center [36, 243] width 60 height 24
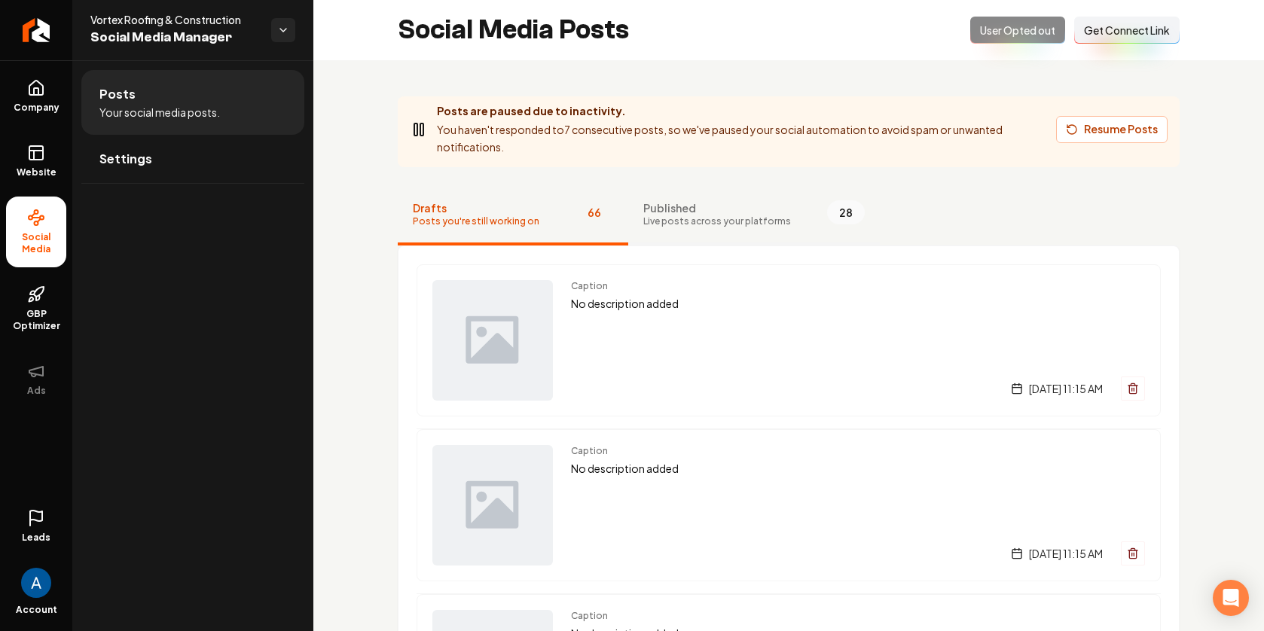
click at [672, 202] on span "Published" at bounding box center [717, 207] width 148 height 15
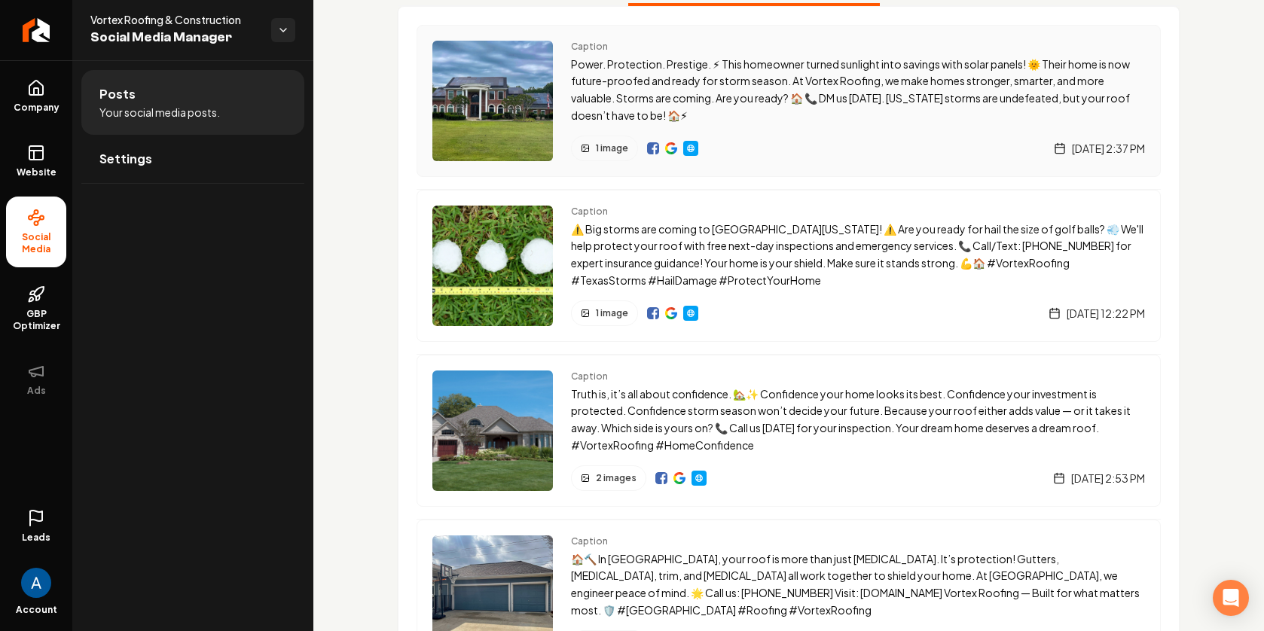
scroll to position [247, 0]
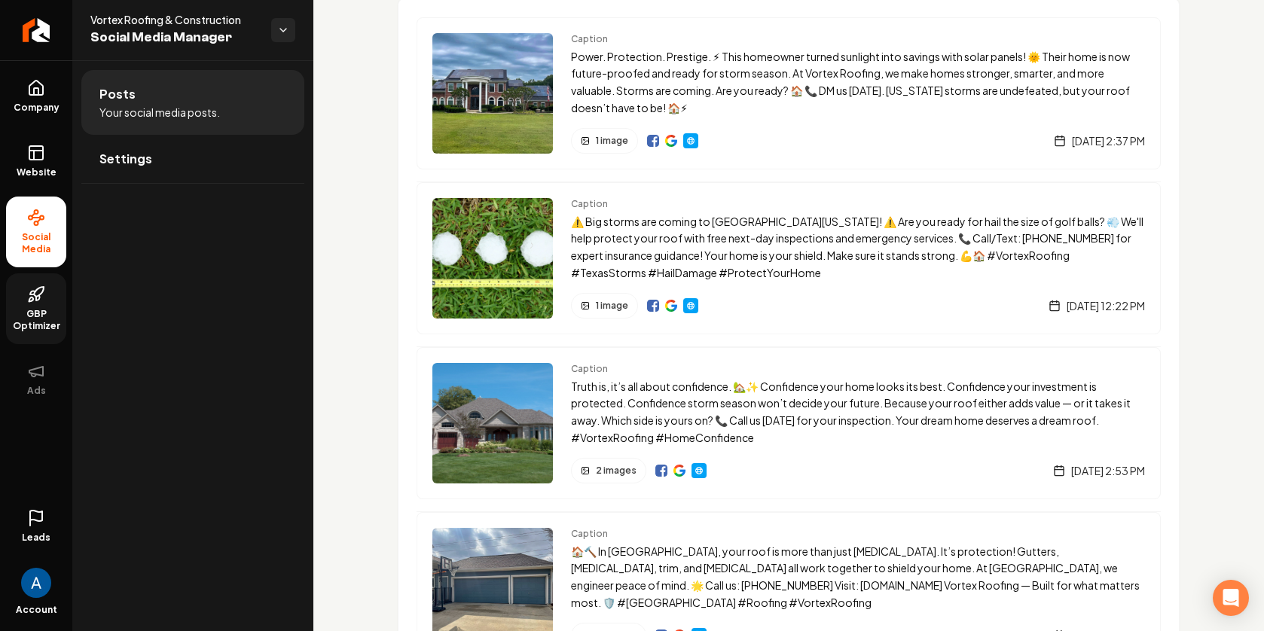
click at [33, 310] on span "GBP Optimizer" at bounding box center [36, 320] width 60 height 24
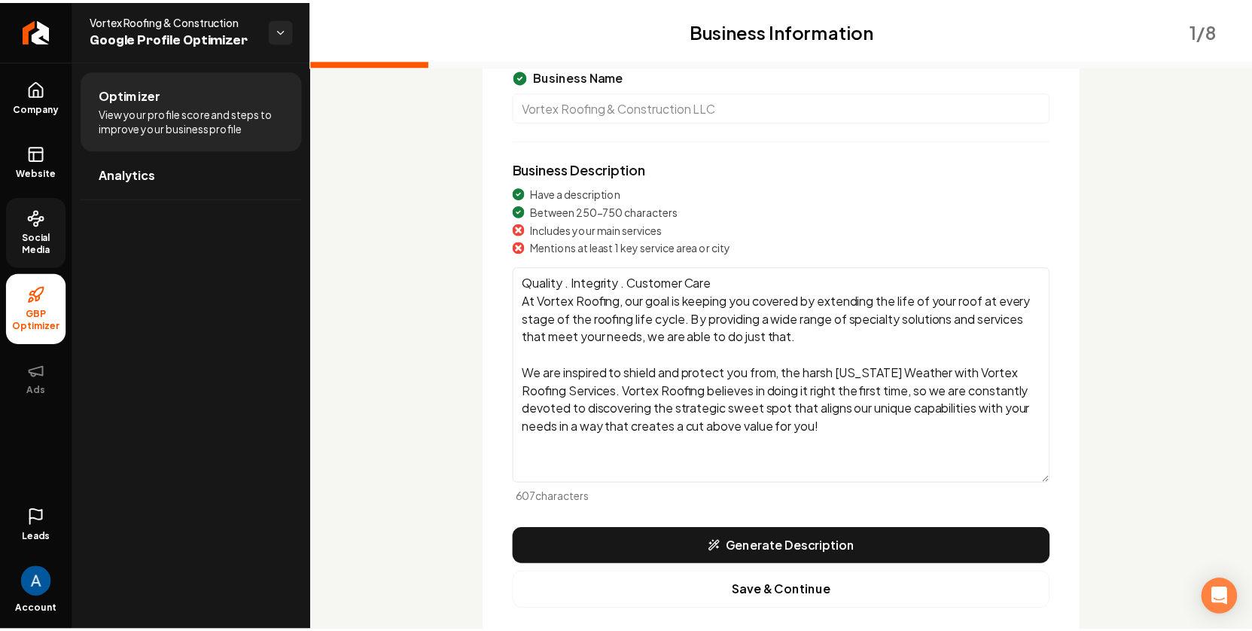
scroll to position [141, 0]
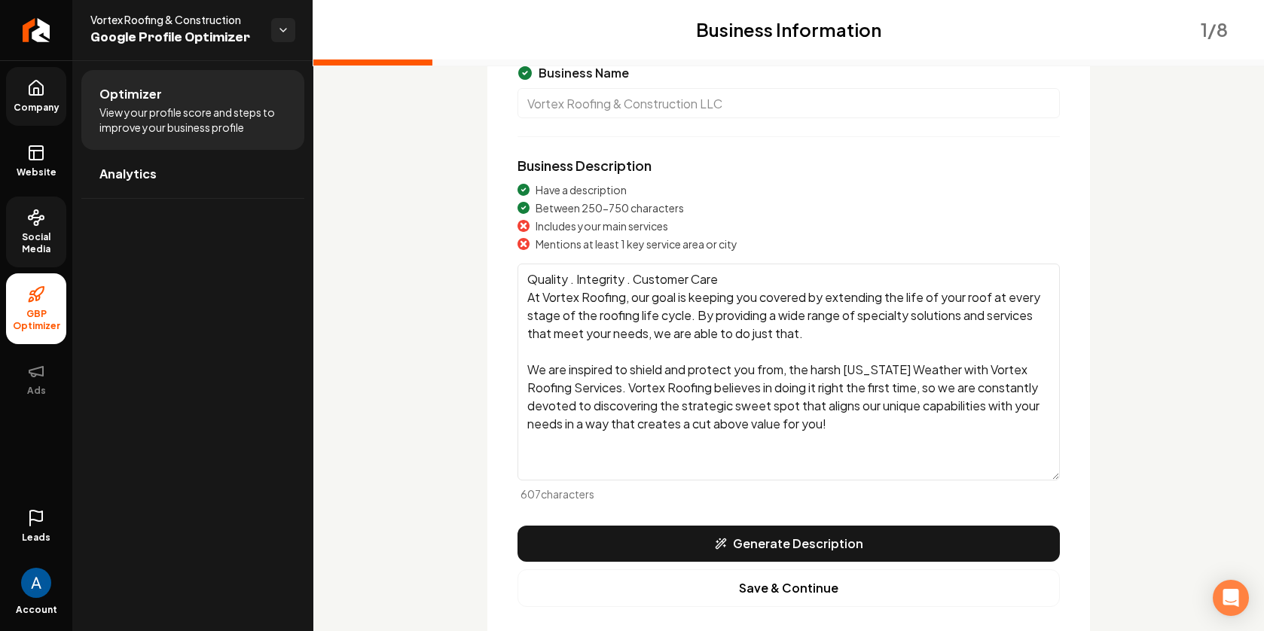
click at [45, 103] on span "Company" at bounding box center [37, 108] width 58 height 12
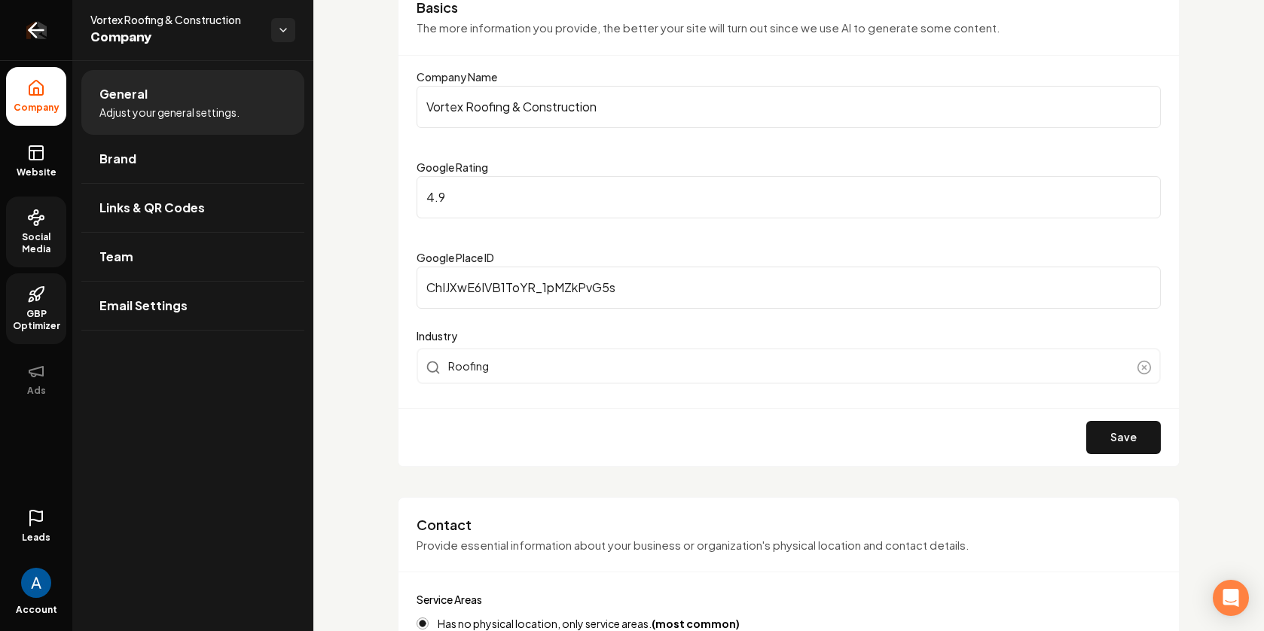
click at [47, 35] on icon "Return to dashboard" at bounding box center [36, 30] width 24 height 24
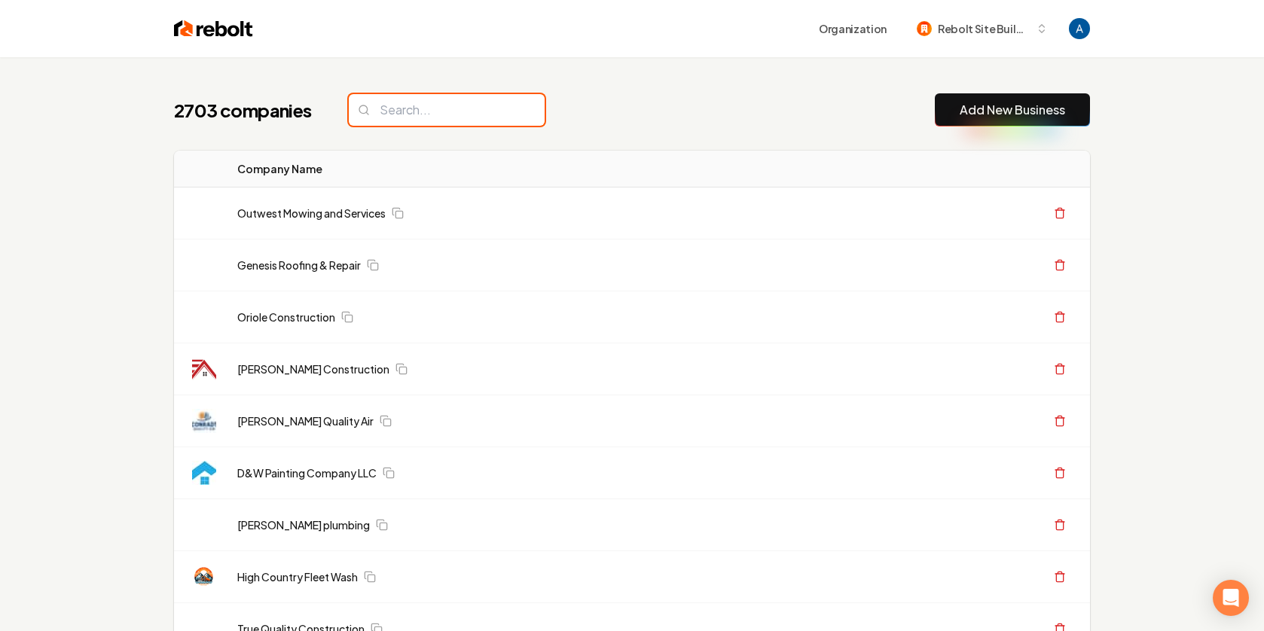
click at [407, 110] on input "search" at bounding box center [447, 110] width 196 height 32
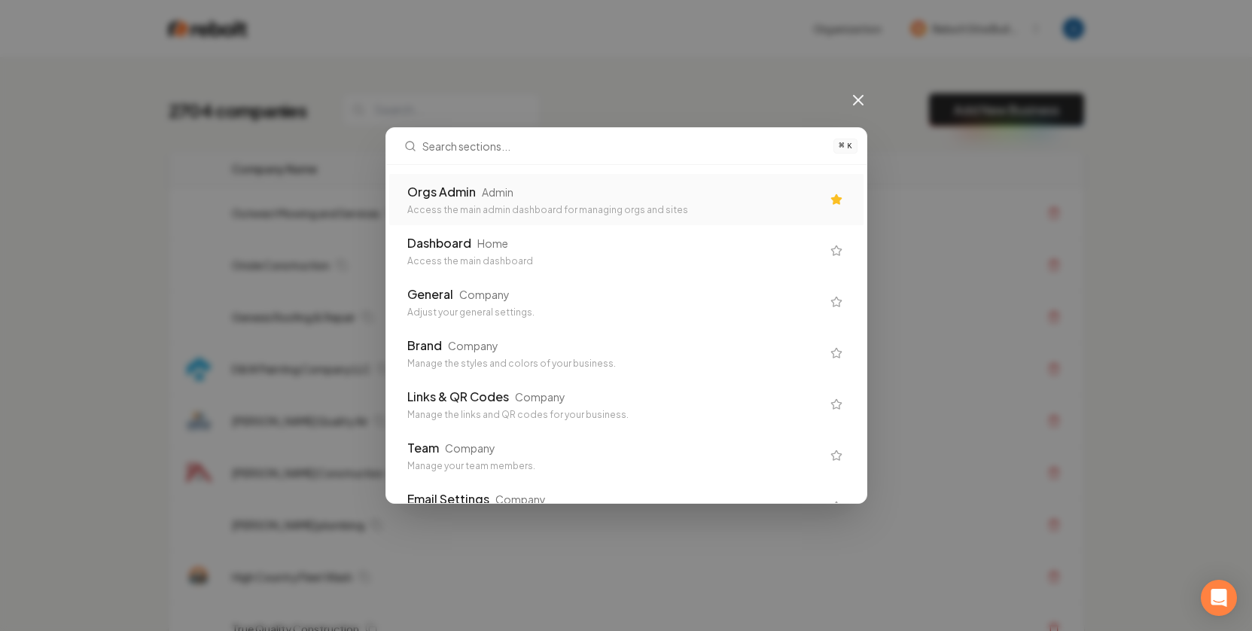
click at [581, 202] on div "Orgs Admin Admin Access the main admin dashboard for managing orgs and sites" at bounding box center [614, 199] width 414 height 33
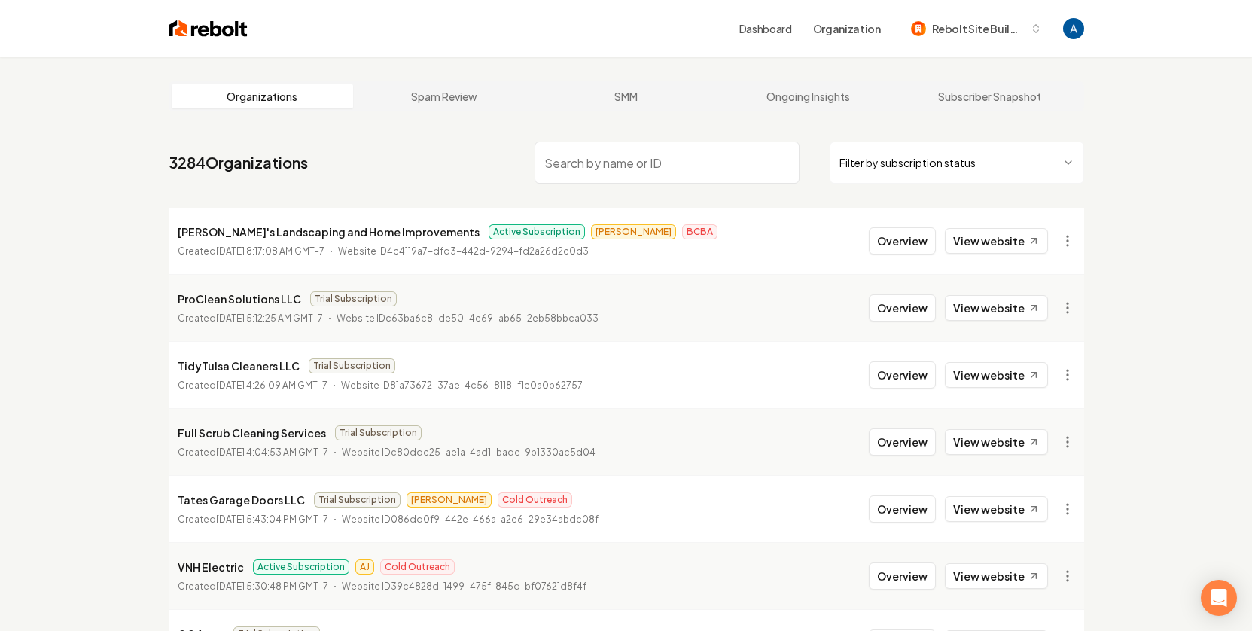
type input "t"
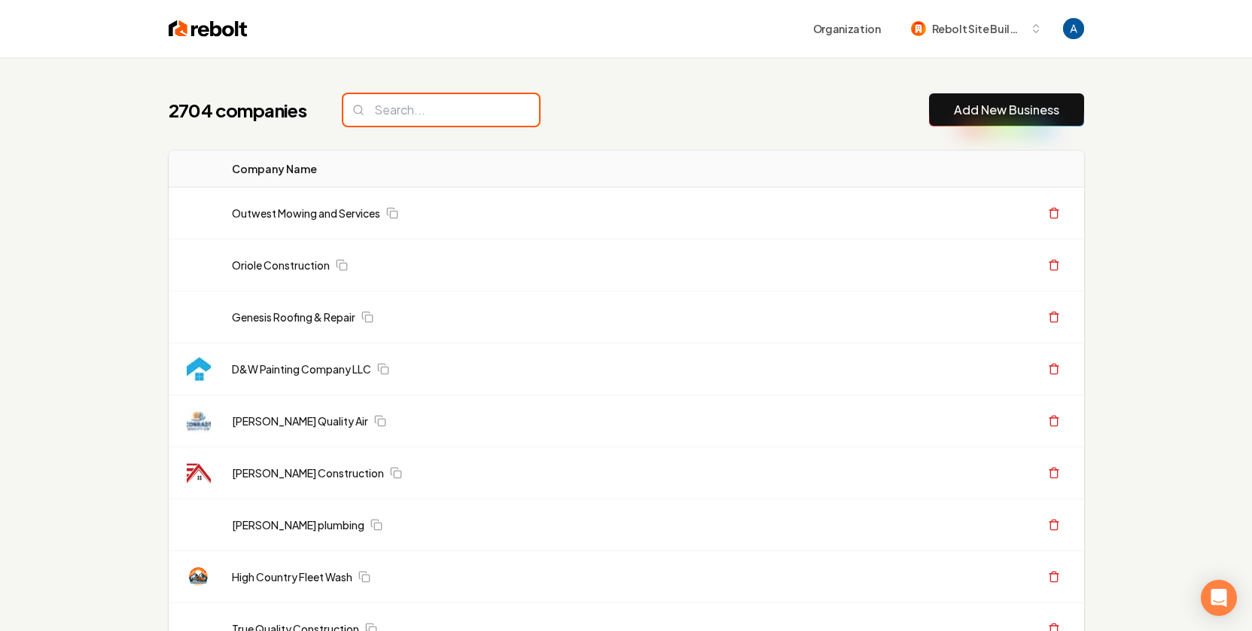
click at [440, 118] on input "search" at bounding box center [441, 110] width 196 height 32
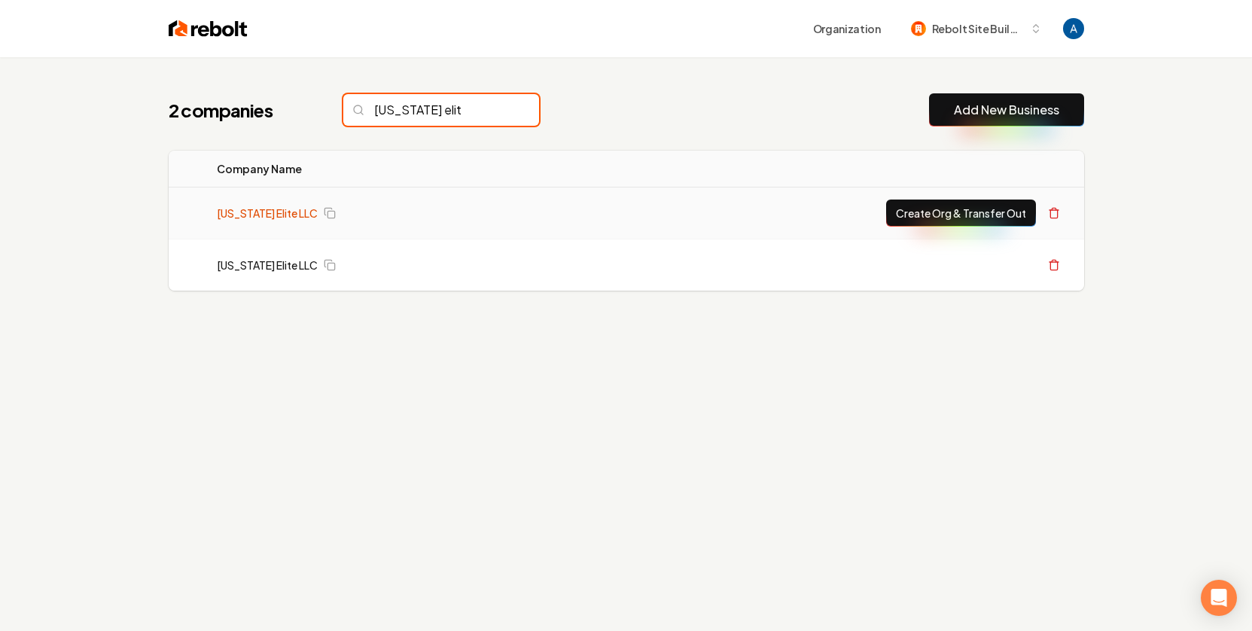
type input "texas elit"
click at [250, 212] on link "[US_STATE] Elite LLC" at bounding box center [267, 213] width 101 height 15
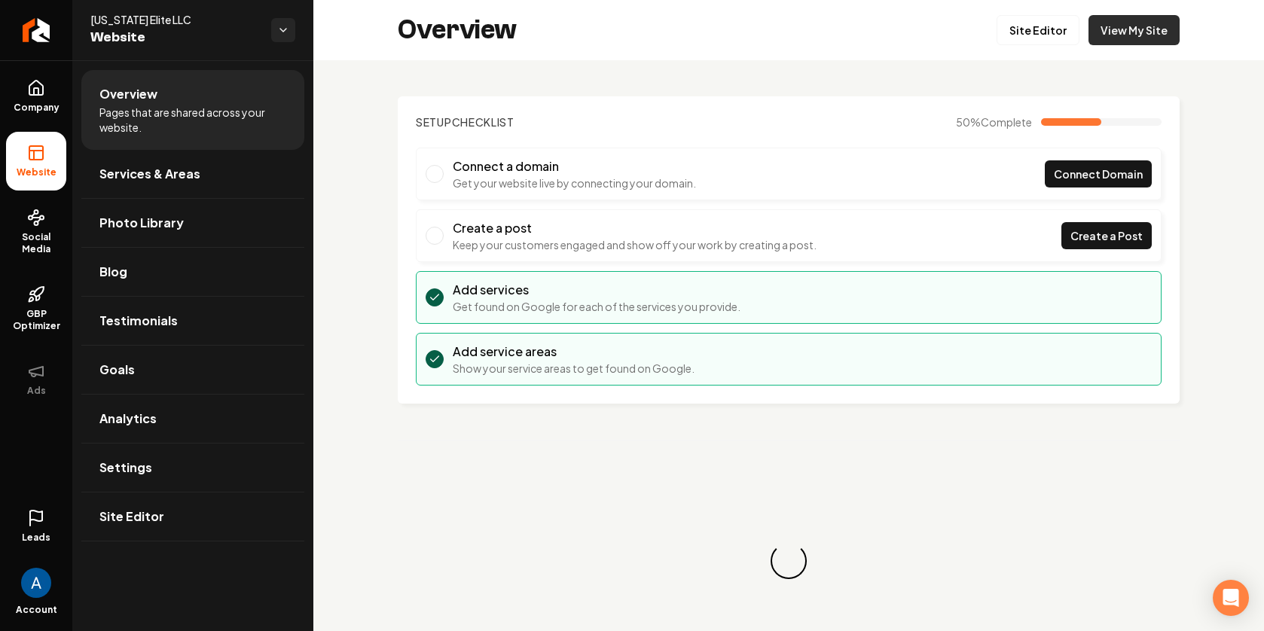
click at [1112, 31] on link "View My Site" at bounding box center [1133, 30] width 91 height 30
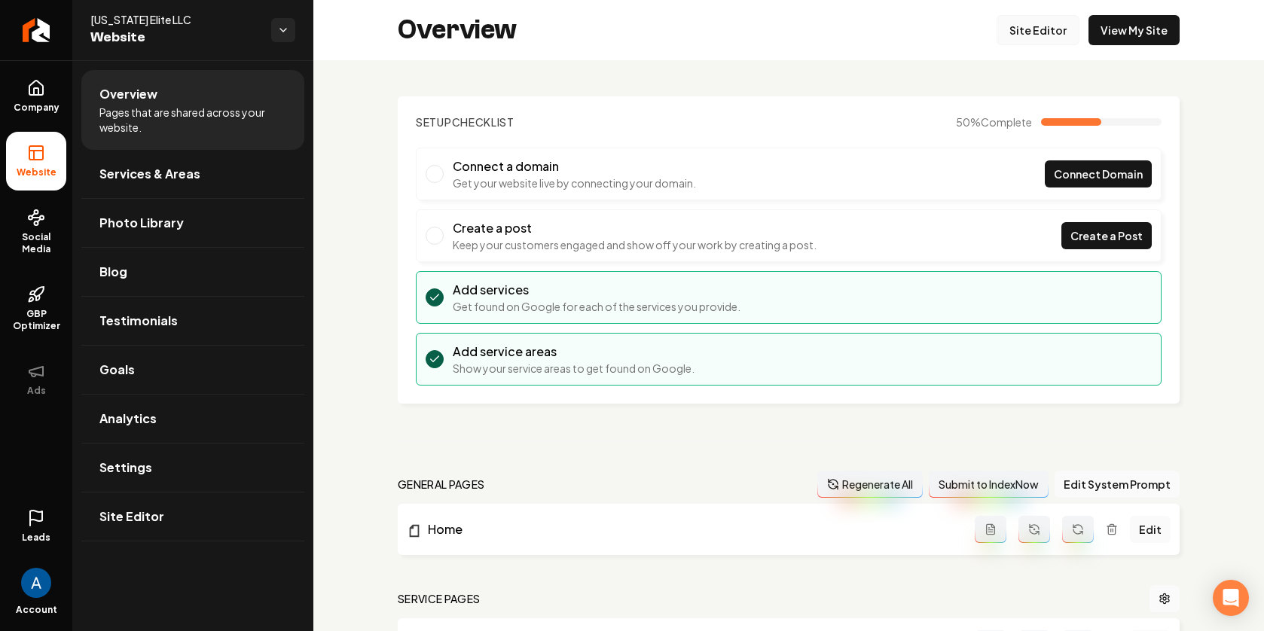
click at [1052, 30] on link "Site Editor" at bounding box center [1037, 30] width 83 height 30
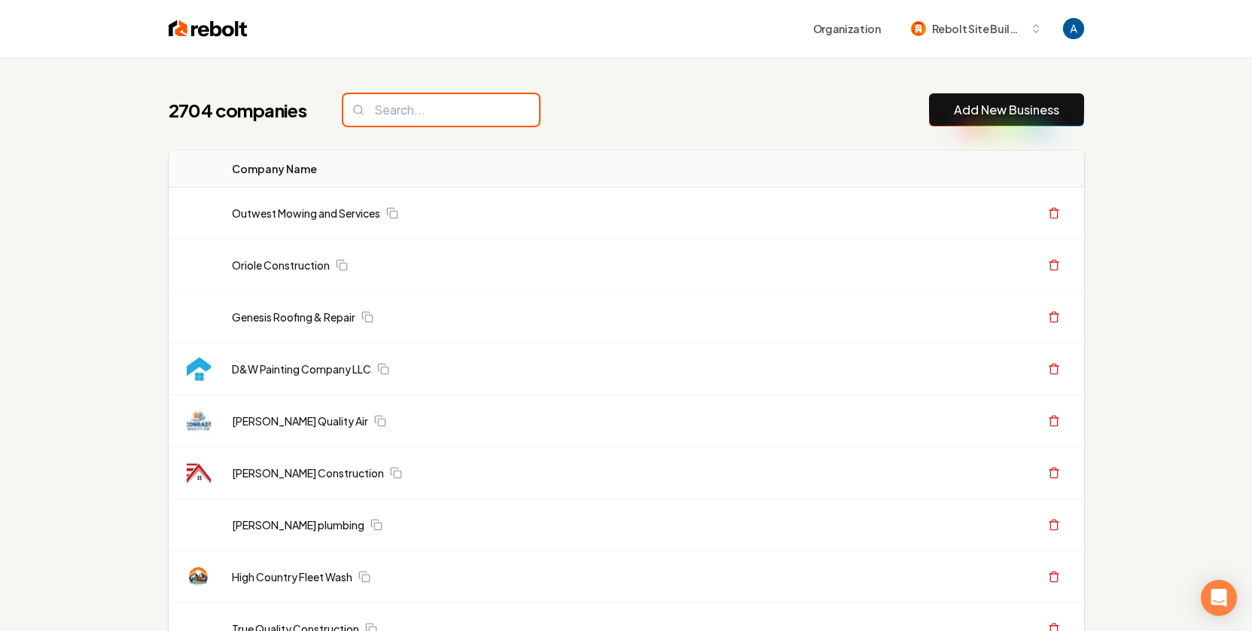
click at [440, 120] on input "search" at bounding box center [441, 110] width 196 height 32
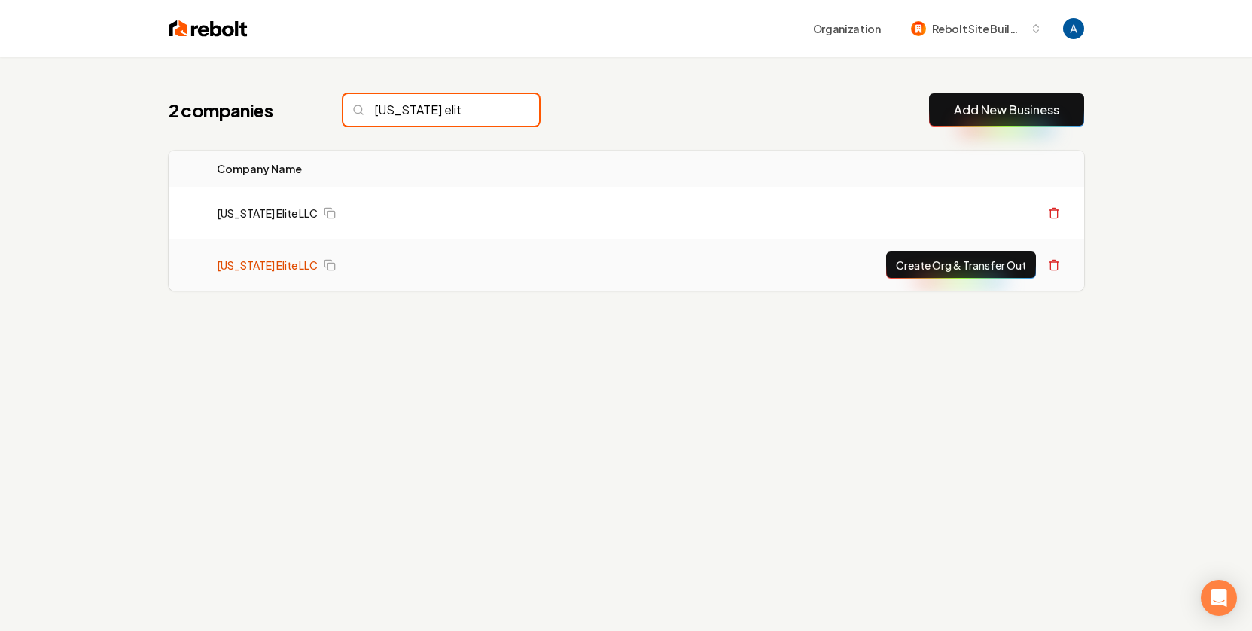
type input "texas elit"
click at [263, 268] on link "[US_STATE] Elite LLC" at bounding box center [267, 265] width 101 height 15
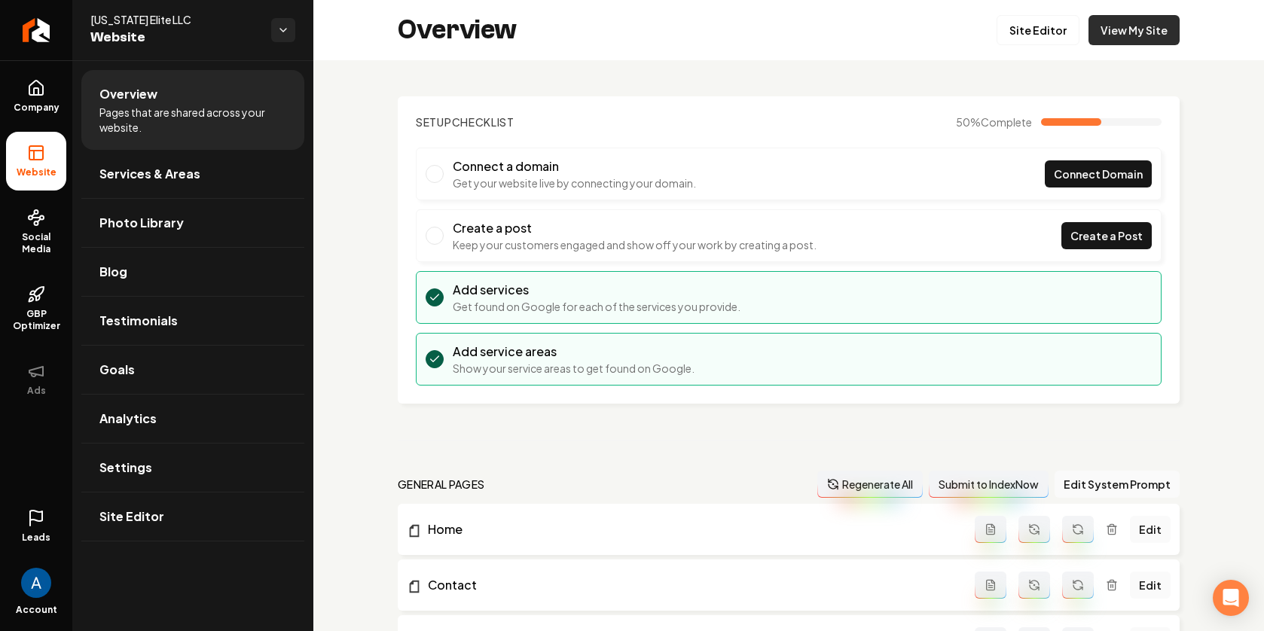
click at [1115, 39] on link "View My Site" at bounding box center [1133, 30] width 91 height 30
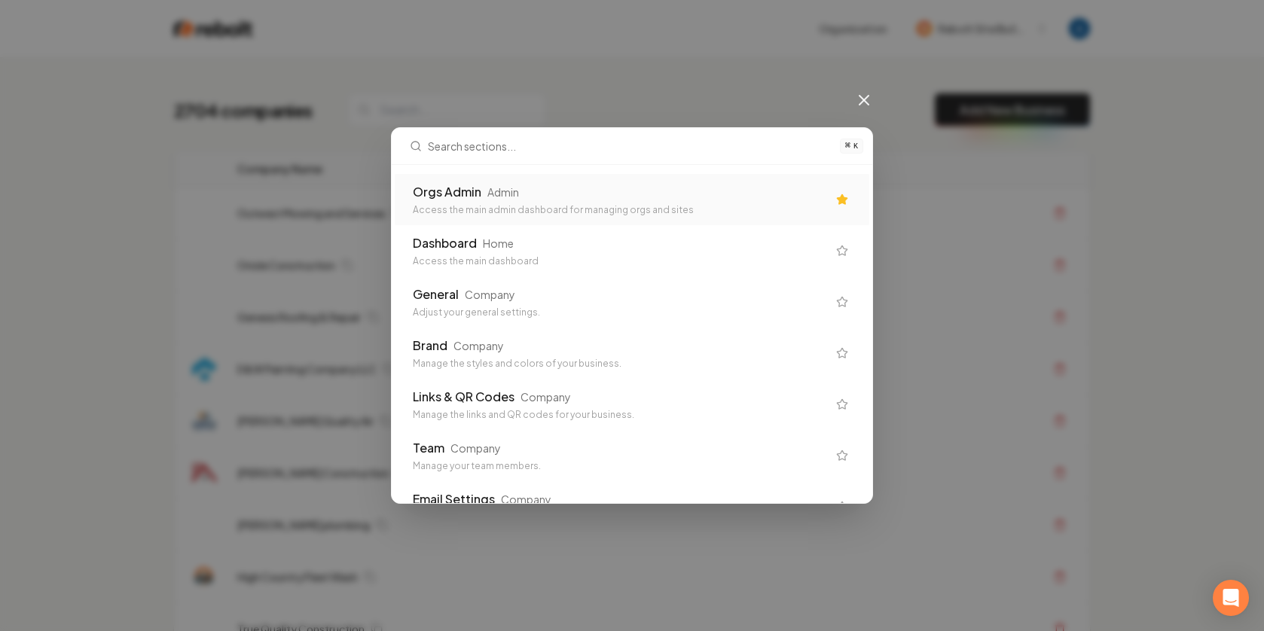
click at [492, 206] on div "Access the main admin dashboard for managing orgs and sites" at bounding box center [620, 210] width 414 height 12
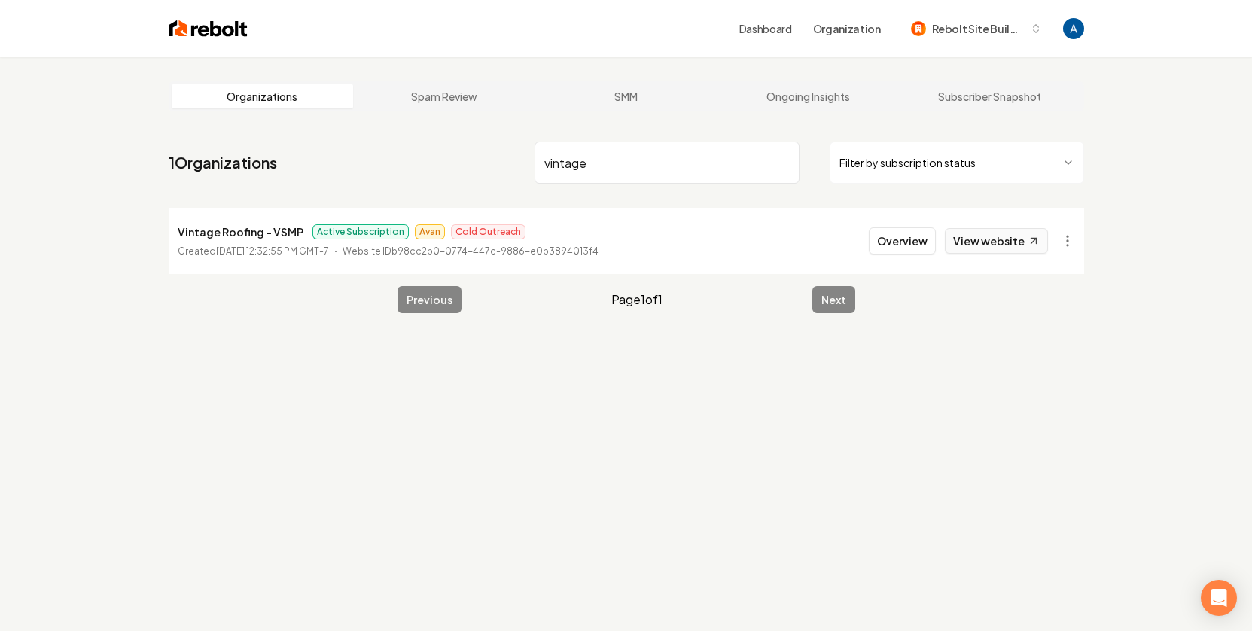
type input "vintage"
click at [997, 243] on link "View website" at bounding box center [996, 241] width 103 height 26
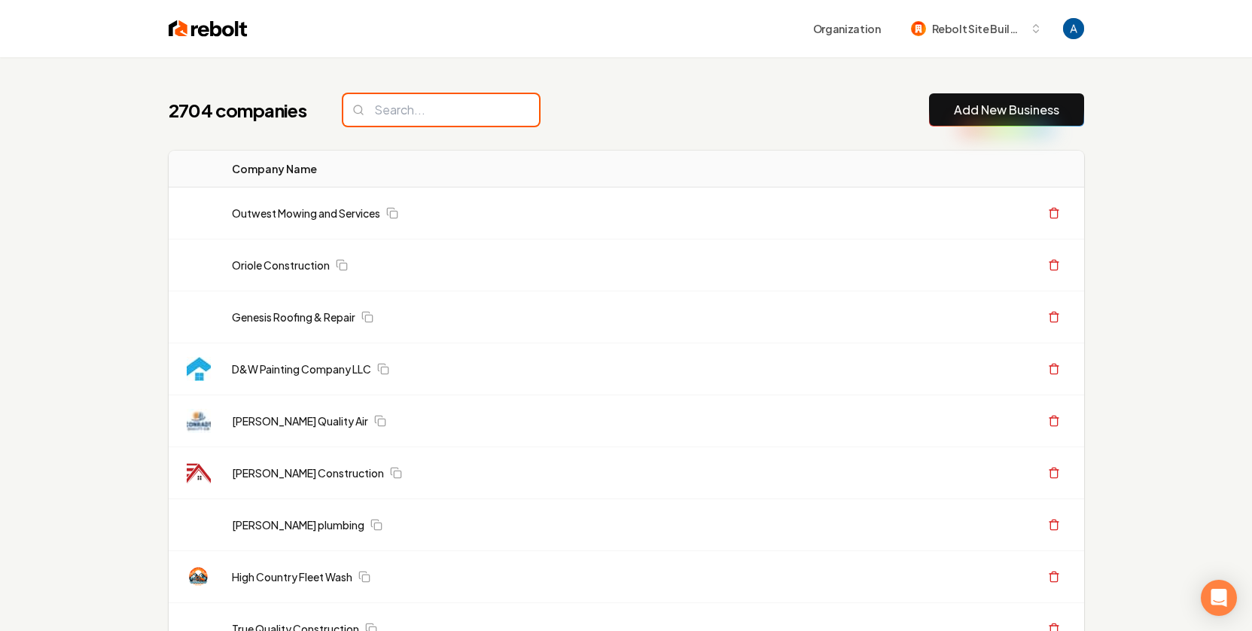
click at [387, 120] on input "search" at bounding box center [441, 110] width 196 height 32
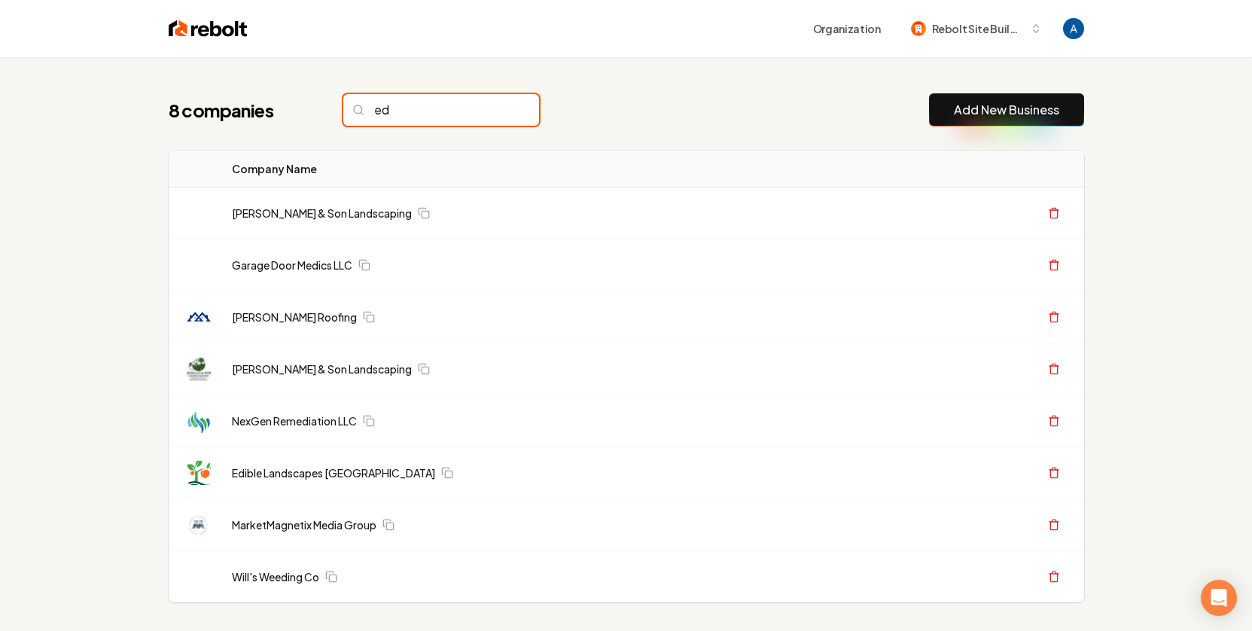
type input "e"
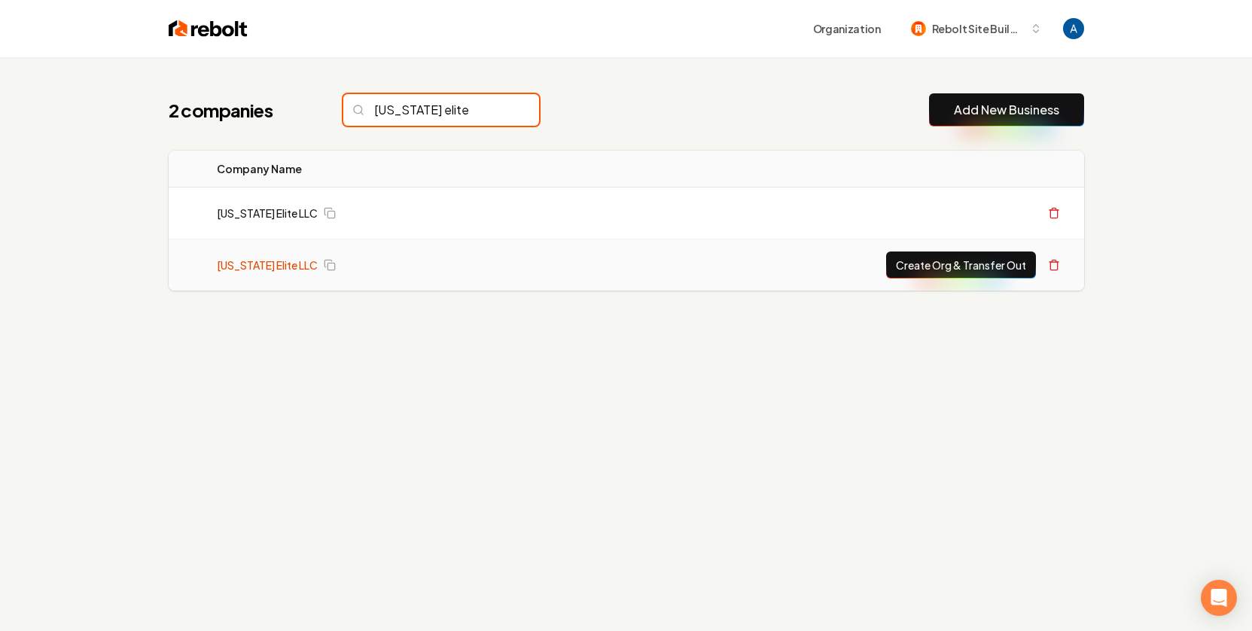
type input "[US_STATE] elite"
click at [249, 263] on link "[US_STATE] Elite LLC" at bounding box center [267, 265] width 101 height 15
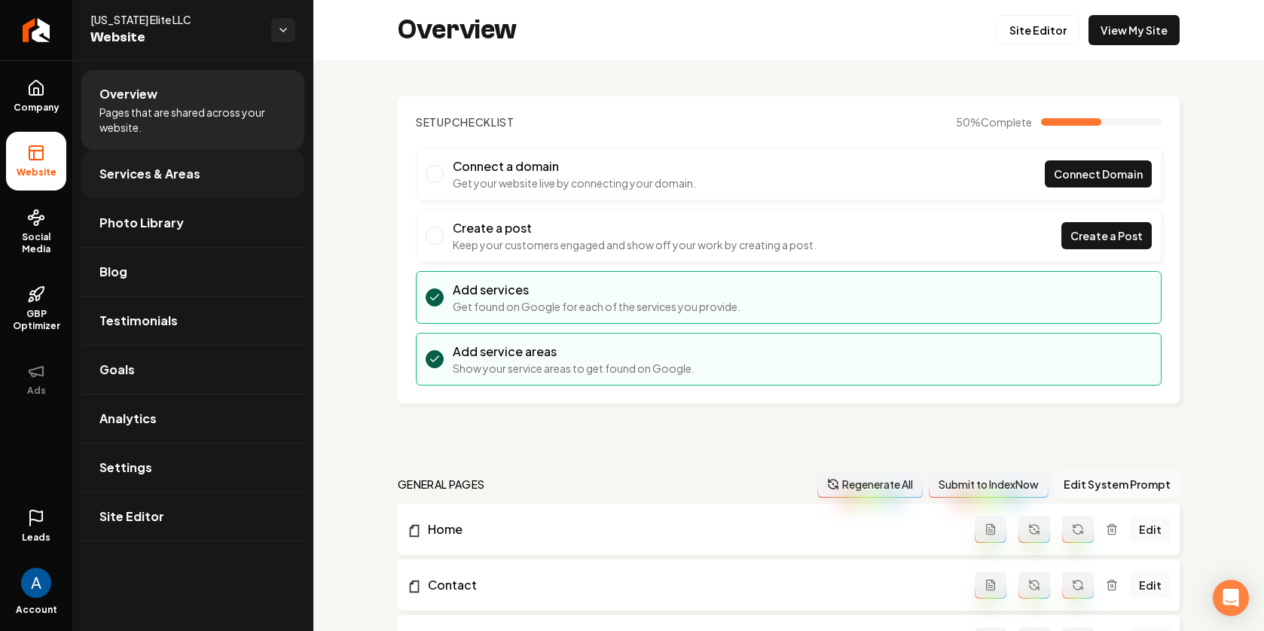
click at [145, 175] on span "Services & Areas" at bounding box center [149, 174] width 101 height 18
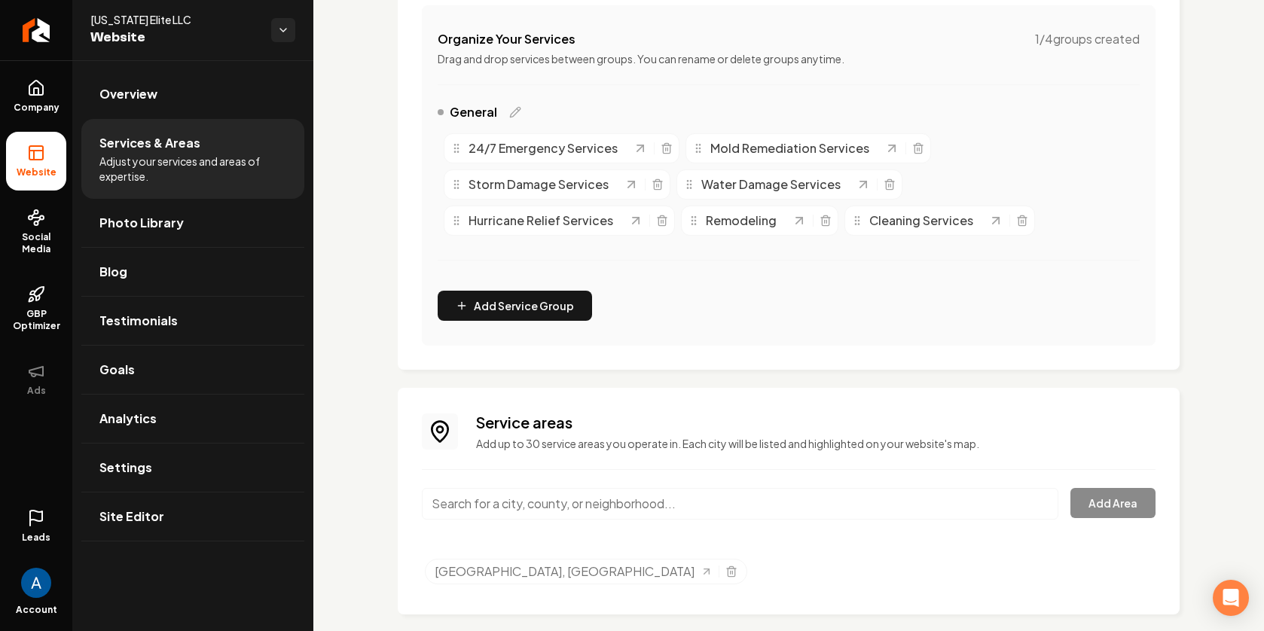
scroll to position [309, 0]
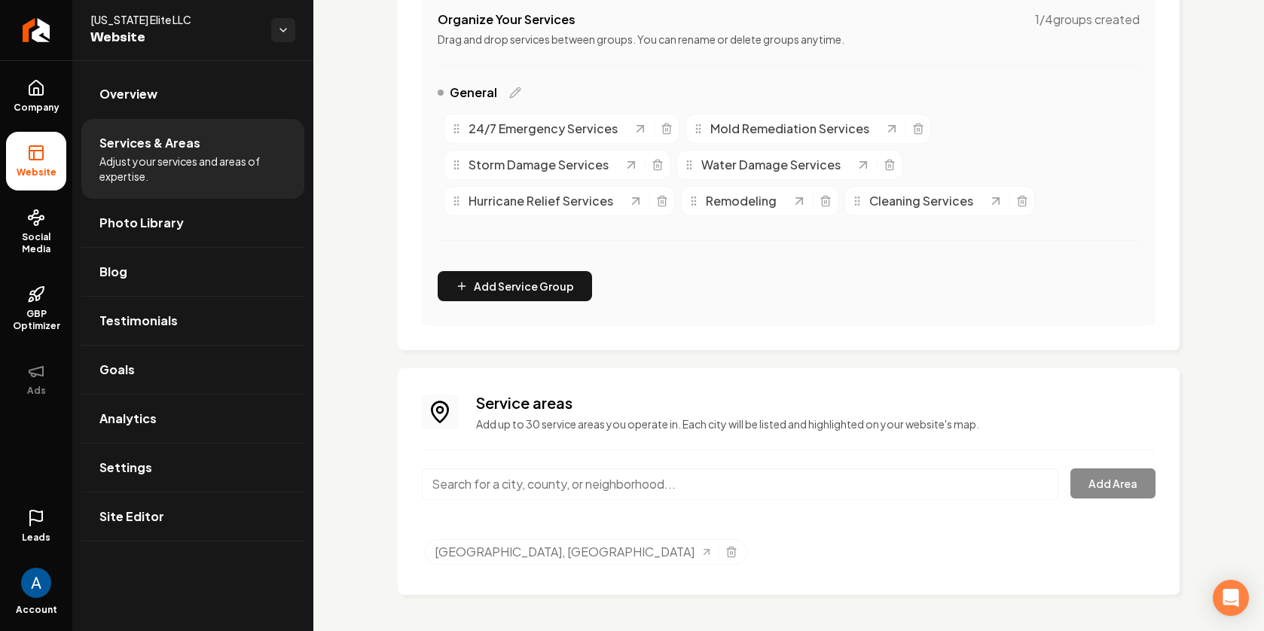
click at [507, 491] on input "Main content area" at bounding box center [740, 484] width 636 height 32
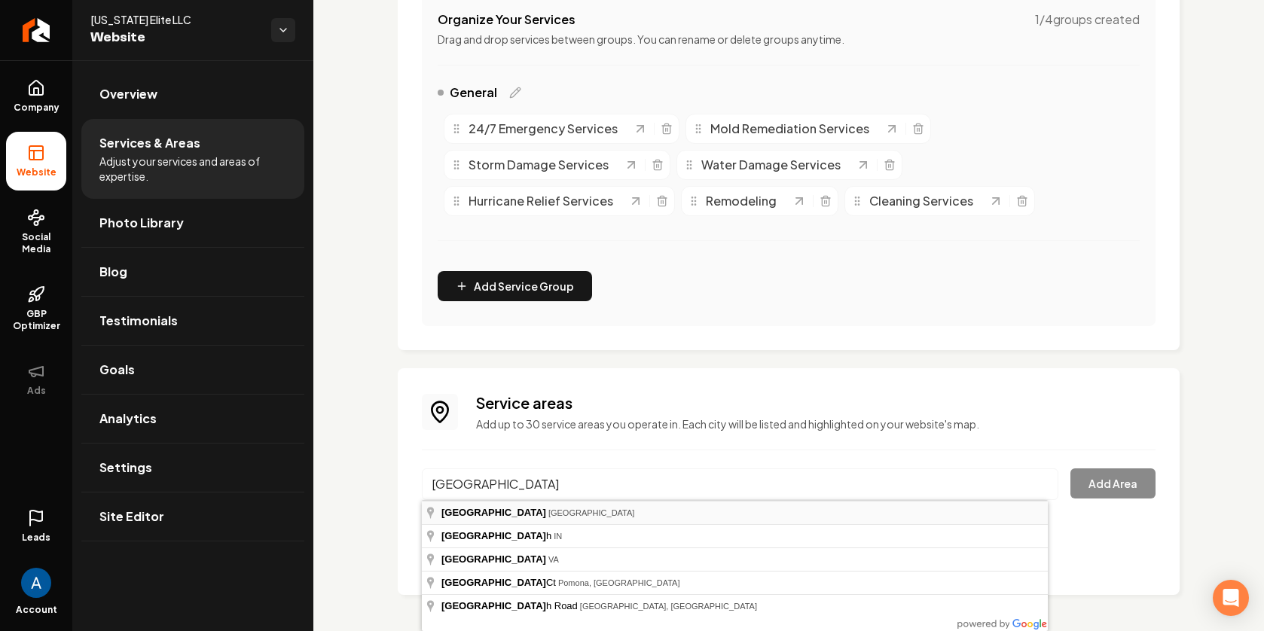
type input "[GEOGRAPHIC_DATA], [GEOGRAPHIC_DATA]"
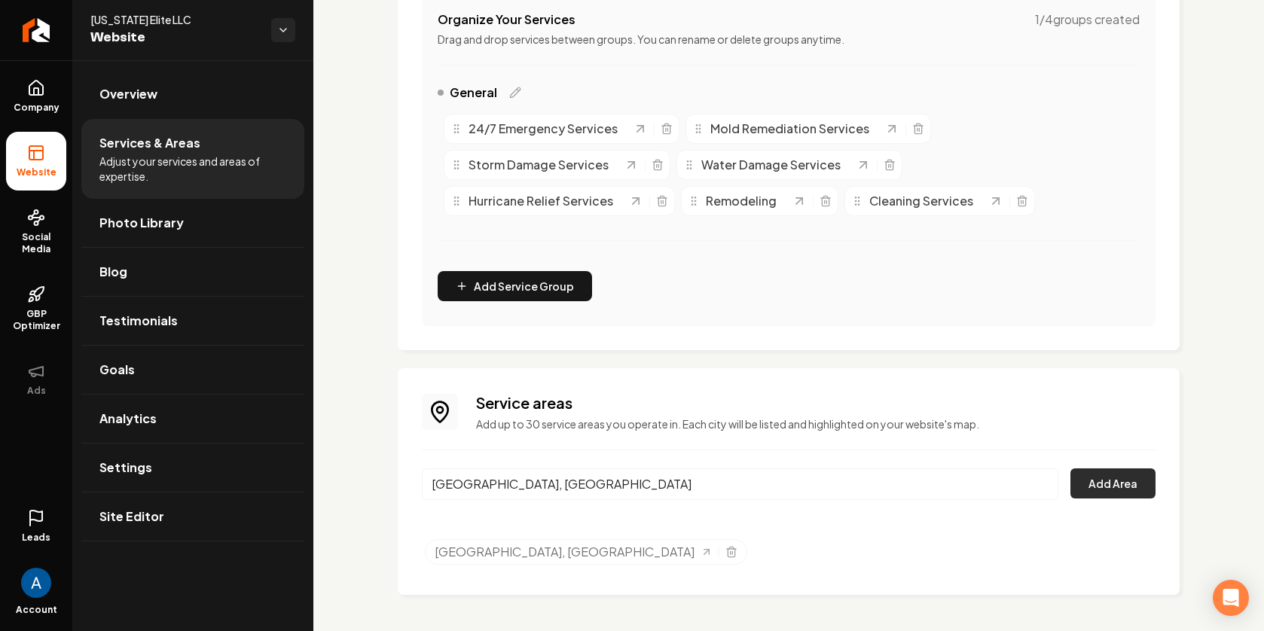
click at [1112, 483] on button "Add Area" at bounding box center [1112, 483] width 85 height 30
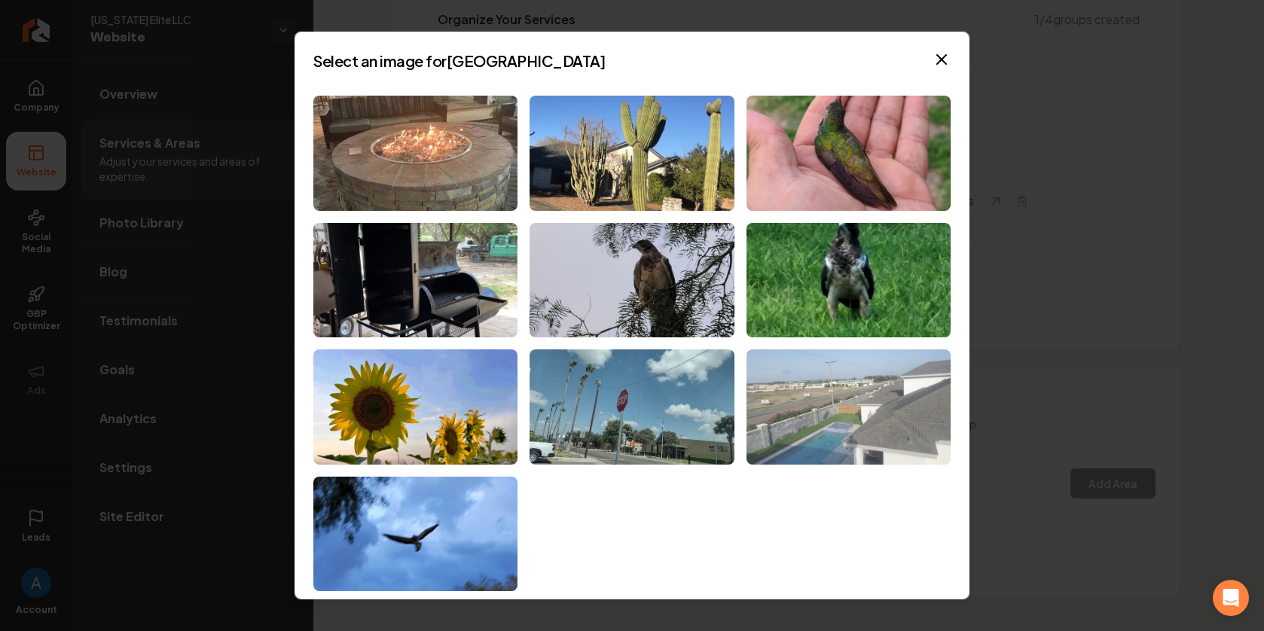
click at [832, 411] on img at bounding box center [848, 406] width 204 height 115
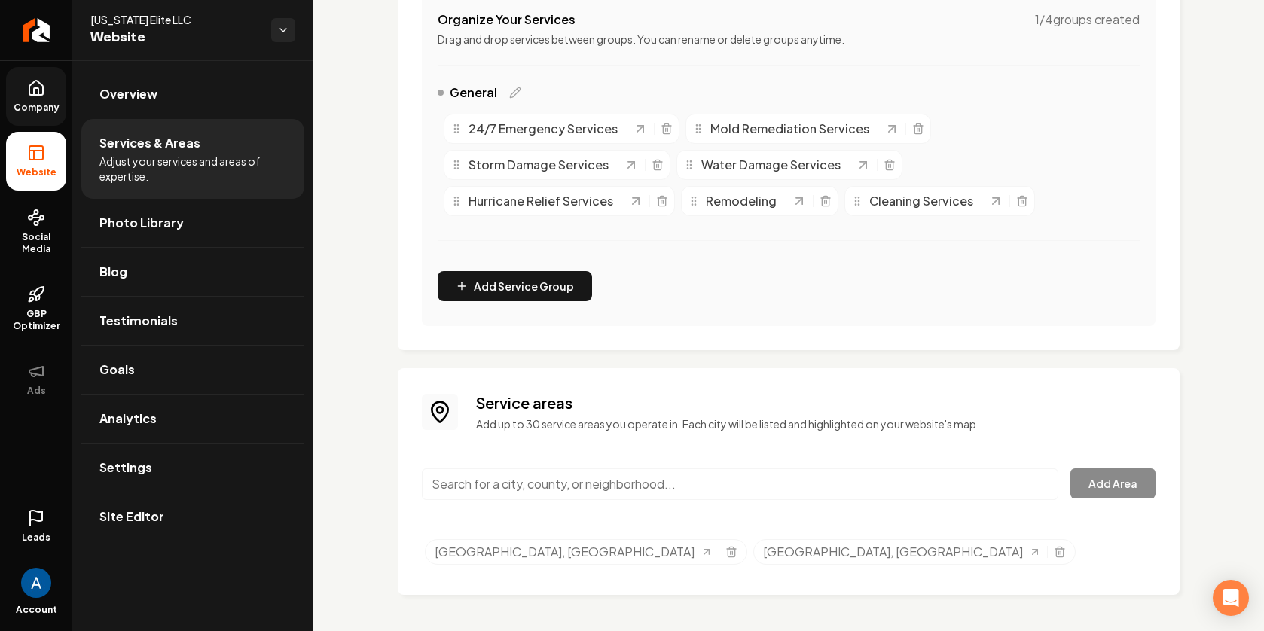
click at [40, 93] on icon at bounding box center [36, 88] width 18 height 18
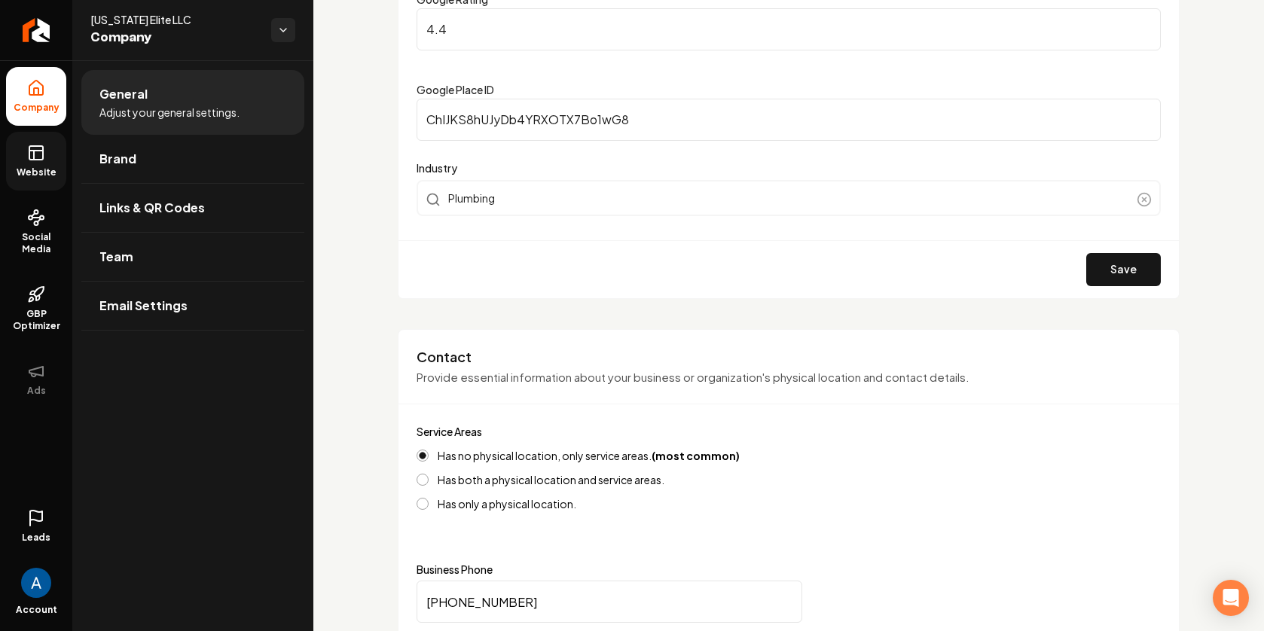
click at [38, 165] on link "Website" at bounding box center [36, 161] width 60 height 59
